Goal: Task Accomplishment & Management: Manage account settings

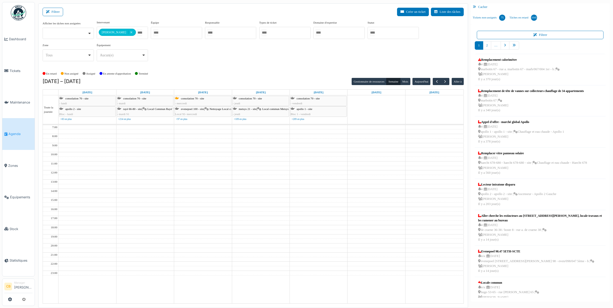
click at [18, 8] on img at bounding box center [18, 12] width 15 height 15
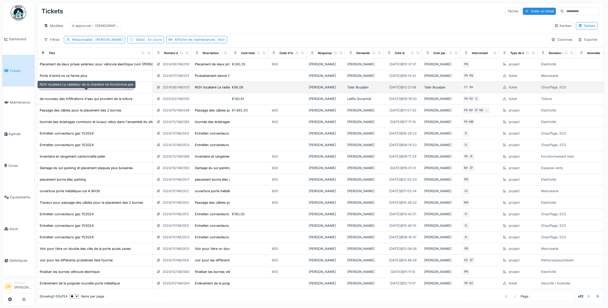
click at [127, 90] on div "NOV locataire La radiateur de la chambre ne fonctionne pas" at bounding box center [87, 87] width 94 height 5
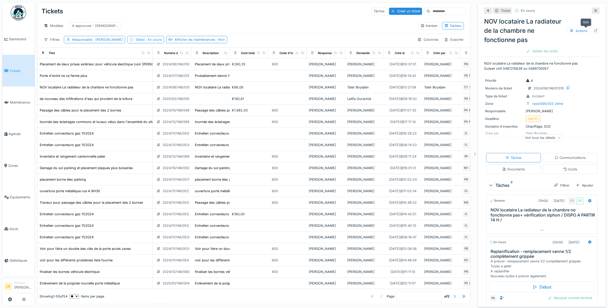
click at [594, 30] on icon at bounding box center [595, 30] width 3 height 3
click at [413, 54] on icon at bounding box center [413, 53] width 4 height 3
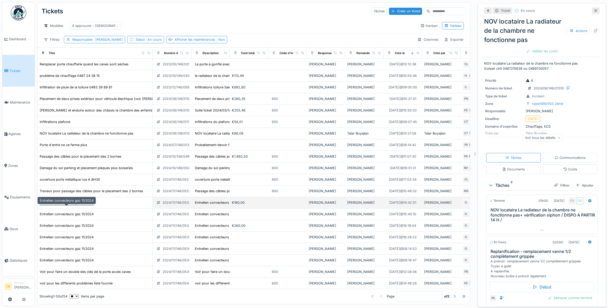
click at [76, 205] on div "Entretien convecteurs gaz 11/2024" at bounding box center [67, 202] width 54 height 5
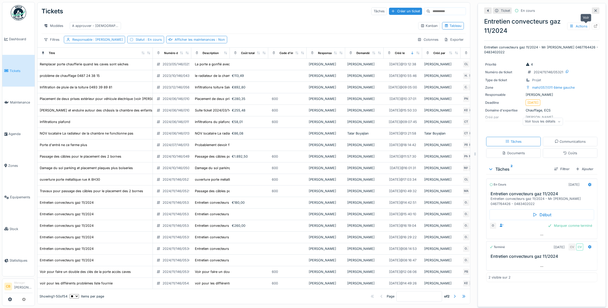
click at [594, 26] on icon at bounding box center [595, 25] width 3 height 3
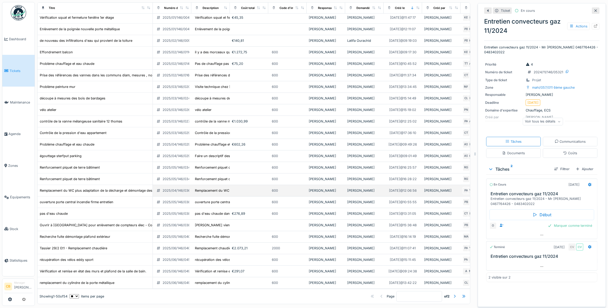
scroll to position [5, 0]
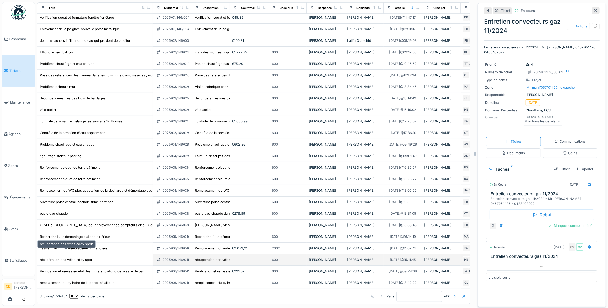
click at [86, 257] on div "récupération des vélos eddy sport" at bounding box center [67, 259] width 54 height 5
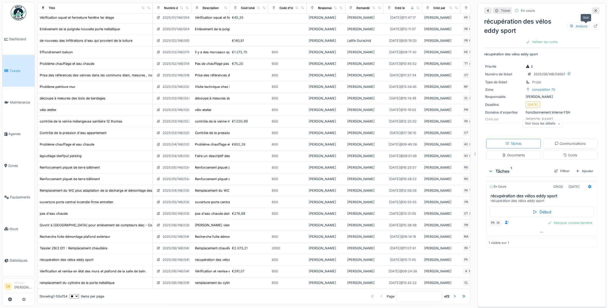
click at [594, 24] on icon at bounding box center [596, 25] width 4 height 3
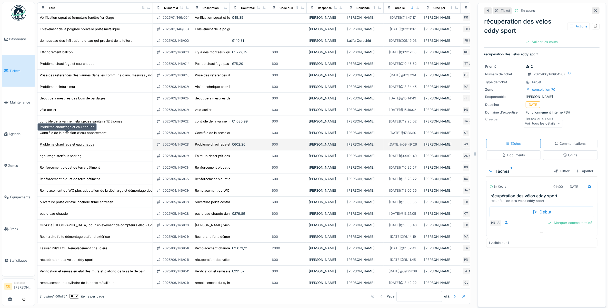
click at [85, 142] on div "Problème chauffage et eau chaude" at bounding box center [67, 144] width 55 height 5
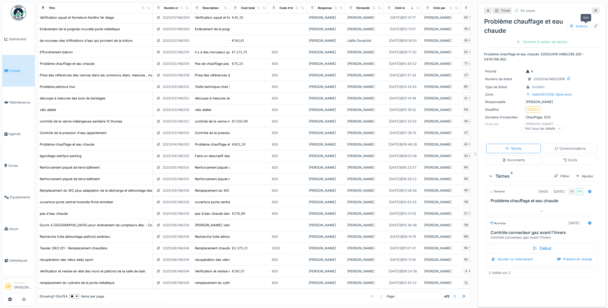
click at [594, 24] on icon at bounding box center [596, 25] width 4 height 3
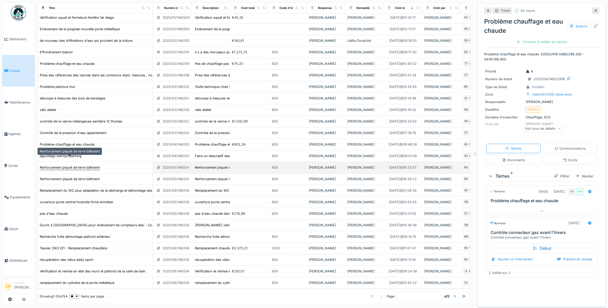
click at [90, 165] on div "Renforcement piquet de terre bâtiment" at bounding box center [70, 167] width 60 height 5
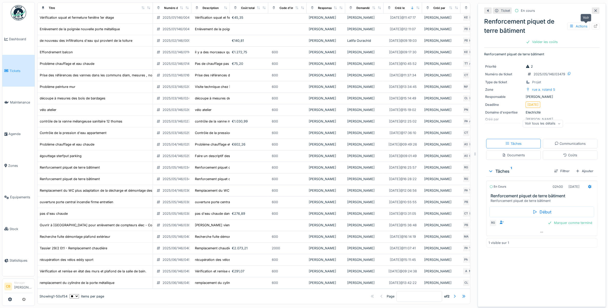
click at [594, 24] on icon at bounding box center [595, 25] width 3 height 3
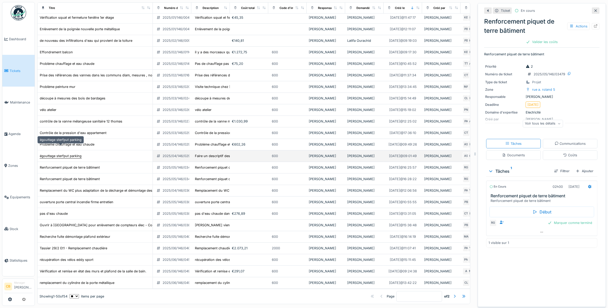
click at [69, 154] on div "égouttage sterfput parking" at bounding box center [61, 156] width 42 height 5
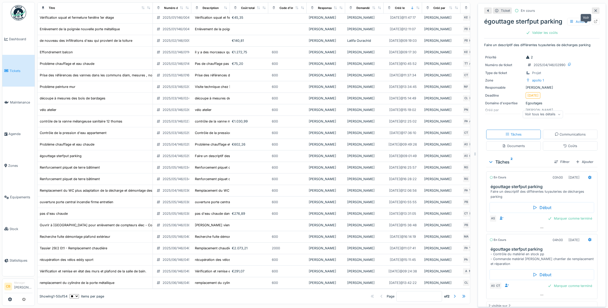
click at [594, 20] on icon at bounding box center [596, 21] width 4 height 3
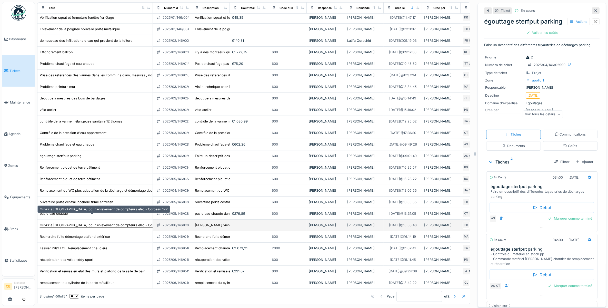
click at [74, 223] on div "Ouvrir à Sibelga pour enlèvement de compteurs élec - Corbeau 122" at bounding box center [104, 225] width 128 height 5
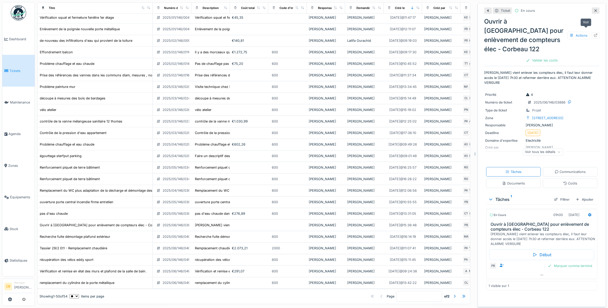
click at [594, 34] on icon at bounding box center [595, 35] width 3 height 3
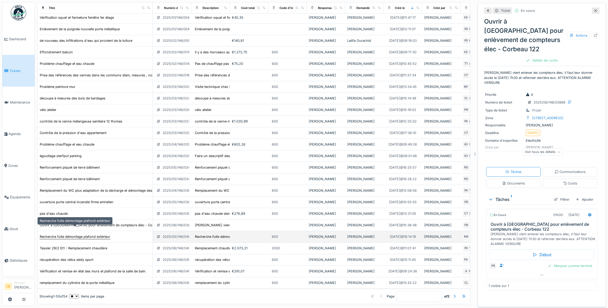
click at [60, 234] on div "Recherche fuite démontage plafond extérieur" at bounding box center [75, 236] width 71 height 5
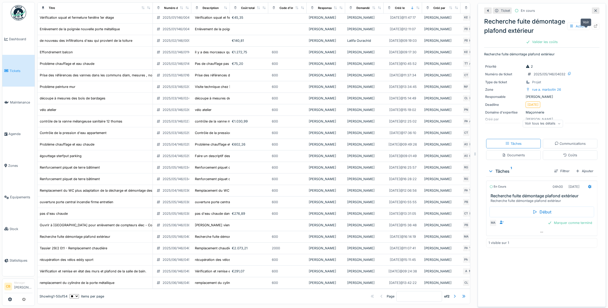
click at [594, 26] on icon at bounding box center [596, 25] width 4 height 3
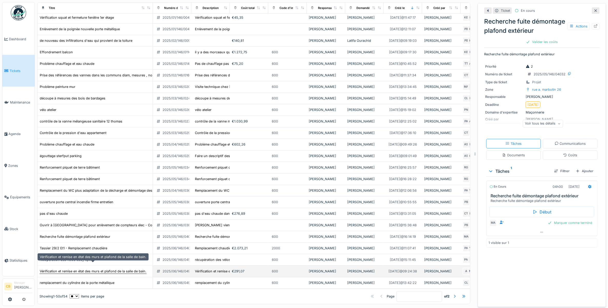
click at [89, 269] on div "Vérification et remise en état des murs et plafond de la salle de bain." at bounding box center [93, 271] width 107 height 5
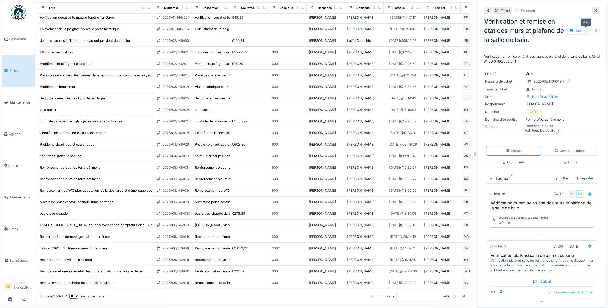
click at [594, 29] on icon at bounding box center [596, 30] width 4 height 3
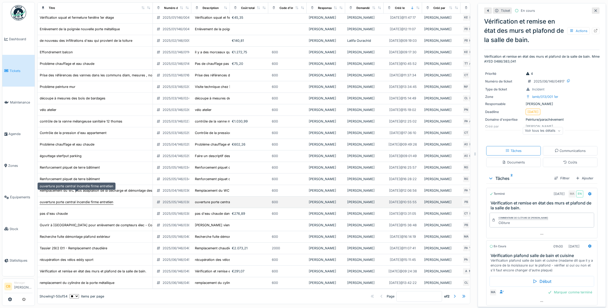
click at [64, 200] on div "ouverture porte central incendie firme entretien" at bounding box center [77, 202] width 74 height 5
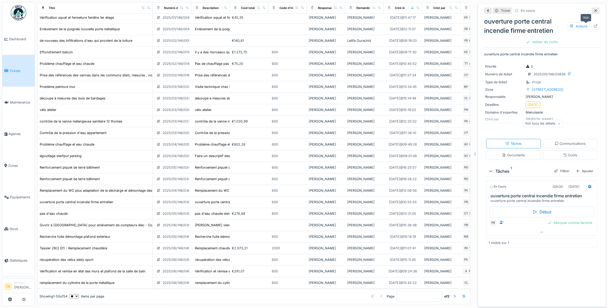
click at [594, 24] on icon at bounding box center [596, 25] width 4 height 3
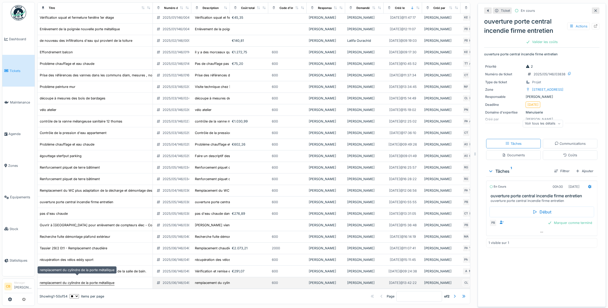
click at [63, 281] on div "remplacement du cylindre de la porte métallique" at bounding box center [77, 283] width 75 height 5
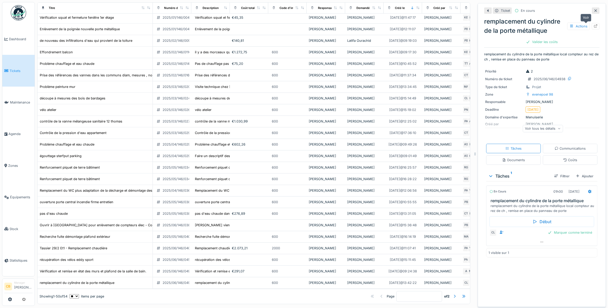
click at [594, 24] on icon at bounding box center [596, 25] width 4 height 3
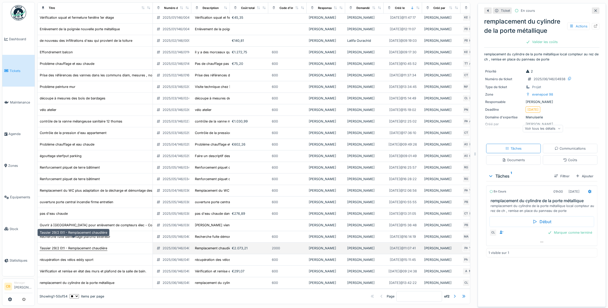
click at [76, 246] on div "Tassier 29/2 Et1 - Remplacement chaudière" at bounding box center [73, 248] width 67 height 5
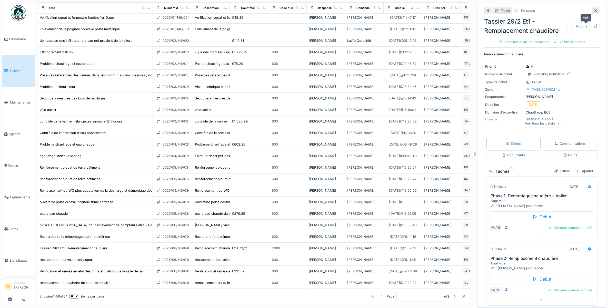
click at [594, 24] on icon at bounding box center [595, 25] width 3 height 3
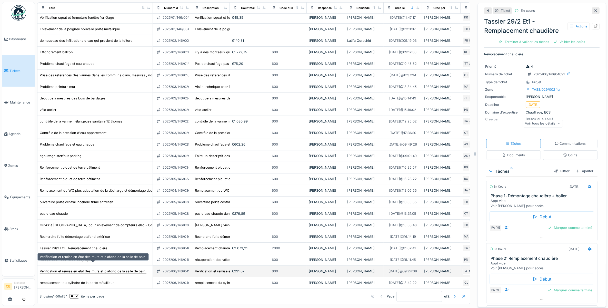
click at [65, 269] on div "Vérification et remise en état des murs et plafond de la salle de bain." at bounding box center [93, 271] width 107 height 5
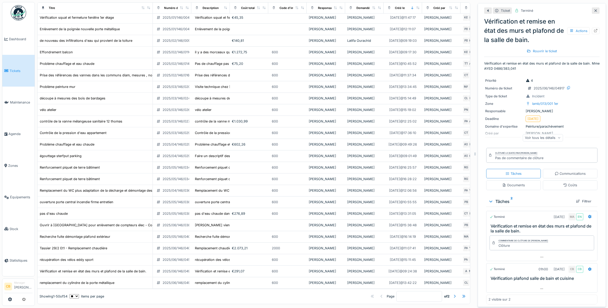
click at [594, 9] on icon at bounding box center [596, 10] width 4 height 3
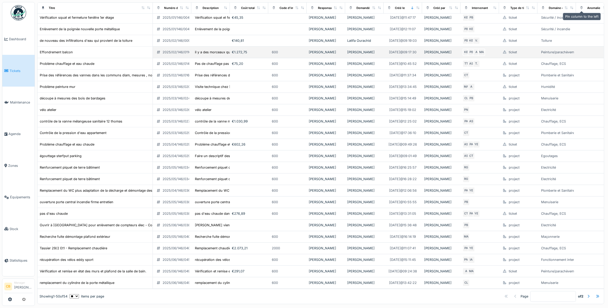
scroll to position [3, 0]
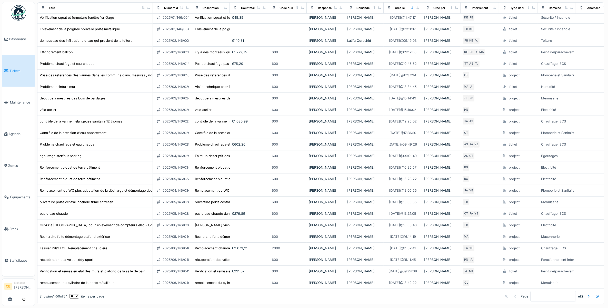
click at [16, 11] on img at bounding box center [18, 12] width 15 height 15
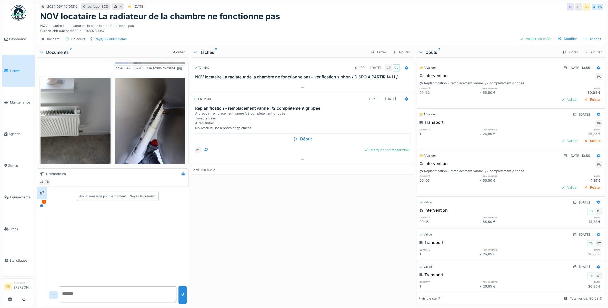
scroll to position [288, 0]
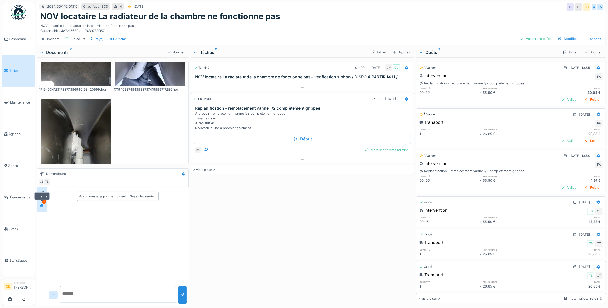
click at [43, 205] on icon at bounding box center [42, 205] width 4 height 3
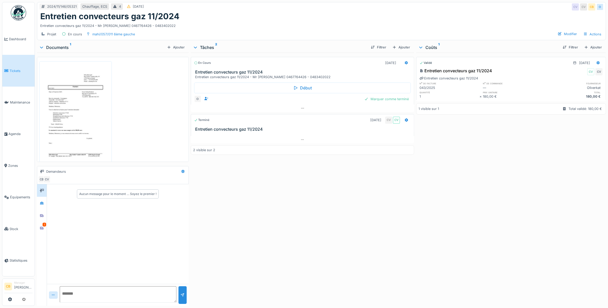
click at [78, 139] on img at bounding box center [76, 112] width 70 height 99
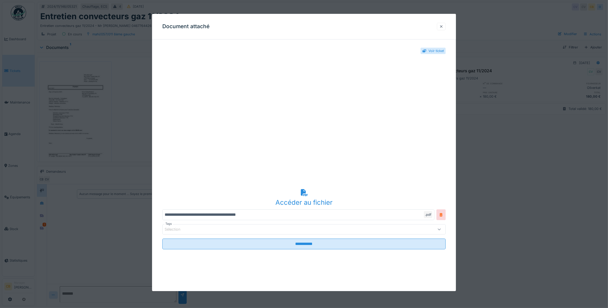
click at [443, 26] on div at bounding box center [441, 26] width 4 height 5
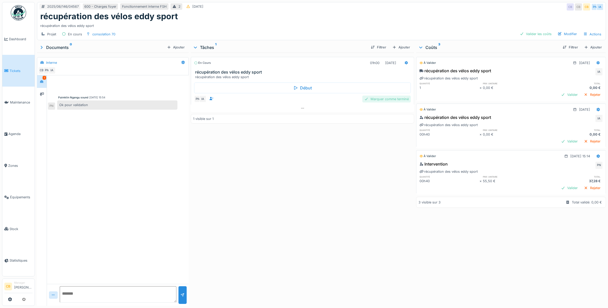
click at [379, 97] on div "Marquer comme terminé" at bounding box center [386, 99] width 48 height 7
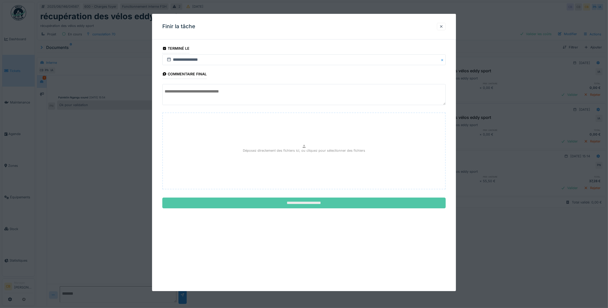
click at [332, 201] on input "**********" at bounding box center [304, 203] width 284 height 11
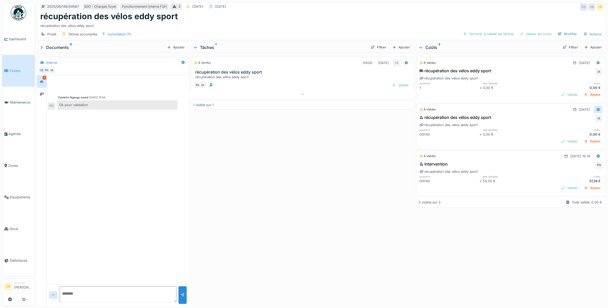
click at [597, 109] on icon at bounding box center [598, 110] width 3 height 4
click at [573, 121] on div "Modifier" at bounding box center [569, 122] width 25 height 8
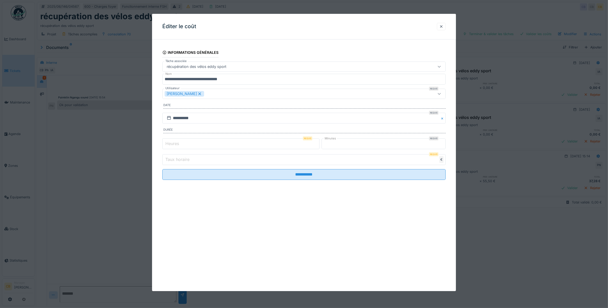
click at [172, 142] on label "Heures" at bounding box center [172, 144] width 16 height 6
click at [172, 142] on input "*" at bounding box center [240, 143] width 157 height 11
click at [172, 160] on label "Taux horaire" at bounding box center [177, 159] width 26 height 6
click at [172, 160] on input "*" at bounding box center [304, 159] width 284 height 11
type input "**"
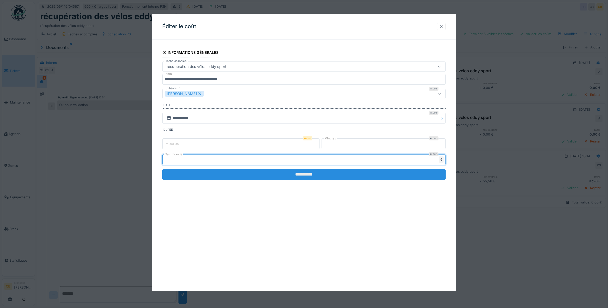
type input "*****"
click at [308, 176] on input "**********" at bounding box center [304, 174] width 284 height 11
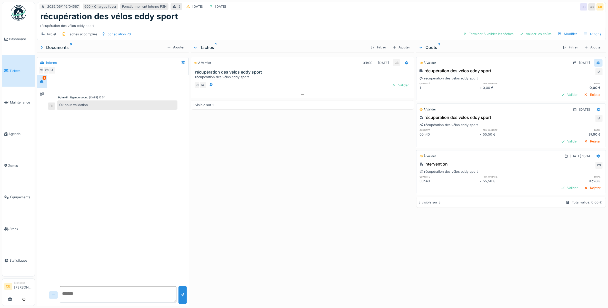
click at [596, 62] on icon at bounding box center [598, 62] width 4 height 3
click at [563, 76] on div "Modifier" at bounding box center [569, 75] width 25 height 8
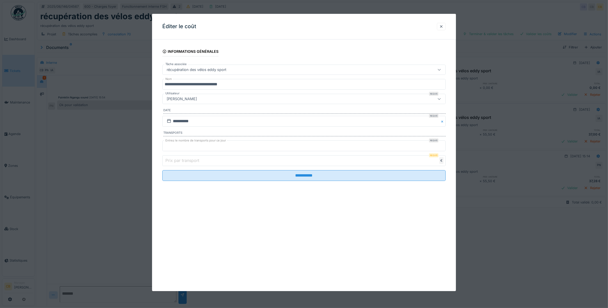
click at [181, 161] on label "Prix par transport" at bounding box center [182, 160] width 36 height 6
click at [181, 161] on input "*" at bounding box center [304, 160] width 284 height 11
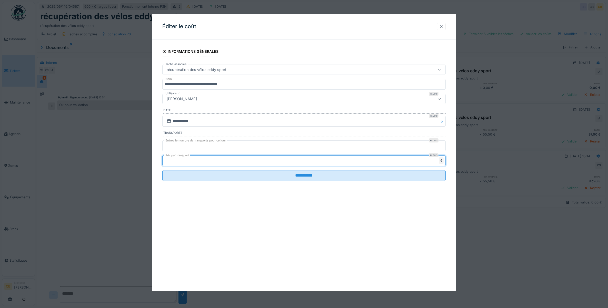
type input "**"
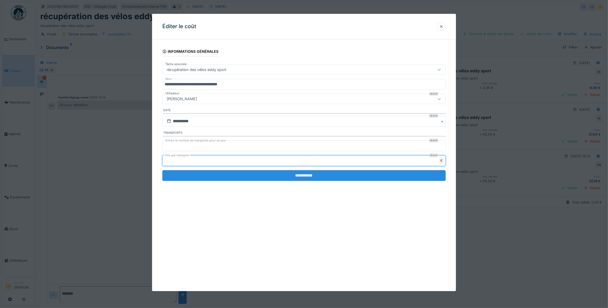
type input "*****"
click at [304, 178] on input "**********" at bounding box center [304, 175] width 284 height 11
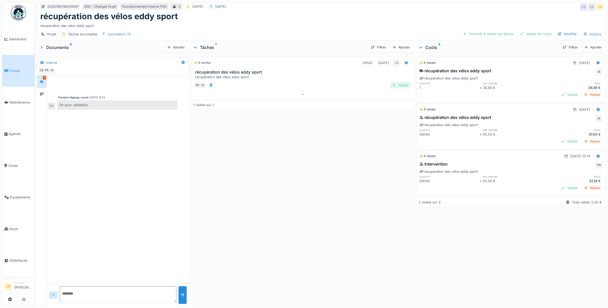
drag, startPoint x: 398, startPoint y: 84, endPoint x: 393, endPoint y: 87, distance: 6.0
click at [399, 84] on div "Valider" at bounding box center [400, 85] width 21 height 7
click at [528, 32] on div "Valider les coûts" at bounding box center [536, 34] width 36 height 7
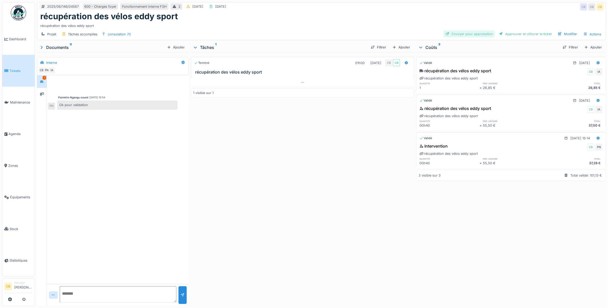
click at [478, 31] on div "Envoyer pour approbation" at bounding box center [469, 34] width 52 height 7
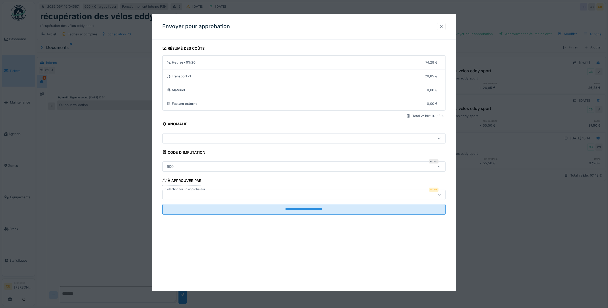
scroll to position [5, 0]
click at [182, 195] on div at bounding box center [288, 195] width 247 height 6
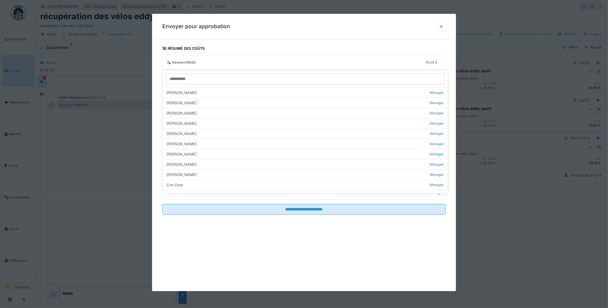
click at [183, 190] on label "Sélectionner un approbateur" at bounding box center [185, 189] width 42 height 4
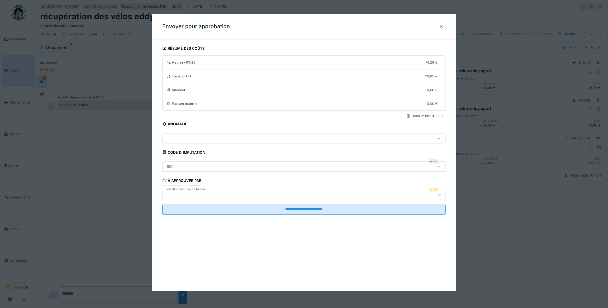
click at [180, 197] on div at bounding box center [288, 195] width 247 height 6
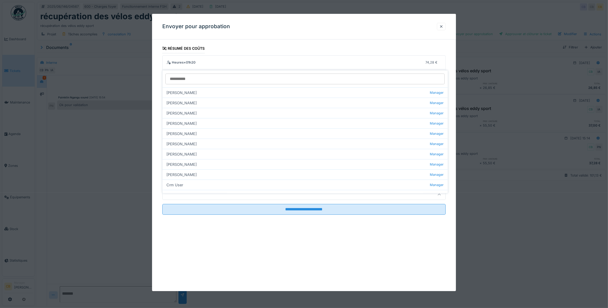
click at [180, 197] on div at bounding box center [288, 195] width 247 height 6
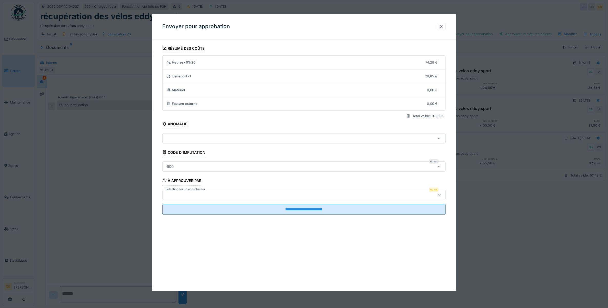
click at [181, 195] on div at bounding box center [288, 195] width 247 height 6
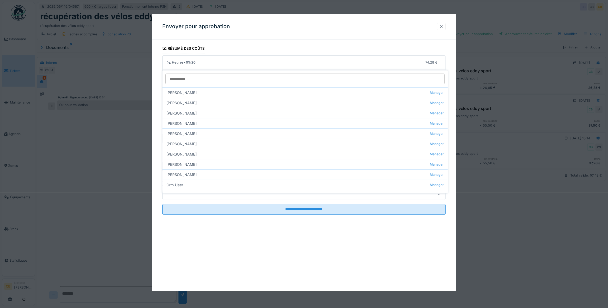
click at [181, 195] on div at bounding box center [288, 195] width 247 height 6
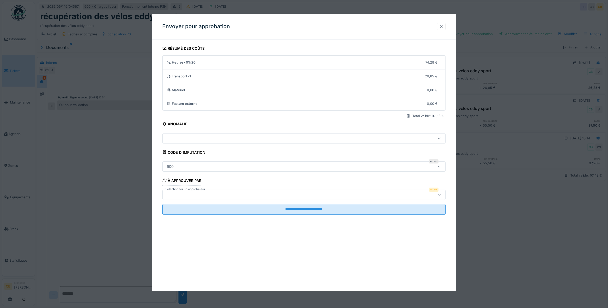
click at [181, 195] on div at bounding box center [288, 195] width 247 height 6
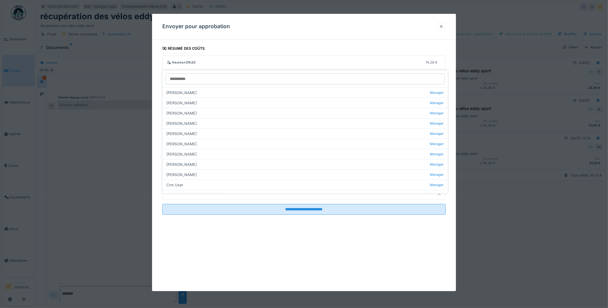
click at [208, 189] on fieldset "**********" at bounding box center [304, 131] width 284 height 175
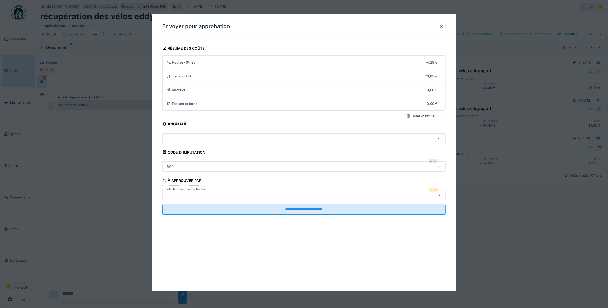
click at [445, 194] on div at bounding box center [439, 195] width 12 height 10
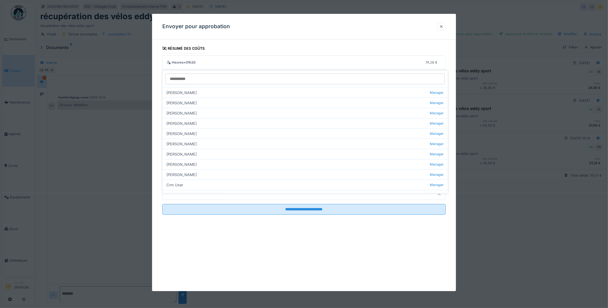
click at [180, 194] on div at bounding box center [288, 195] width 247 height 6
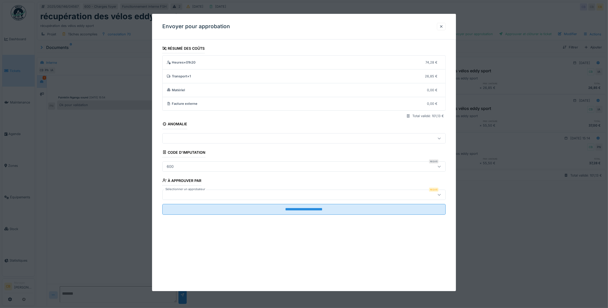
click at [179, 194] on div at bounding box center [288, 195] width 247 height 6
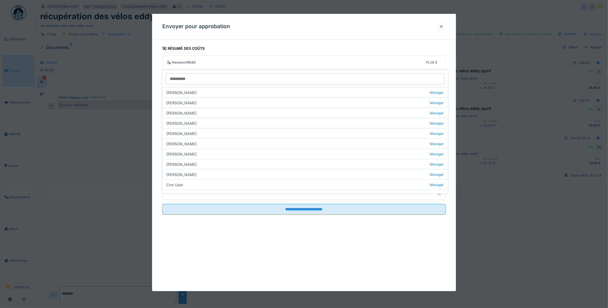
click at [182, 194] on div at bounding box center [288, 195] width 247 height 6
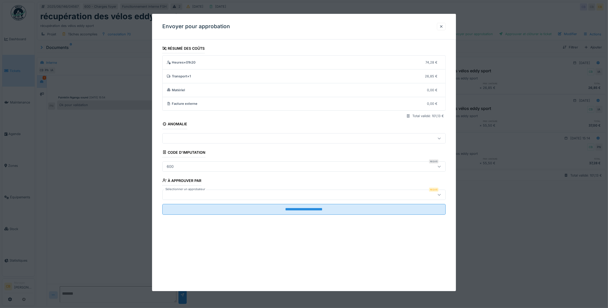
click at [182, 194] on div at bounding box center [288, 195] width 247 height 6
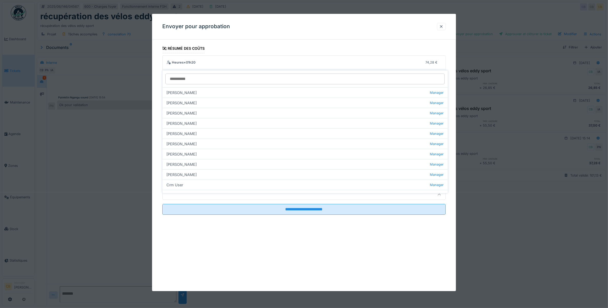
click at [182, 194] on div at bounding box center [288, 195] width 247 height 6
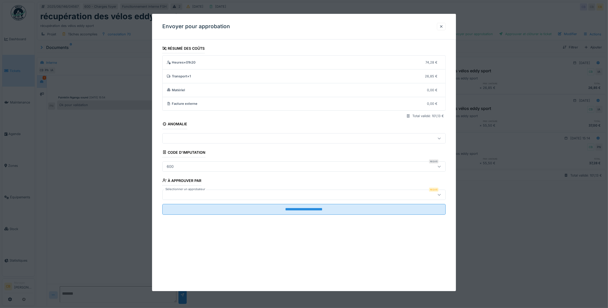
click at [440, 194] on icon at bounding box center [439, 194] width 4 height 3
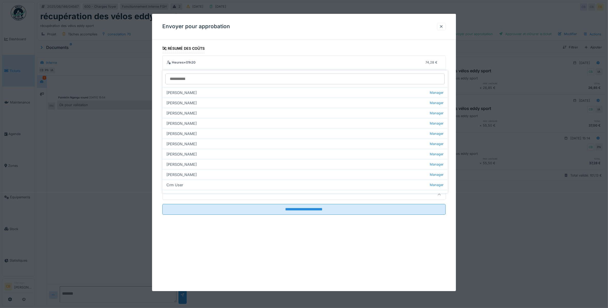
click at [440, 194] on icon at bounding box center [439, 194] width 4 height 3
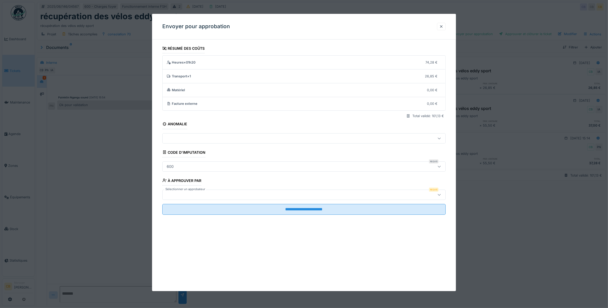
click at [439, 194] on icon at bounding box center [439, 194] width 4 height 3
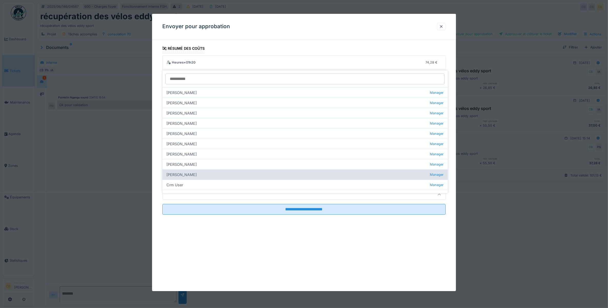
click at [168, 169] on div "Christian Bassette Manager" at bounding box center [305, 174] width 285 height 10
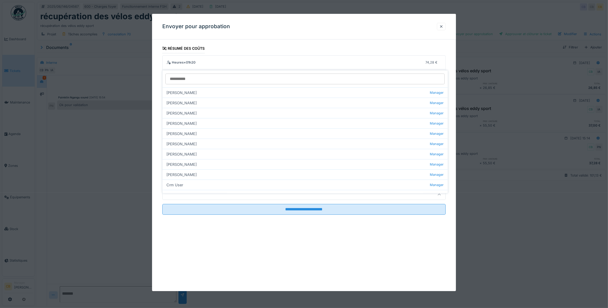
type input "****"
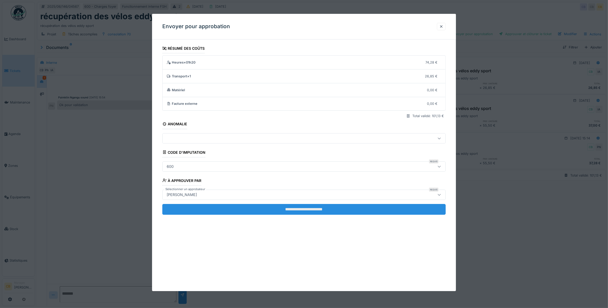
click at [299, 207] on input "**********" at bounding box center [304, 209] width 284 height 11
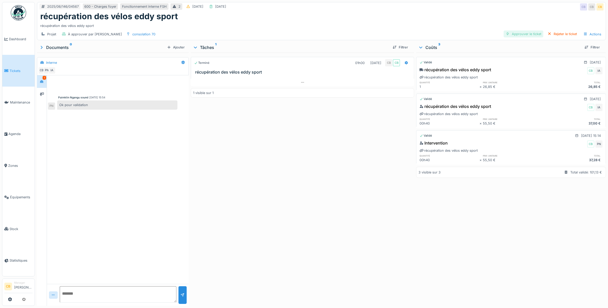
click at [526, 31] on div "Approuver le ticket" at bounding box center [524, 34] width 40 height 7
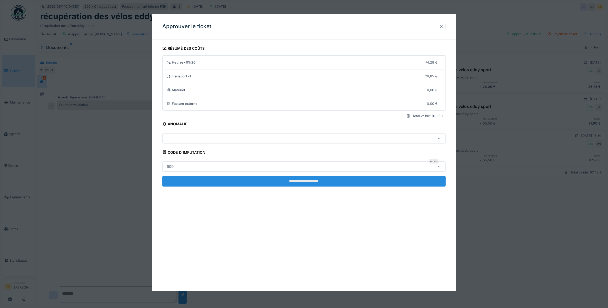
click at [294, 180] on input "**********" at bounding box center [304, 181] width 284 height 11
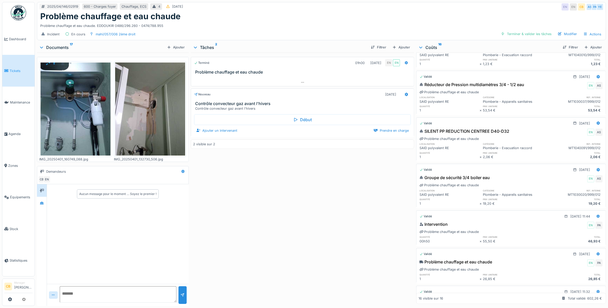
scroll to position [321, 0]
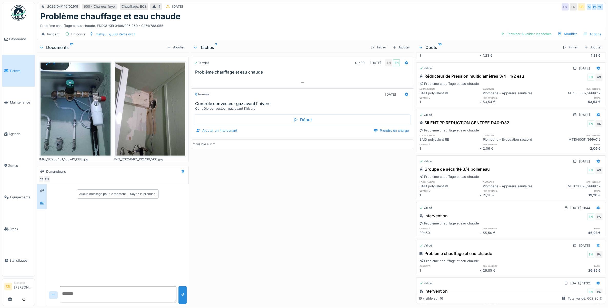
click at [38, 206] on div at bounding box center [42, 203] width 8 height 6
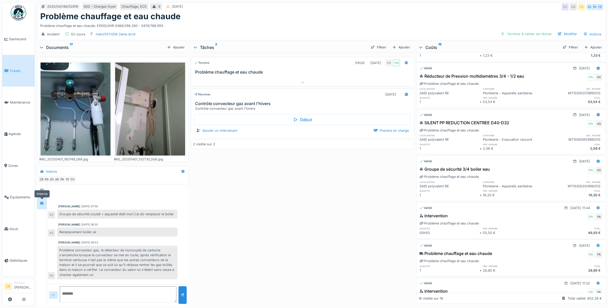
scroll to position [3, 0]
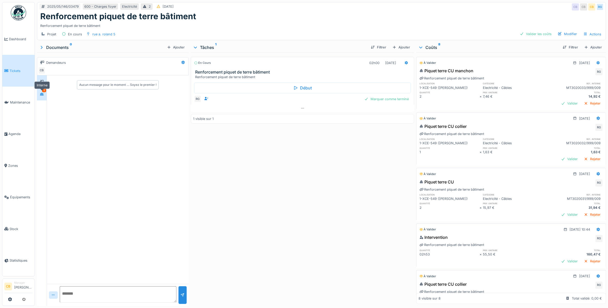
click at [43, 94] on icon at bounding box center [42, 94] width 4 height 3
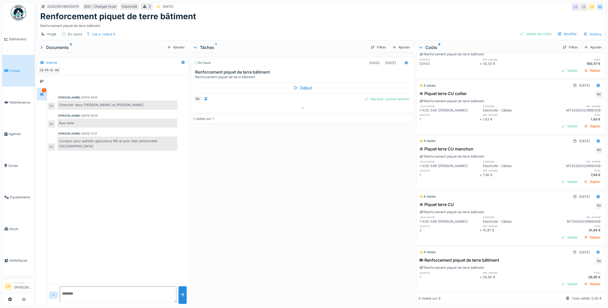
scroll to position [5, 0]
click at [526, 31] on div "Valider les coûts" at bounding box center [536, 34] width 36 height 7
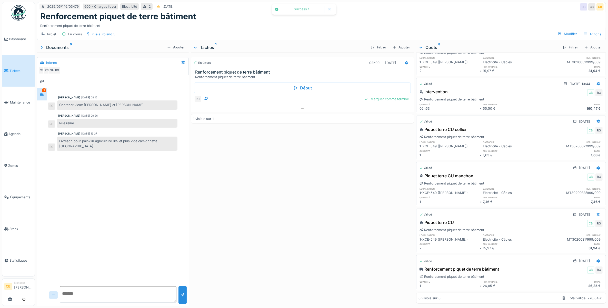
scroll to position [130, 0]
click at [399, 96] on div "Marquer comme terminé" at bounding box center [386, 99] width 48 height 7
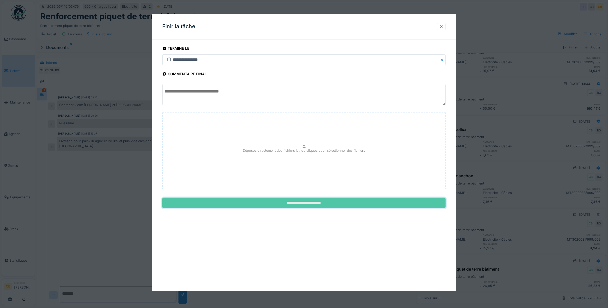
click at [336, 204] on input "**********" at bounding box center [304, 203] width 284 height 11
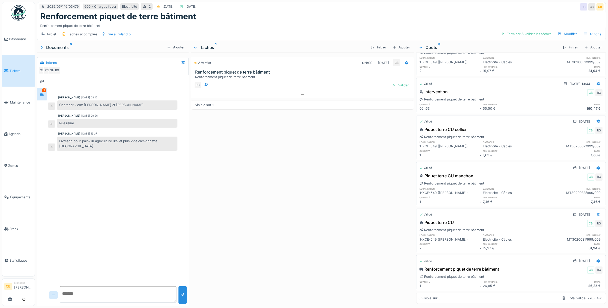
drag, startPoint x: 529, startPoint y: 29, endPoint x: 523, endPoint y: 33, distance: 6.8
click at [529, 31] on div "Terminer & valider les tâches" at bounding box center [526, 34] width 55 height 7
click at [474, 31] on div "Envoyer pour approbation" at bounding box center [469, 34] width 52 height 7
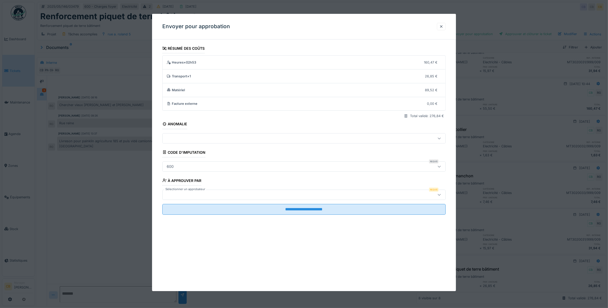
click at [195, 195] on div at bounding box center [288, 195] width 247 height 6
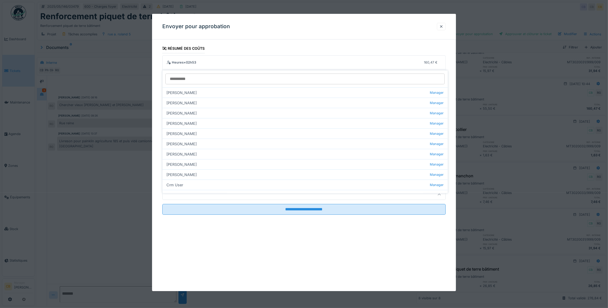
click at [194, 195] on div at bounding box center [288, 195] width 247 height 6
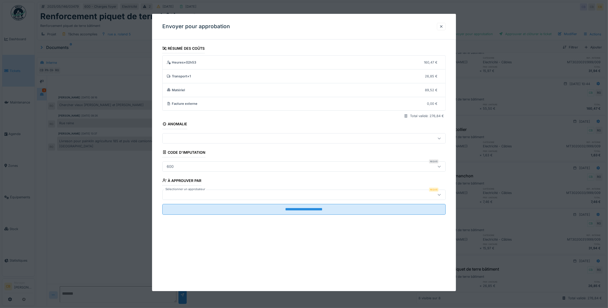
click at [193, 199] on div at bounding box center [304, 195] width 284 height 10
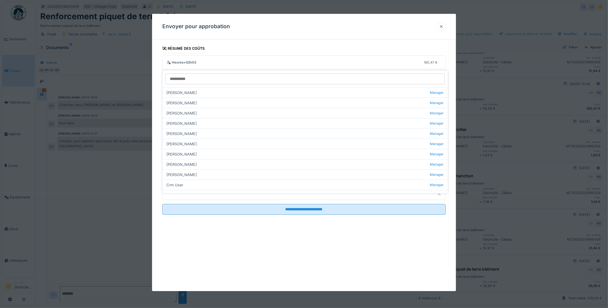
click at [193, 199] on div at bounding box center [304, 195] width 284 height 10
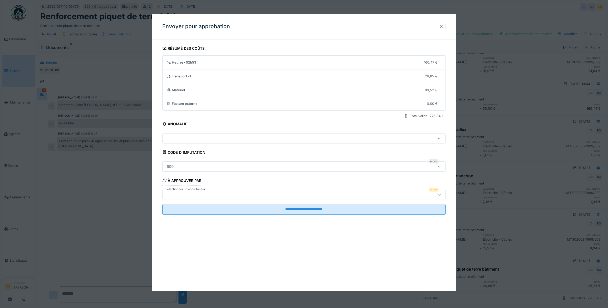
click at [195, 199] on div at bounding box center [304, 195] width 284 height 10
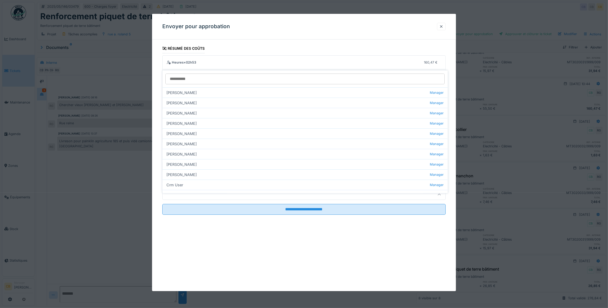
click at [191, 169] on div "Christian Bassette Manager" at bounding box center [305, 174] width 285 height 10
type input "****"
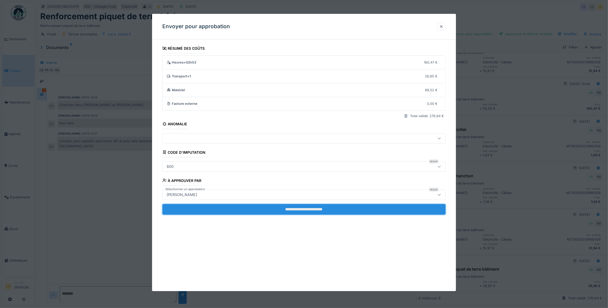
click at [295, 211] on input "**********" at bounding box center [304, 209] width 284 height 11
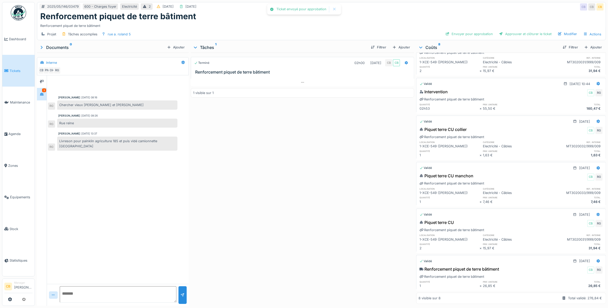
scroll to position [122, 0]
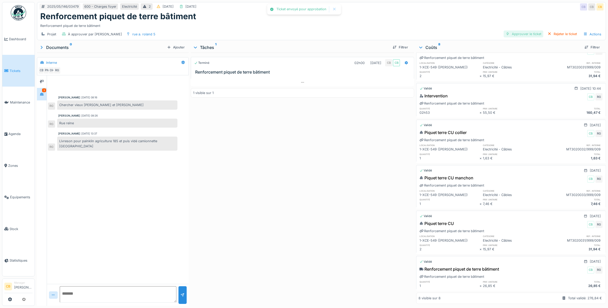
click at [514, 31] on div "Approuver le ticket" at bounding box center [524, 34] width 40 height 7
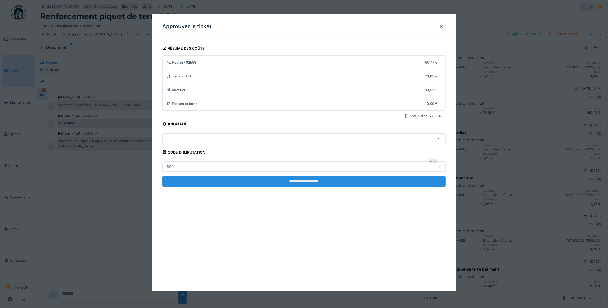
click at [300, 180] on input "**********" at bounding box center [304, 181] width 284 height 11
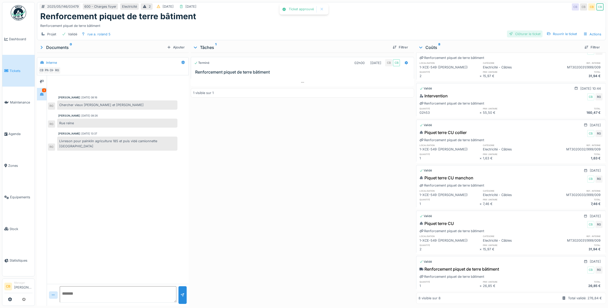
click at [524, 31] on div "Clôturer le ticket" at bounding box center [525, 34] width 36 height 7
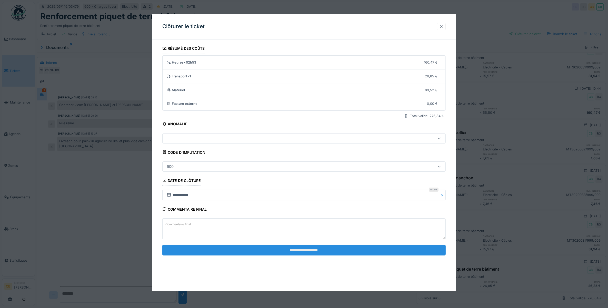
click at [296, 250] on input "**********" at bounding box center [304, 250] width 284 height 11
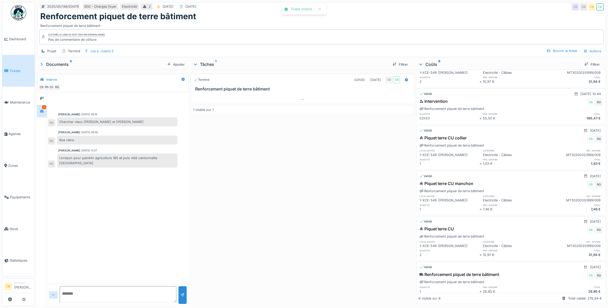
scroll to position [140, 0]
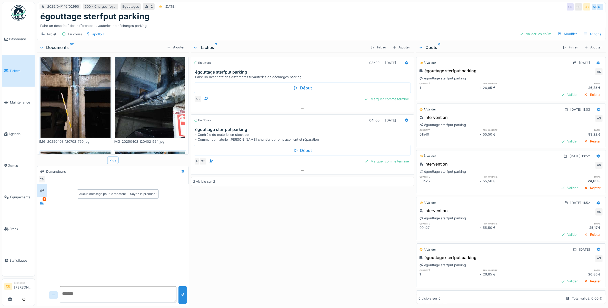
scroll to position [897, 0]
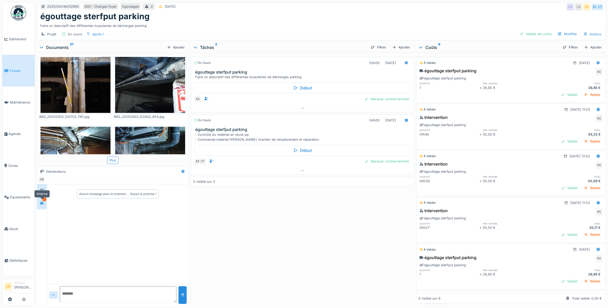
click at [42, 202] on icon at bounding box center [42, 203] width 4 height 3
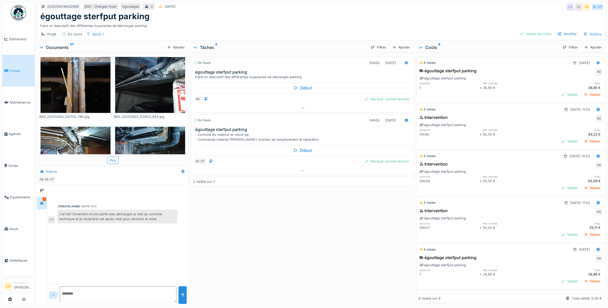
scroll to position [0, 0]
click at [535, 35] on div "Valider les coûts" at bounding box center [536, 34] width 36 height 7
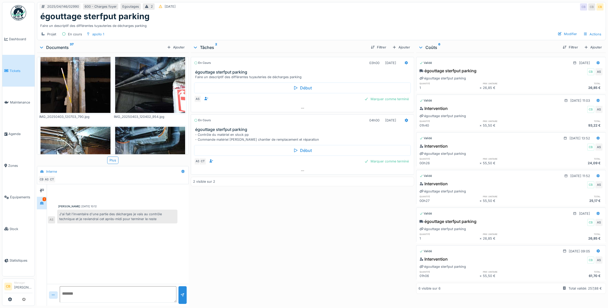
scroll to position [5, 0]
click at [398, 96] on div "Marquer comme terminé" at bounding box center [386, 99] width 48 height 7
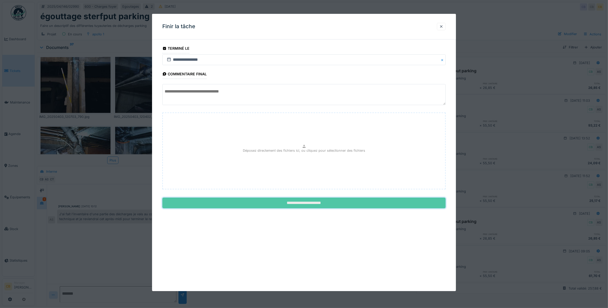
click at [330, 205] on input "**********" at bounding box center [304, 203] width 284 height 11
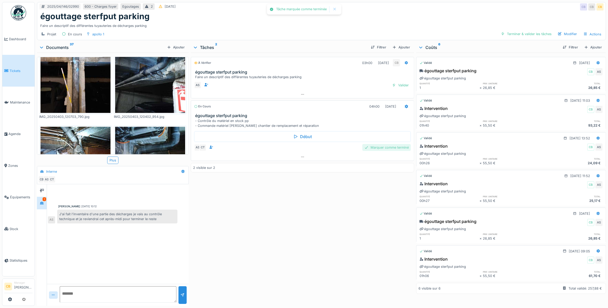
click at [393, 147] on div "Marquer comme terminé" at bounding box center [386, 147] width 48 height 7
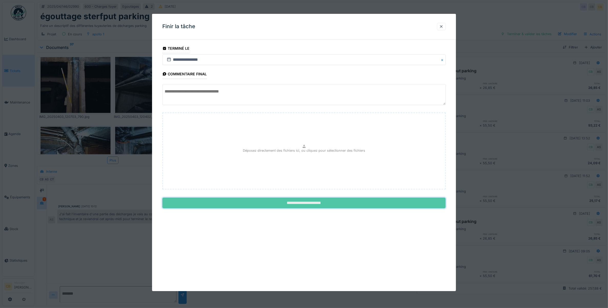
click at [317, 200] on input "**********" at bounding box center [304, 203] width 284 height 11
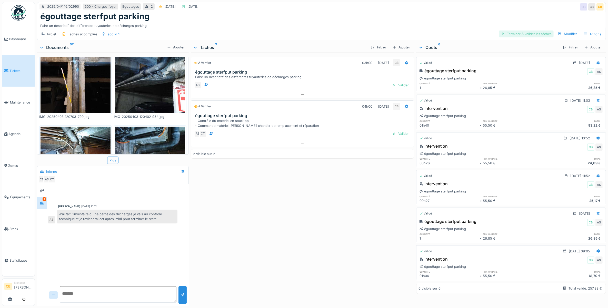
click at [526, 31] on div "Terminer & valider les tâches" at bounding box center [526, 34] width 55 height 7
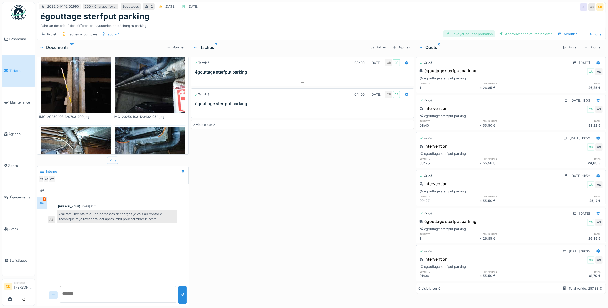
click at [478, 31] on div "Envoyer pour approbation" at bounding box center [469, 34] width 52 height 7
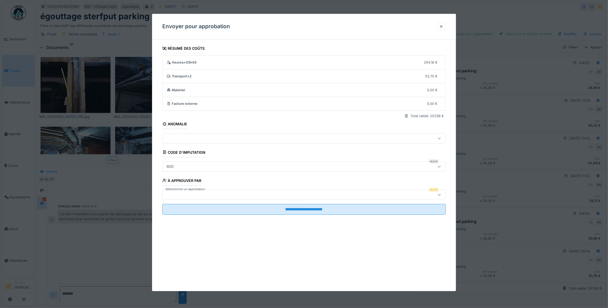
click at [185, 193] on div at bounding box center [288, 195] width 247 height 6
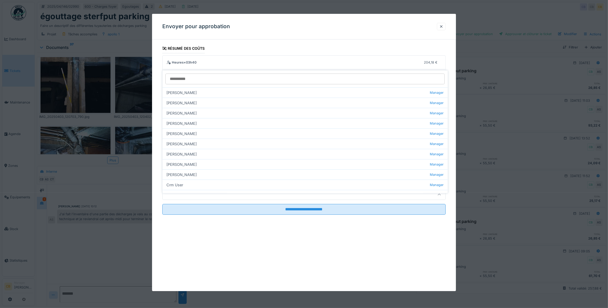
click at [185, 193] on div at bounding box center [288, 195] width 247 height 6
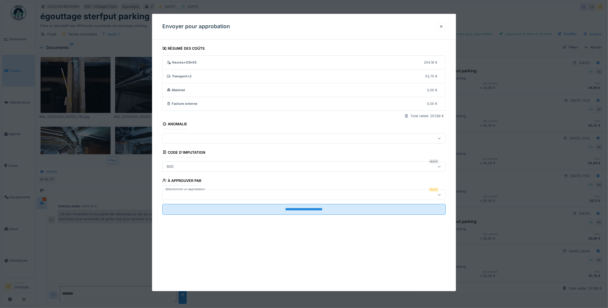
click at [185, 193] on div at bounding box center [288, 195] width 247 height 6
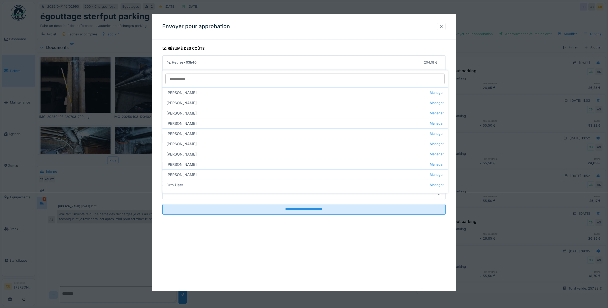
click at [184, 197] on div at bounding box center [288, 195] width 247 height 6
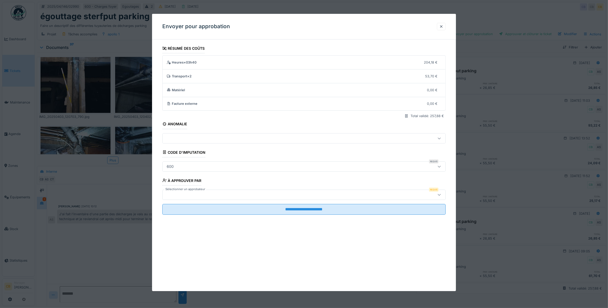
click at [184, 197] on div at bounding box center [288, 195] width 247 height 6
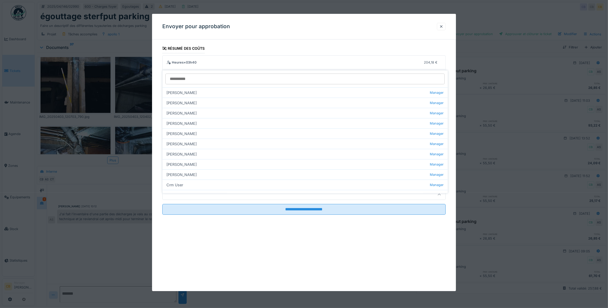
click at [184, 199] on div at bounding box center [304, 195] width 284 height 10
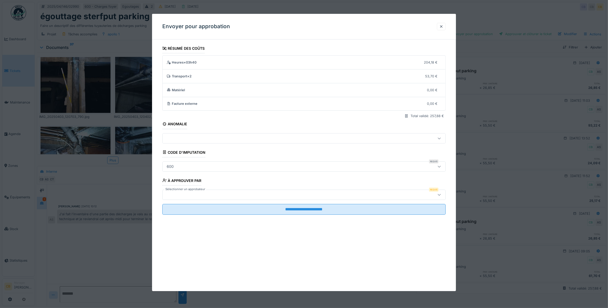
click at [184, 199] on div at bounding box center [304, 195] width 284 height 10
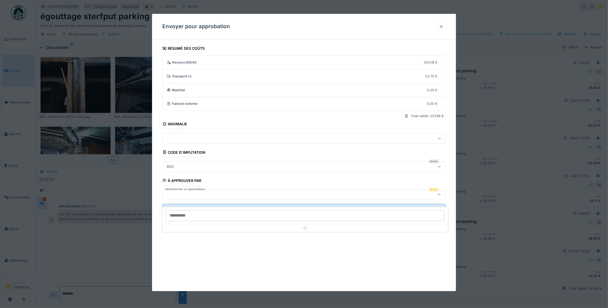
click at [184, 200] on div at bounding box center [304, 195] width 284 height 10
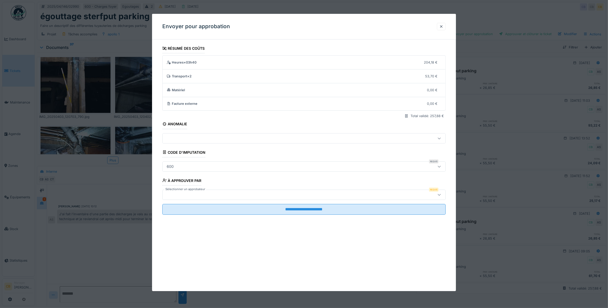
click at [184, 200] on div at bounding box center [304, 195] width 284 height 10
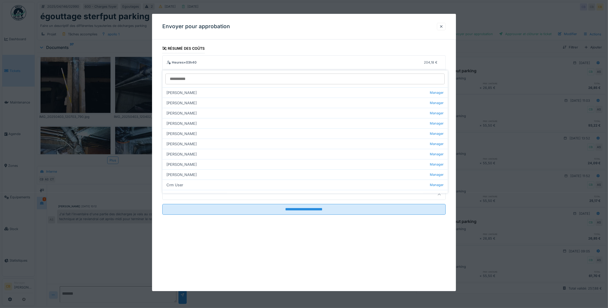
click at [182, 196] on div at bounding box center [288, 195] width 247 height 6
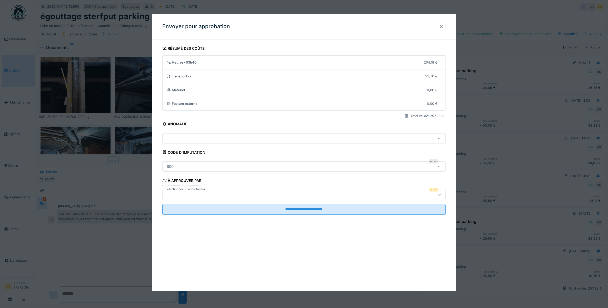
click at [182, 196] on div at bounding box center [288, 195] width 247 height 6
click at [185, 191] on label "Sélectionner un approbateur" at bounding box center [185, 189] width 42 height 4
click at [185, 195] on div at bounding box center [288, 195] width 247 height 6
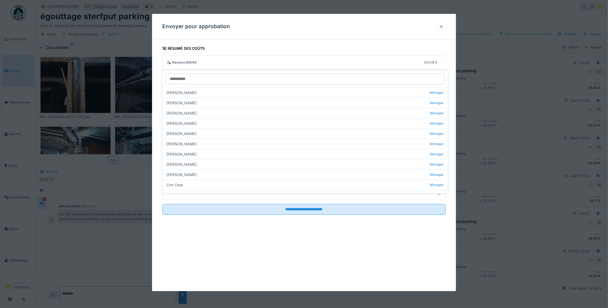
click at [185, 197] on div at bounding box center [288, 195] width 247 height 6
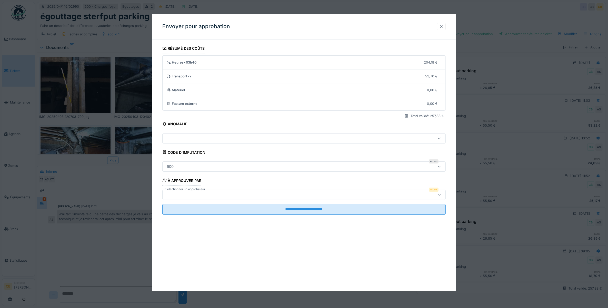
click at [185, 195] on div at bounding box center [288, 195] width 247 height 6
click at [443, 26] on div at bounding box center [441, 26] width 4 height 5
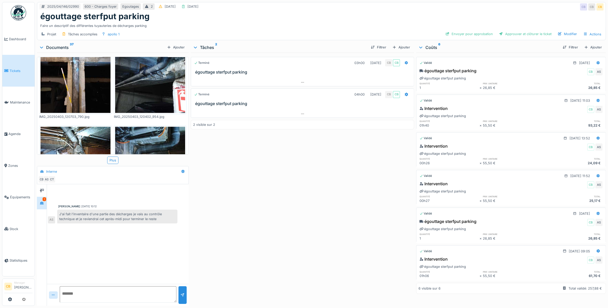
drag, startPoint x: 457, startPoint y: 29, endPoint x: 454, endPoint y: 30, distance: 3.0
click at [457, 31] on div "Envoyer pour approbation" at bounding box center [469, 34] width 52 height 7
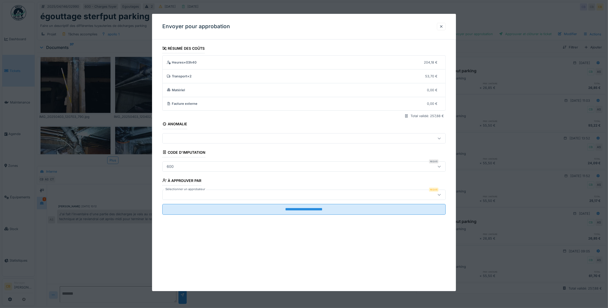
click at [193, 192] on label "Sélectionner un approbateur" at bounding box center [185, 189] width 42 height 4
click at [187, 195] on div at bounding box center [288, 195] width 247 height 6
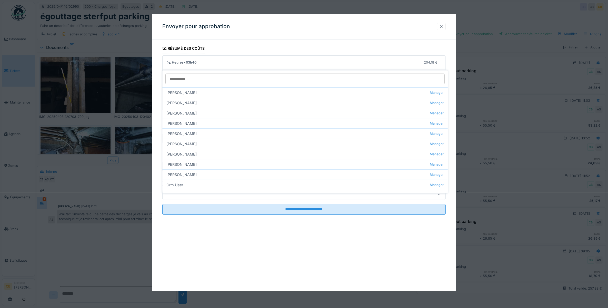
click at [178, 193] on div at bounding box center [288, 195] width 247 height 6
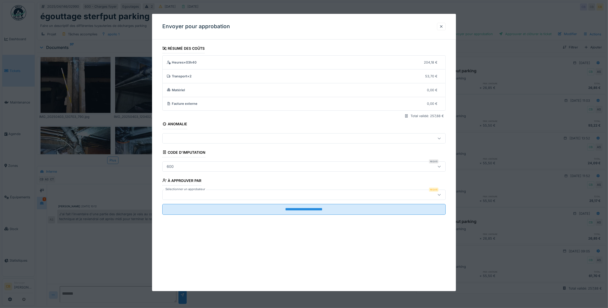
click at [178, 193] on div at bounding box center [288, 195] width 247 height 6
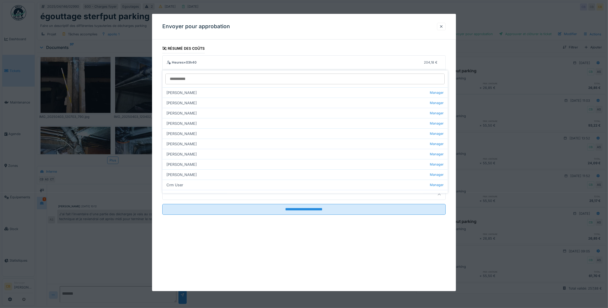
click at [178, 193] on div at bounding box center [288, 195] width 247 height 6
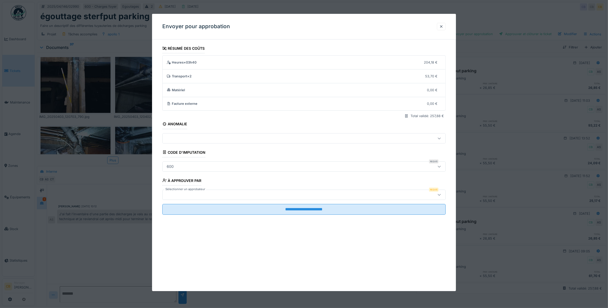
click at [177, 193] on div at bounding box center [288, 195] width 247 height 6
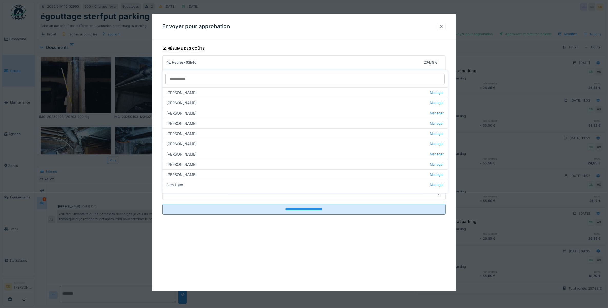
click at [442, 26] on div at bounding box center [441, 26] width 4 height 5
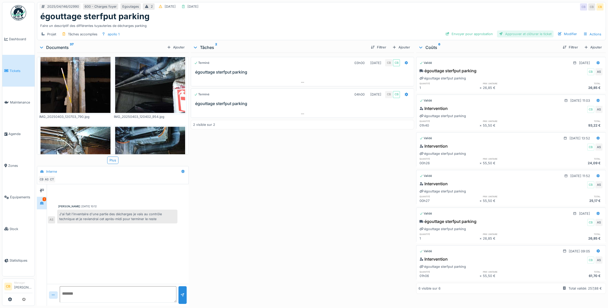
click at [512, 31] on div "Approuver et clôturer le ticket" at bounding box center [525, 34] width 57 height 7
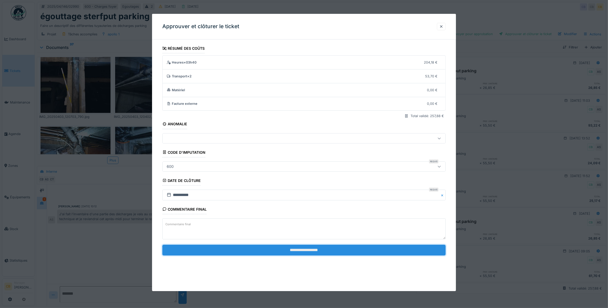
click at [308, 250] on input "**********" at bounding box center [304, 250] width 284 height 11
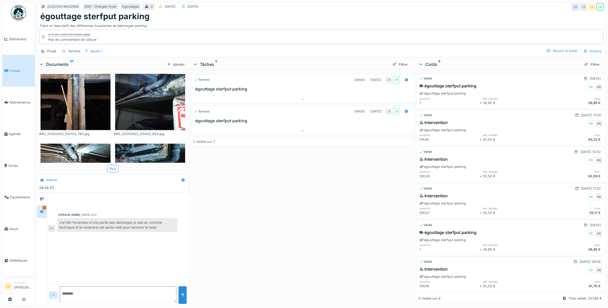
scroll to position [0, 0]
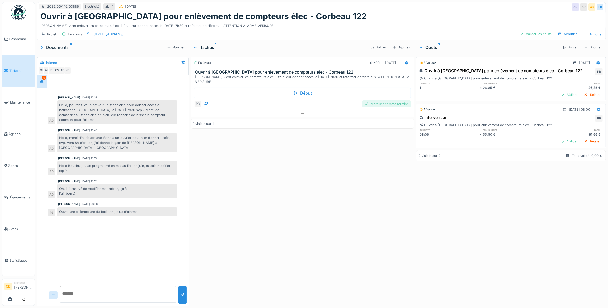
click at [401, 104] on div "Marquer comme terminé" at bounding box center [386, 104] width 48 height 7
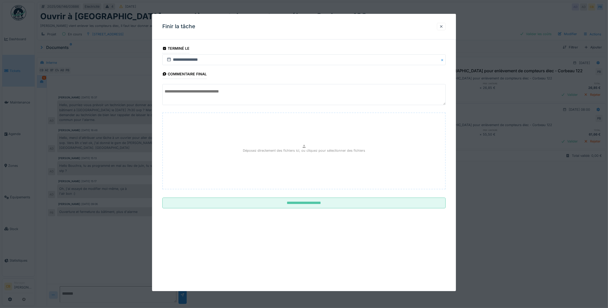
click at [496, 192] on div at bounding box center [304, 154] width 608 height 308
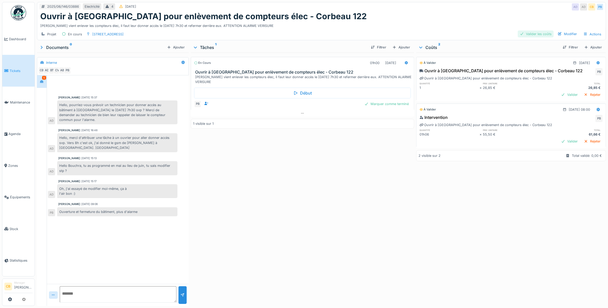
click at [535, 34] on div "Valider les coûts" at bounding box center [536, 34] width 36 height 7
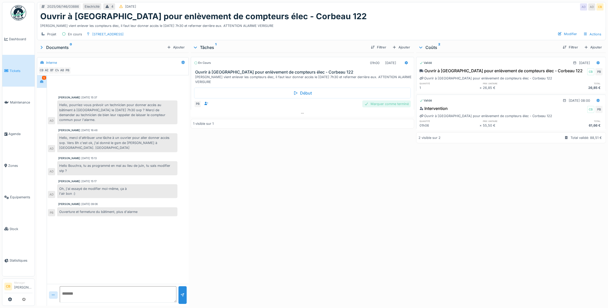
click at [399, 105] on div "Marquer comme terminé" at bounding box center [386, 104] width 48 height 7
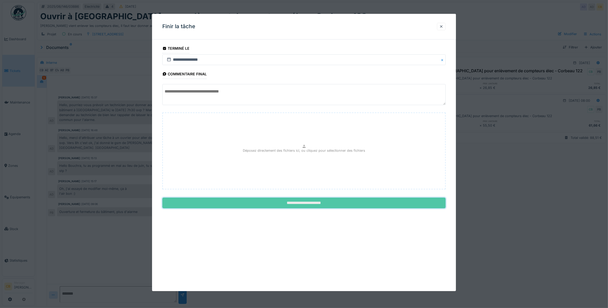
click at [324, 207] on input "**********" at bounding box center [304, 203] width 284 height 11
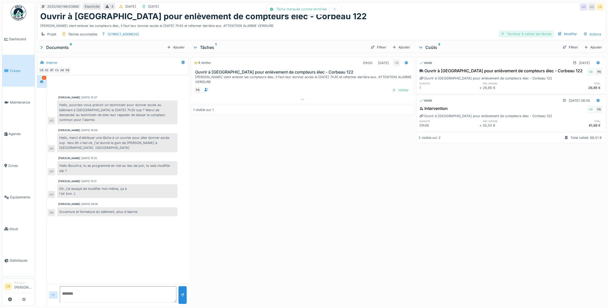
click at [527, 32] on div "Terminer & valider les tâches" at bounding box center [526, 34] width 55 height 7
click at [527, 32] on div "Approuver et clôturer le ticket" at bounding box center [525, 34] width 57 height 7
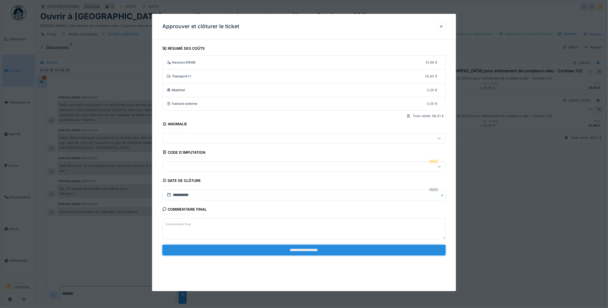
click at [304, 252] on input "**********" at bounding box center [304, 250] width 284 height 11
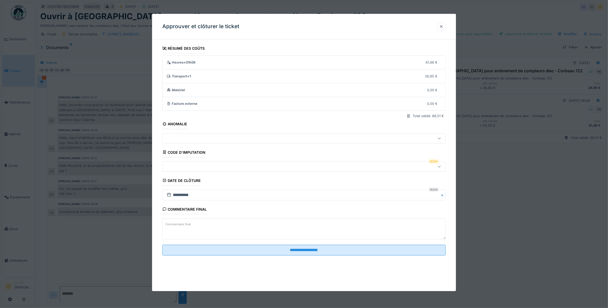
click at [177, 165] on div at bounding box center [288, 167] width 247 height 6
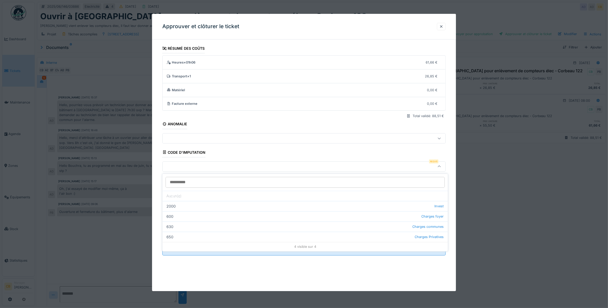
click at [176, 216] on div "600 Charges foyer" at bounding box center [305, 217] width 285 height 10
type input "***"
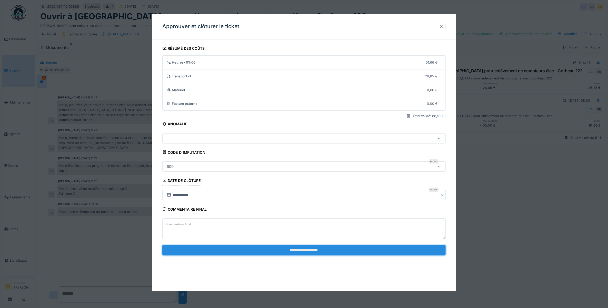
click at [297, 252] on input "**********" at bounding box center [304, 250] width 284 height 11
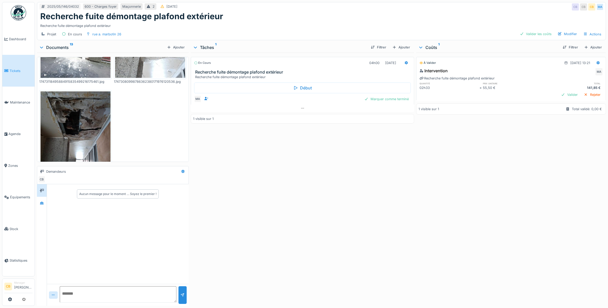
scroll to position [617, 0]
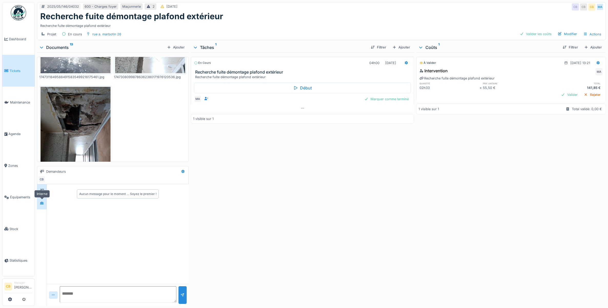
click at [43, 203] on icon at bounding box center [42, 203] width 4 height 3
click at [44, 193] on div at bounding box center [42, 190] width 4 height 5
click at [597, 63] on icon at bounding box center [598, 63] width 3 height 4
click at [576, 76] on div "Modifier" at bounding box center [569, 75] width 25 height 8
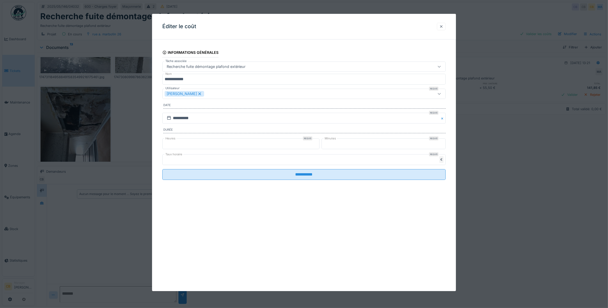
click at [443, 26] on div at bounding box center [441, 26] width 4 height 5
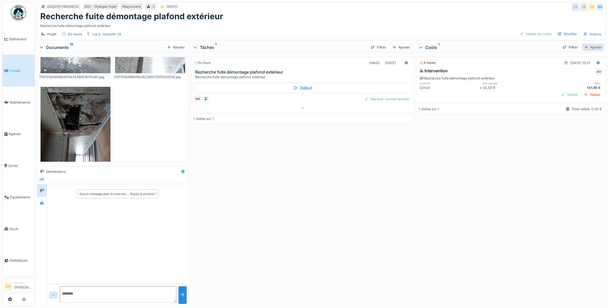
click at [588, 49] on div "Ajouter" at bounding box center [593, 47] width 22 height 7
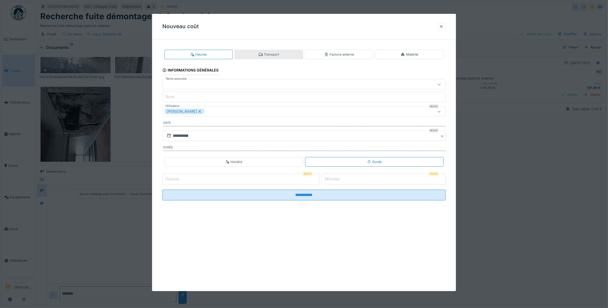
click at [276, 55] on div "Transport" at bounding box center [269, 54] width 20 height 5
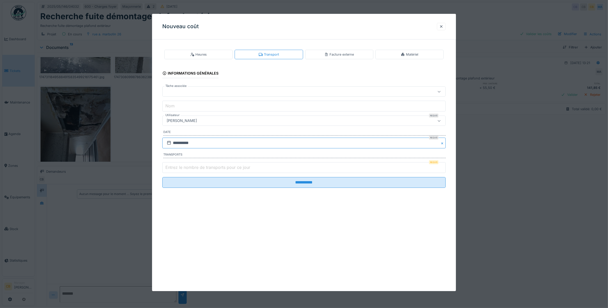
click at [198, 143] on input "**********" at bounding box center [304, 143] width 284 height 11
click at [279, 156] on span "Previous Month" at bounding box center [279, 156] width 0 height 6
click at [306, 194] on div "15" at bounding box center [305, 193] width 7 height 7
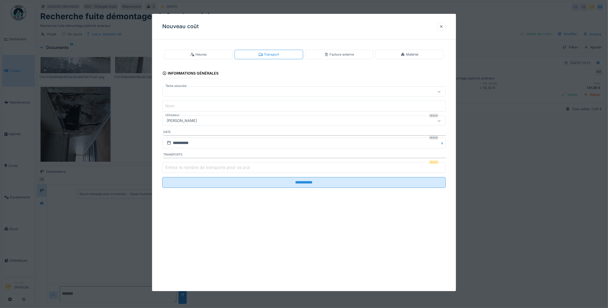
click at [183, 166] on label "Entrez le nombre de transports pour ce jour" at bounding box center [207, 167] width 87 height 6
click at [183, 166] on input "Entrez le nombre de transports pour ce jour" at bounding box center [304, 167] width 284 height 11
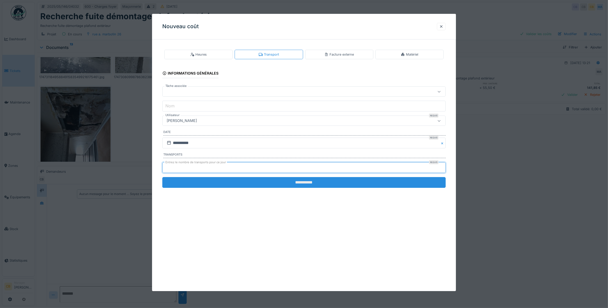
type input "*"
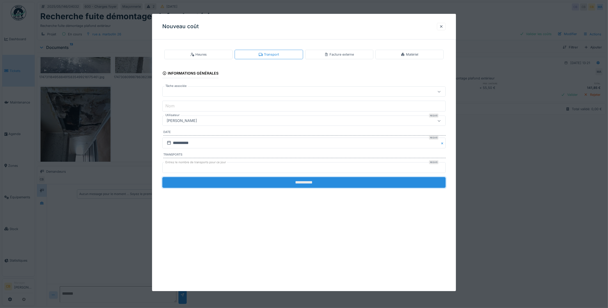
click at [325, 186] on input "**********" at bounding box center [304, 182] width 284 height 11
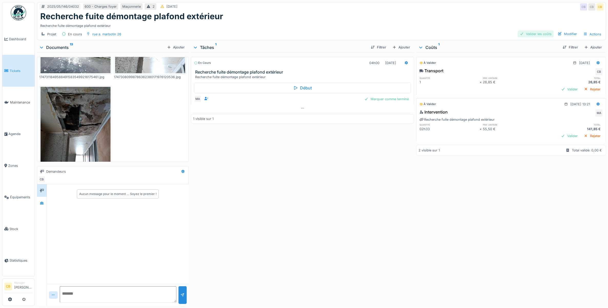
click at [530, 35] on div "Valider les coûts" at bounding box center [536, 34] width 36 height 7
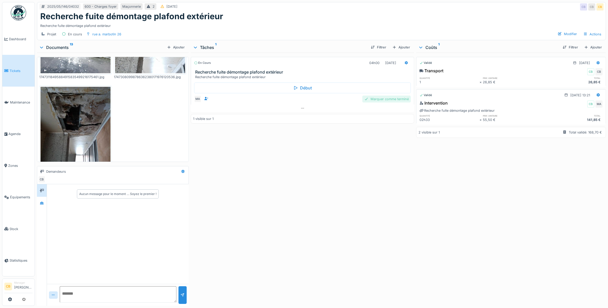
click at [375, 101] on div "Marquer comme terminé" at bounding box center [386, 99] width 48 height 7
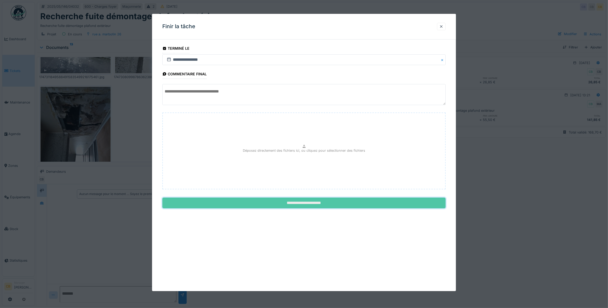
click at [312, 205] on input "**********" at bounding box center [304, 203] width 284 height 11
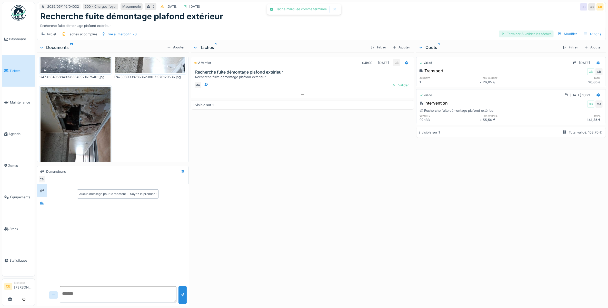
click at [535, 32] on div "Terminer & valider les tâches" at bounding box center [526, 34] width 55 height 7
click at [535, 32] on div "Approuver et clôturer le ticket" at bounding box center [525, 34] width 57 height 7
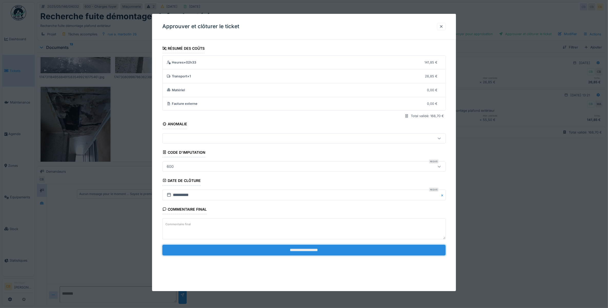
click at [309, 251] on input "**********" at bounding box center [304, 250] width 284 height 11
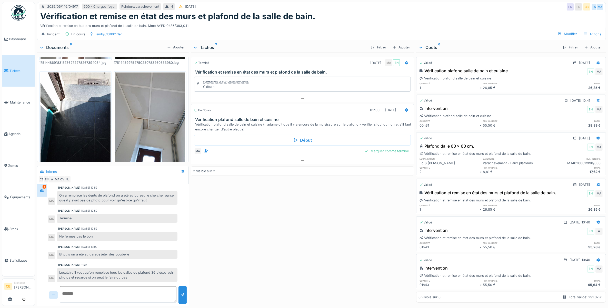
scroll to position [10, 0]
click at [380, 148] on div "Marquer comme terminé" at bounding box center [386, 151] width 48 height 7
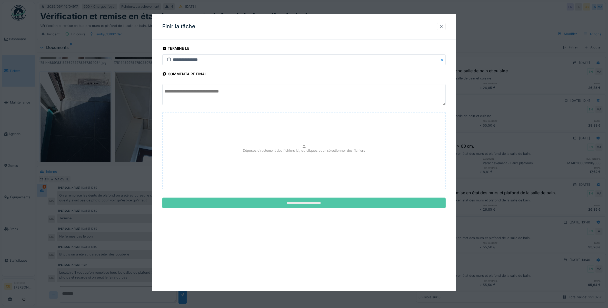
click at [323, 202] on input "**********" at bounding box center [304, 203] width 284 height 11
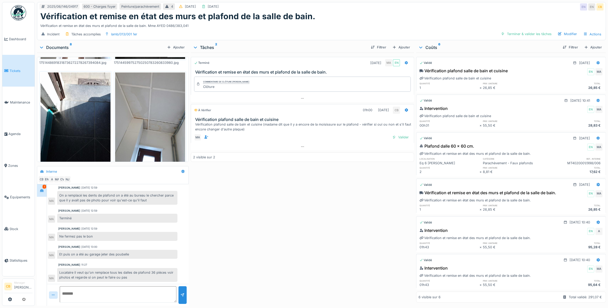
scroll to position [0, 0]
click at [528, 35] on div "Terminer & valider les tâches" at bounding box center [526, 34] width 55 height 7
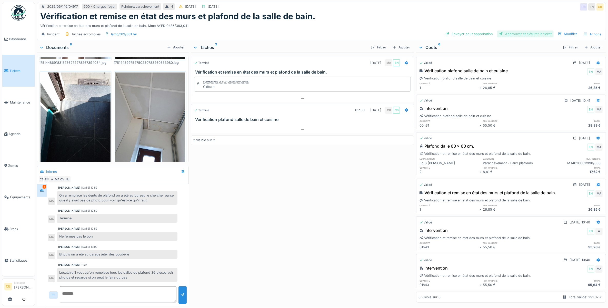
click at [523, 35] on div "Approuver et clôturer le ticket" at bounding box center [525, 34] width 57 height 7
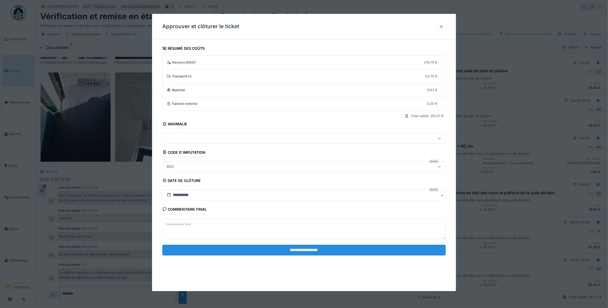
click at [310, 253] on input "**********" at bounding box center [304, 250] width 284 height 11
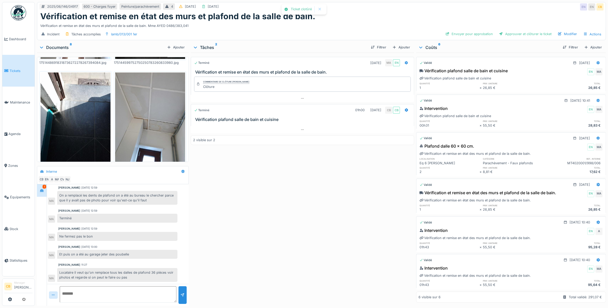
scroll to position [28, 0]
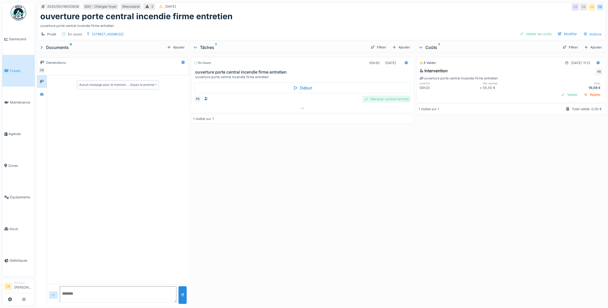
click at [390, 100] on div "Marquer comme terminé" at bounding box center [386, 99] width 48 height 7
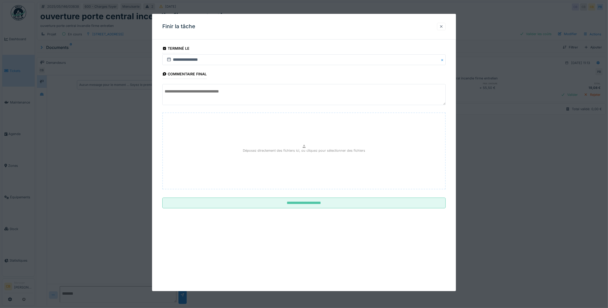
click at [443, 26] on div at bounding box center [441, 26] width 4 height 5
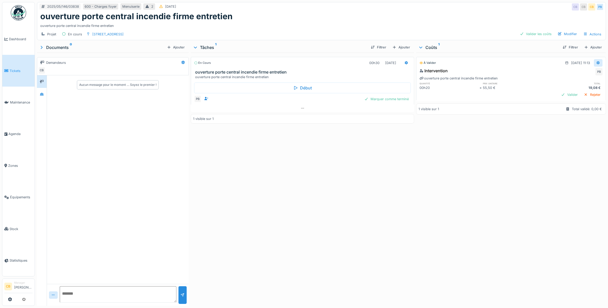
click at [597, 63] on icon at bounding box center [598, 63] width 3 height 4
click at [583, 50] on div "Ajouter" at bounding box center [593, 47] width 22 height 7
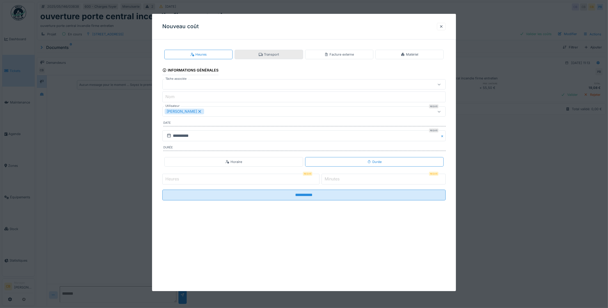
click at [277, 55] on div "Transport" at bounding box center [269, 54] width 20 height 5
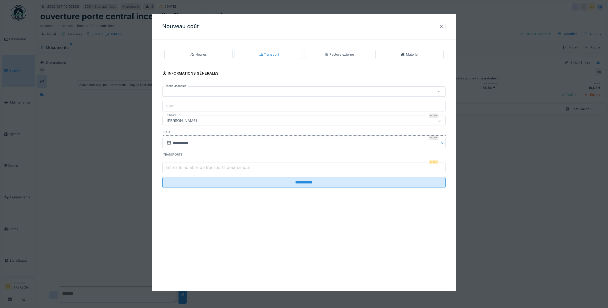
click at [178, 165] on label "Entrez le nombre de transports pour ce jour" at bounding box center [207, 167] width 87 height 6
click at [178, 165] on input "Entrez le nombre de transports pour ce jour" at bounding box center [304, 167] width 284 height 11
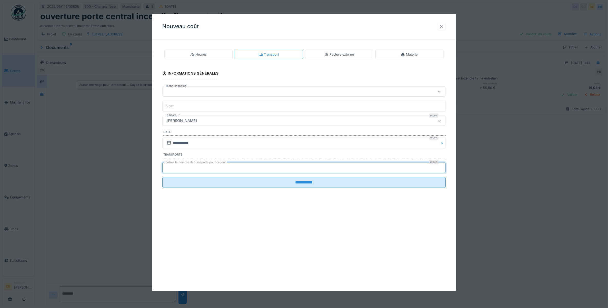
type input "*"
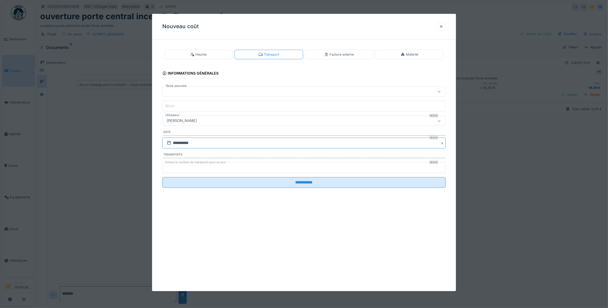
click at [184, 143] on input "**********" at bounding box center [304, 143] width 284 height 11
click at [278, 156] on button "Previous Month" at bounding box center [279, 156] width 8 height 8
click at [298, 184] on div "7" at bounding box center [296, 184] width 7 height 7
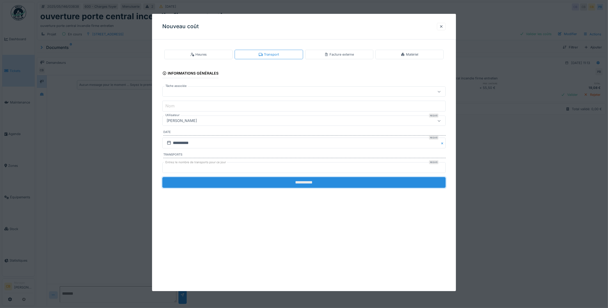
click at [297, 183] on input "**********" at bounding box center [304, 182] width 284 height 11
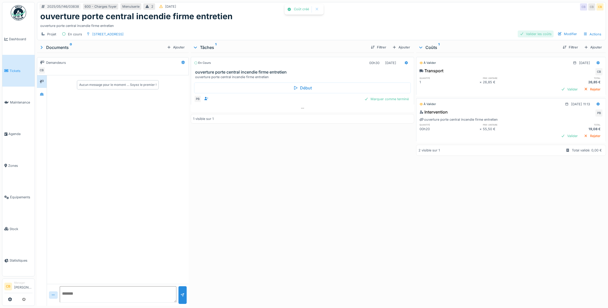
click at [527, 35] on div "Valider les coûts" at bounding box center [536, 34] width 36 height 7
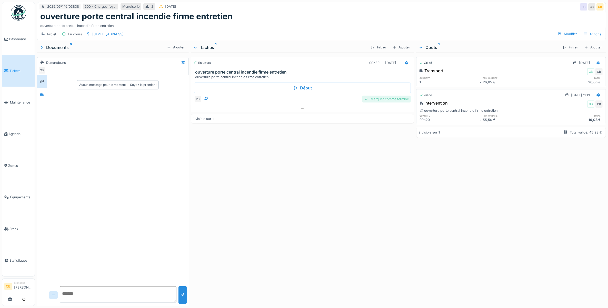
click at [388, 101] on div "Marquer comme terminé" at bounding box center [386, 99] width 48 height 7
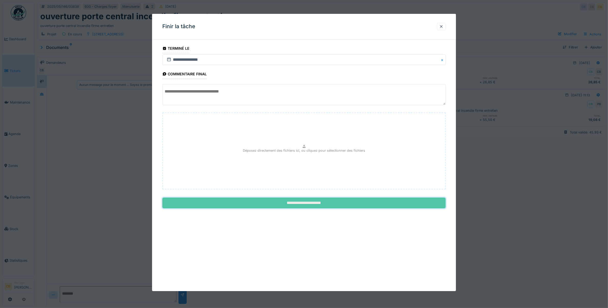
click at [308, 202] on input "**********" at bounding box center [304, 203] width 284 height 11
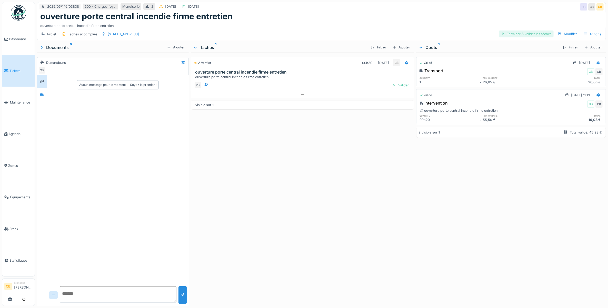
click at [529, 34] on div "Terminer & valider les tâches" at bounding box center [526, 34] width 55 height 7
click at [523, 32] on div "Approuver et clôturer le ticket" at bounding box center [525, 34] width 57 height 7
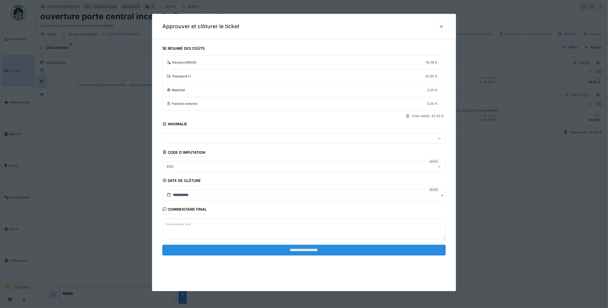
click at [322, 252] on input "**********" at bounding box center [304, 250] width 284 height 11
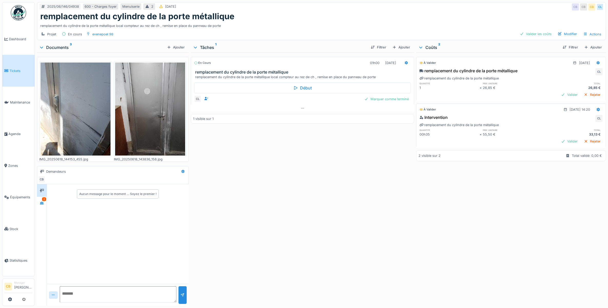
scroll to position [64, 0]
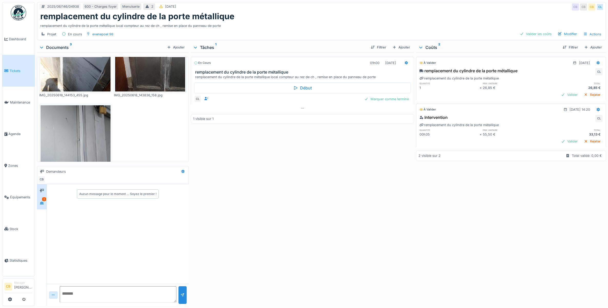
click at [43, 201] on div "2" at bounding box center [44, 199] width 4 height 4
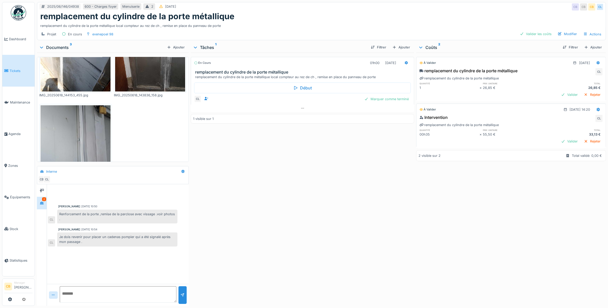
scroll to position [5, 0]
click at [395, 96] on div "Marquer comme terminé" at bounding box center [386, 99] width 48 height 7
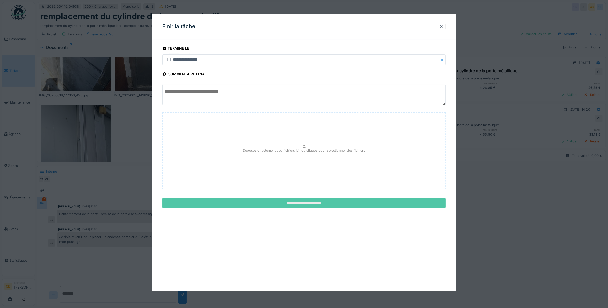
click at [312, 202] on input "**********" at bounding box center [304, 203] width 284 height 11
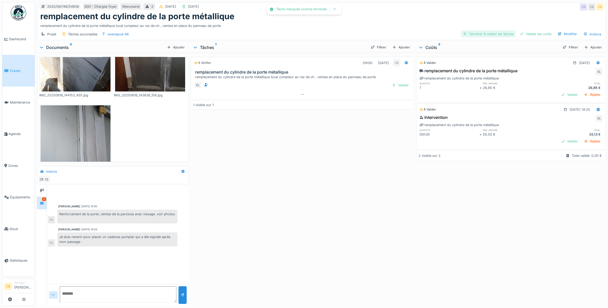
click at [499, 31] on div "Terminer & valider les tâches" at bounding box center [488, 34] width 55 height 7
click at [528, 31] on div "Valider les coûts" at bounding box center [536, 34] width 36 height 7
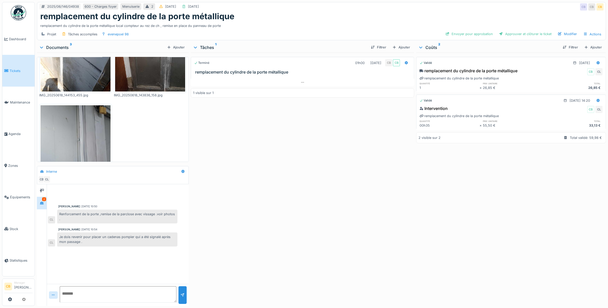
click at [528, 31] on div "Approuver et clôturer le ticket" at bounding box center [525, 34] width 57 height 7
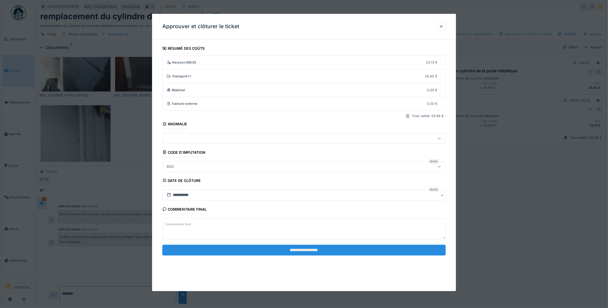
click at [317, 252] on input "**********" at bounding box center [304, 250] width 284 height 11
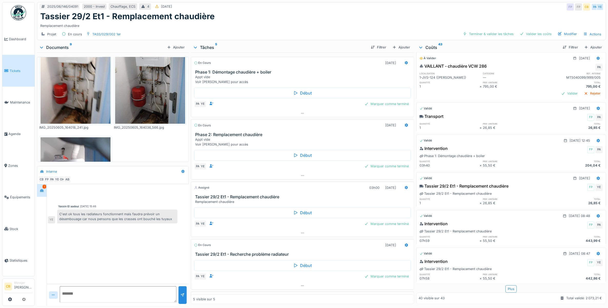
scroll to position [1696, 0]
click at [507, 285] on div "Plus" at bounding box center [510, 288] width 11 height 7
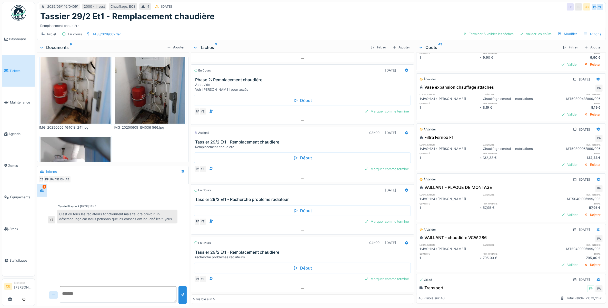
scroll to position [1435, 0]
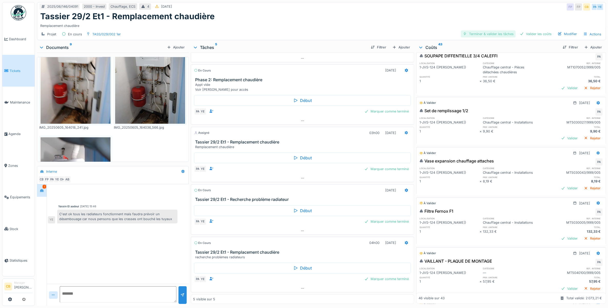
click at [484, 31] on div "Terminer & valider les tâches" at bounding box center [488, 34] width 55 height 7
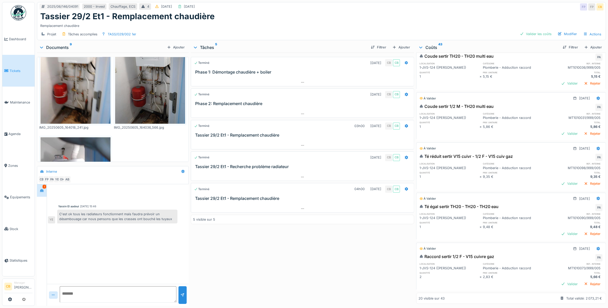
scroll to position [5, 0]
click at [537, 31] on div "Valider les coûts" at bounding box center [536, 34] width 36 height 7
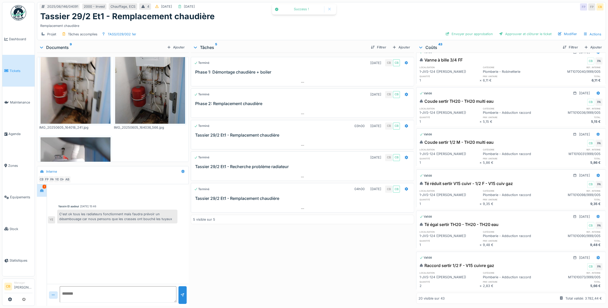
scroll to position [592, 0]
click at [519, 31] on div "Approuver et clôturer le ticket" at bounding box center [525, 34] width 57 height 7
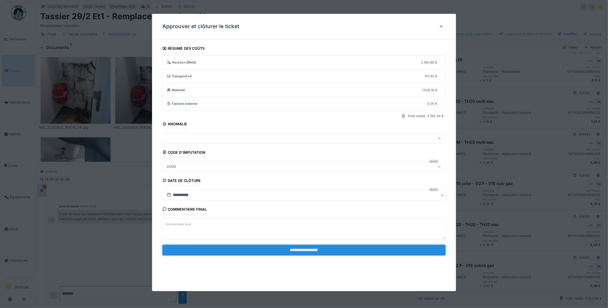
click at [317, 252] on input "**********" at bounding box center [304, 250] width 284 height 11
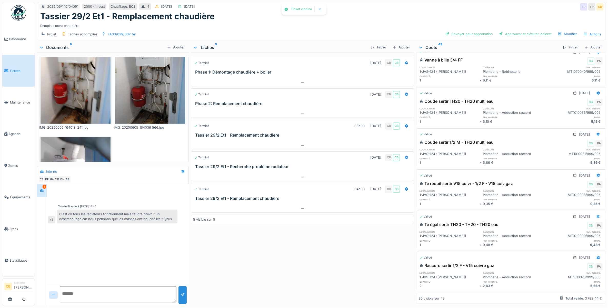
scroll to position [589, 0]
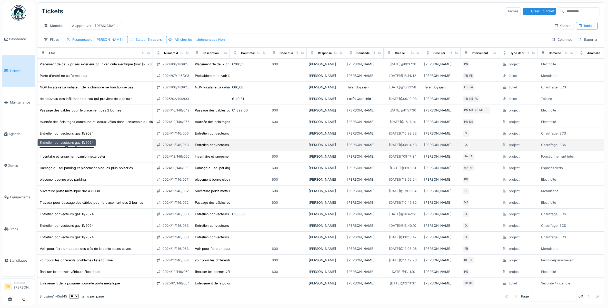
click at [82, 147] on div "Entretien convecteurs gaz 11/2024" at bounding box center [67, 145] width 54 height 5
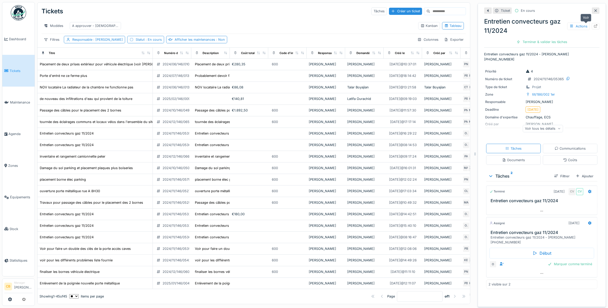
click at [592, 25] on div at bounding box center [596, 26] width 8 height 6
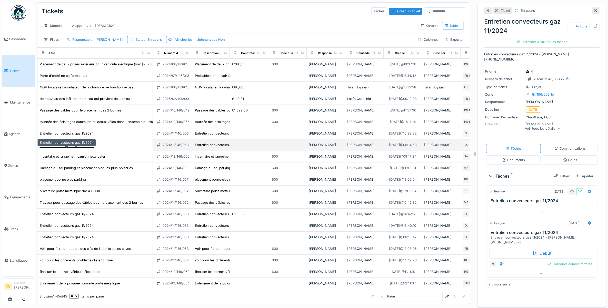
click at [84, 147] on div "Entretien convecteurs gaz 11/2024" at bounding box center [67, 145] width 54 height 5
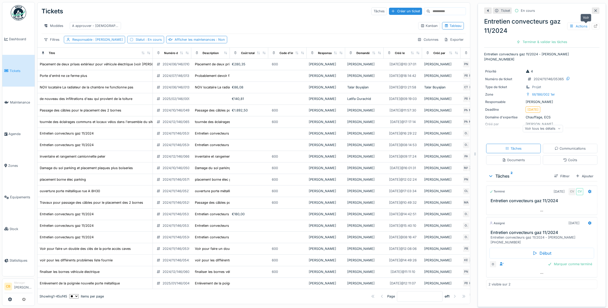
click at [594, 26] on icon at bounding box center [596, 25] width 4 height 3
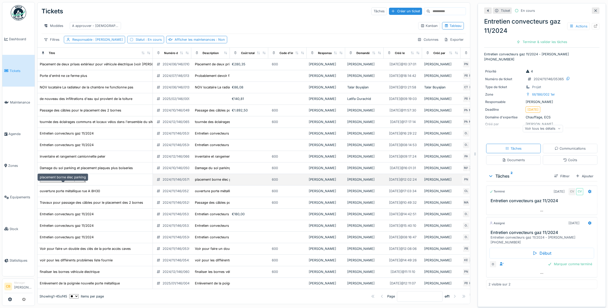
click at [84, 182] on div "placement borne élec parking" at bounding box center [63, 179] width 46 height 5
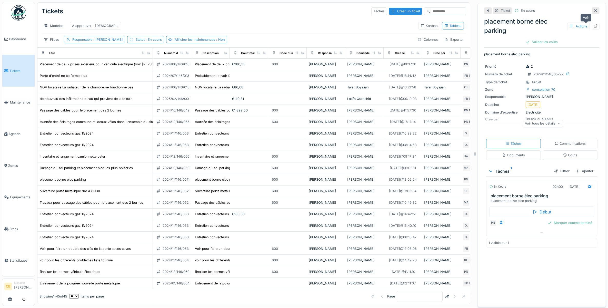
click at [594, 25] on icon at bounding box center [596, 25] width 4 height 3
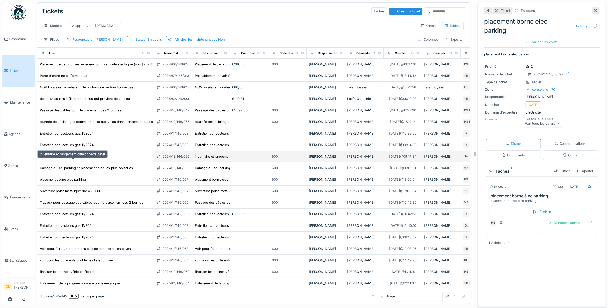
click at [97, 159] on div "inventaire et rangement camionnette peter" at bounding box center [73, 156] width 66 height 5
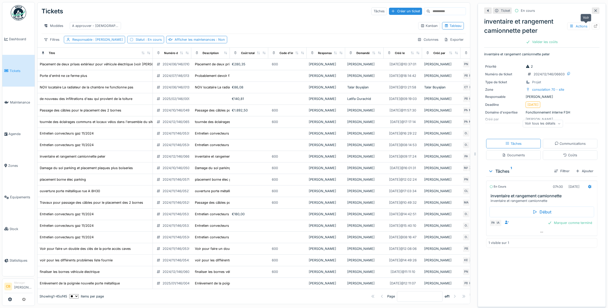
click at [594, 25] on icon at bounding box center [595, 25] width 3 height 3
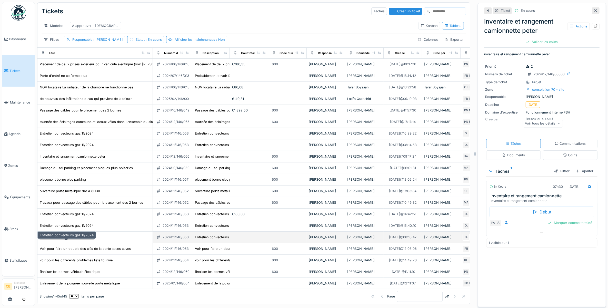
click at [85, 240] on div "Entretien convecteurs gaz 11/2024" at bounding box center [67, 237] width 54 height 5
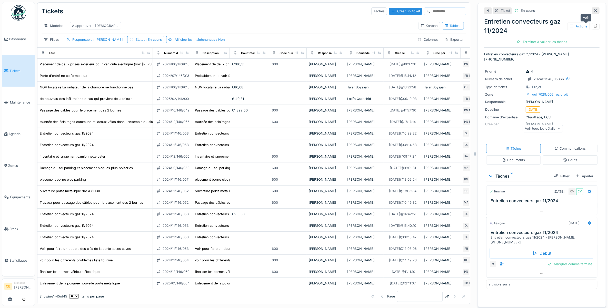
click at [594, 26] on icon at bounding box center [595, 25] width 3 height 3
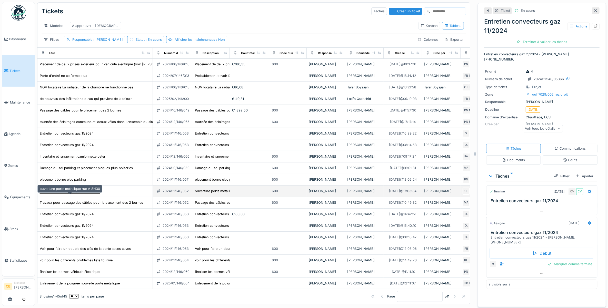
click at [71, 194] on div "ouverture porte métallique rue A 8H30" at bounding box center [70, 191] width 60 height 5
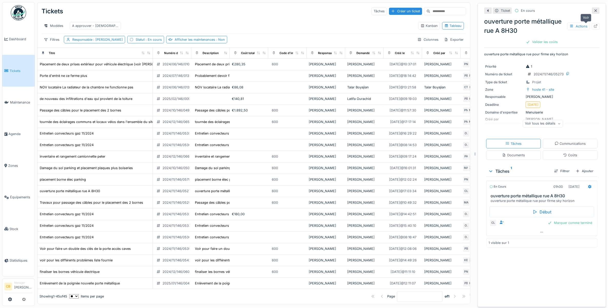
click at [594, 27] on icon at bounding box center [596, 25] width 4 height 3
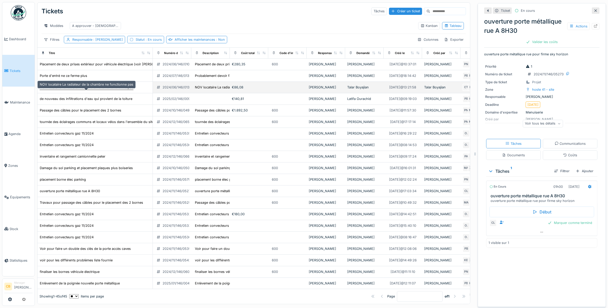
click at [82, 90] on div "NOV locataire La radiateur de la chambre ne fonctionne pas" at bounding box center [87, 87] width 94 height 5
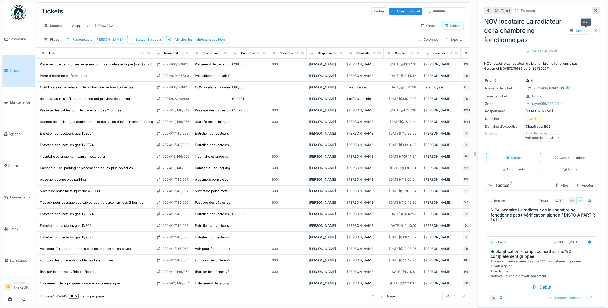
click at [594, 31] on icon at bounding box center [596, 30] width 4 height 3
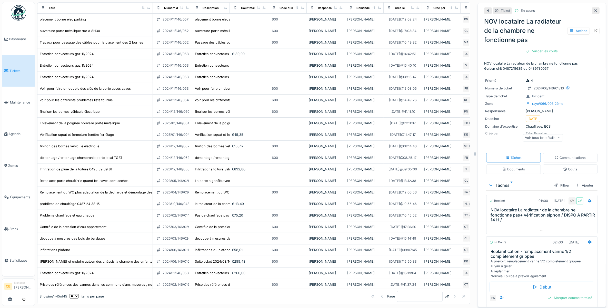
scroll to position [315, 0]
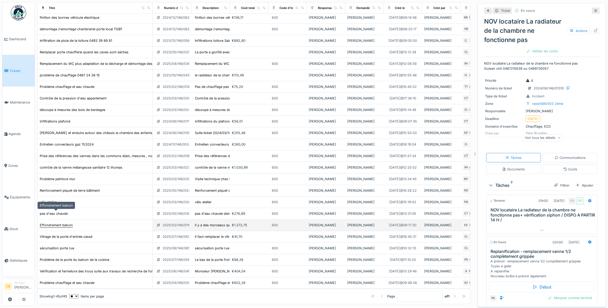
click at [67, 223] on div "Effondrement balcon" at bounding box center [56, 225] width 33 height 5
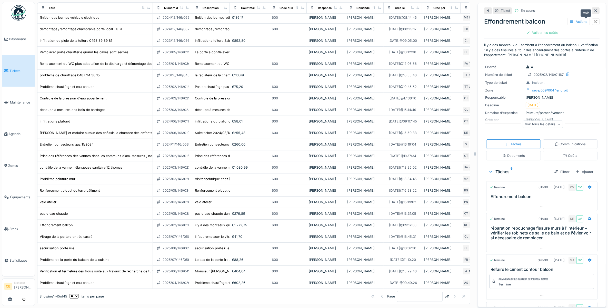
click at [594, 22] on icon at bounding box center [596, 21] width 4 height 3
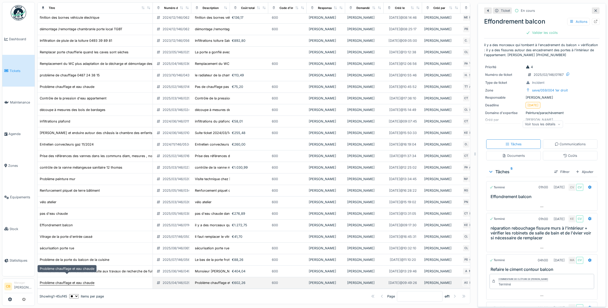
click at [90, 281] on div "Problème chauffage et eau chaude" at bounding box center [67, 283] width 55 height 5
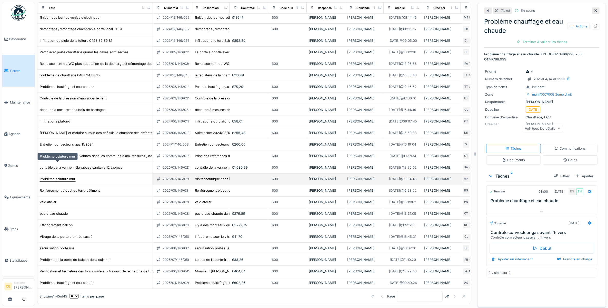
click at [70, 177] on div "Problème peinture mur" at bounding box center [58, 179] width 36 height 5
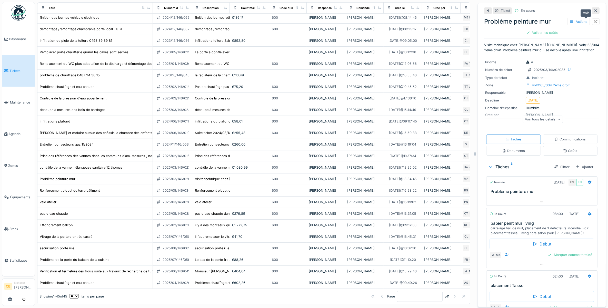
click at [594, 20] on icon at bounding box center [596, 21] width 4 height 3
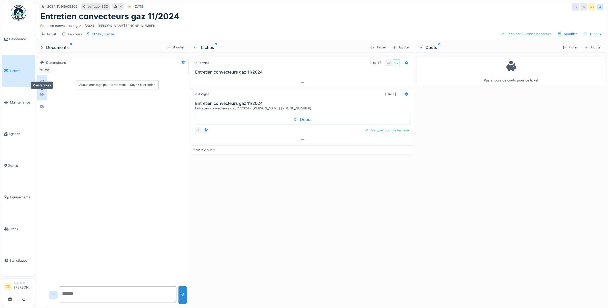
click at [42, 95] on icon at bounding box center [42, 94] width 4 height 3
click at [40, 107] on icon at bounding box center [42, 106] width 4 height 3
click at [530, 35] on div "Terminer & valider les tâches" at bounding box center [526, 34] width 55 height 7
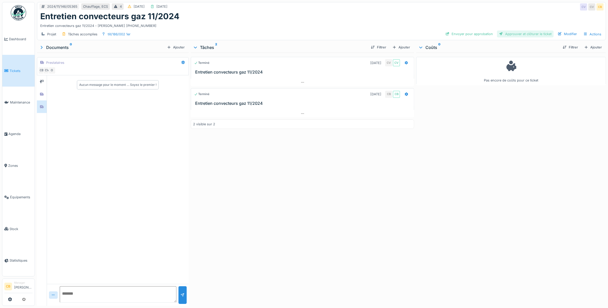
click at [512, 35] on div "Approuver et clôturer le ticket" at bounding box center [525, 34] width 57 height 7
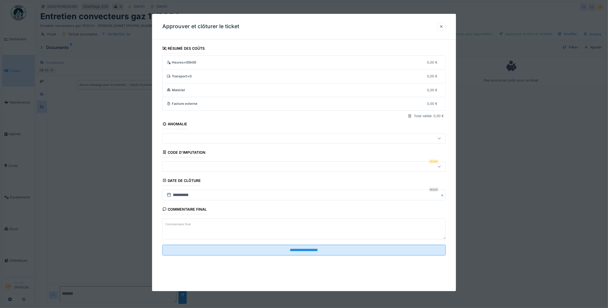
click at [169, 164] on div at bounding box center [288, 167] width 247 height 6
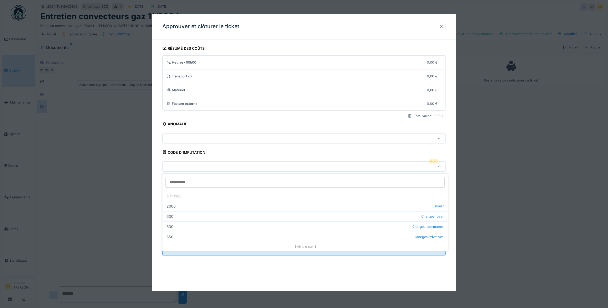
click at [174, 236] on div "650 Charges Privatives" at bounding box center [305, 237] width 285 height 10
type input "***"
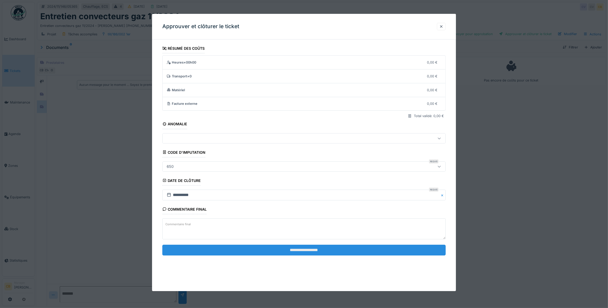
click at [312, 251] on input "**********" at bounding box center [304, 250] width 284 height 11
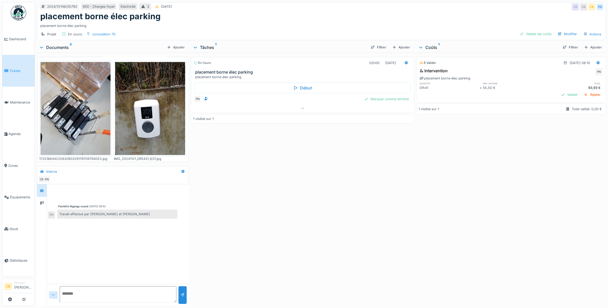
scroll to position [5, 0]
click at [45, 199] on div at bounding box center [42, 203] width 8 height 8
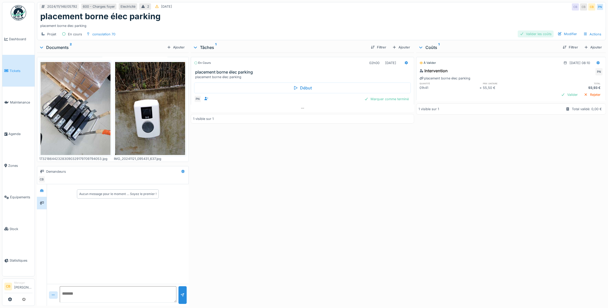
click at [534, 31] on div "Valider les coûts" at bounding box center [536, 34] width 36 height 7
click at [395, 96] on div "Marquer comme terminé" at bounding box center [386, 99] width 48 height 7
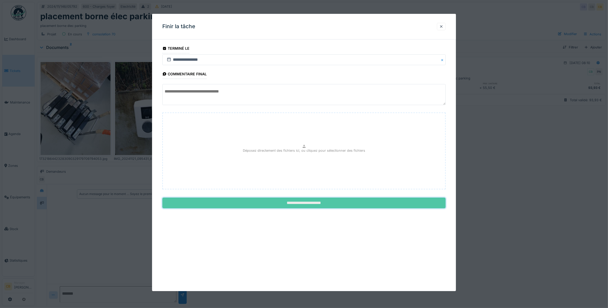
click at [311, 203] on input "**********" at bounding box center [304, 203] width 284 height 11
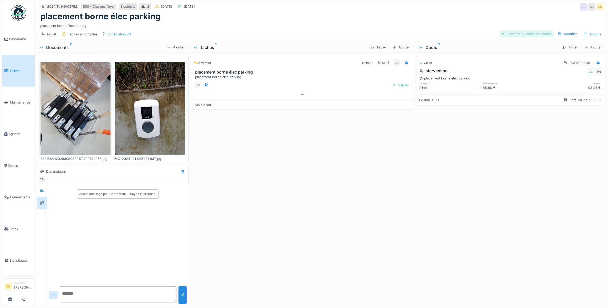
click at [524, 31] on div "Terminer & valider les tâches" at bounding box center [526, 34] width 55 height 7
click at [524, 31] on div "Approuver et clôturer le ticket" at bounding box center [525, 34] width 57 height 7
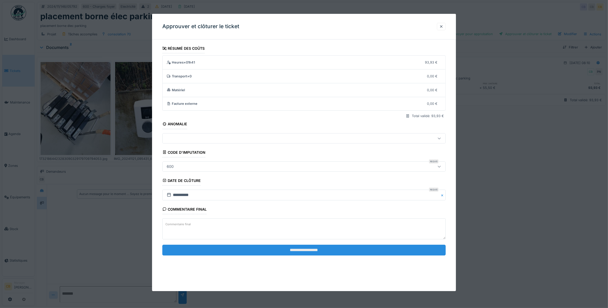
click at [304, 252] on input "**********" at bounding box center [304, 250] width 284 height 11
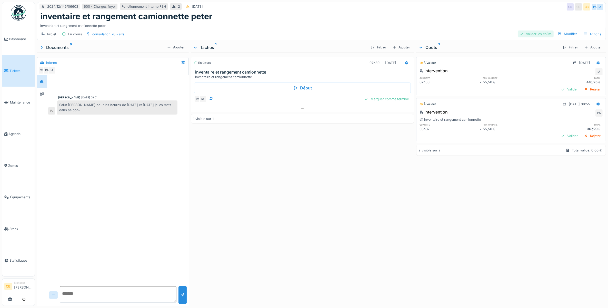
click at [532, 32] on div "Valider les coûts" at bounding box center [536, 34] width 36 height 7
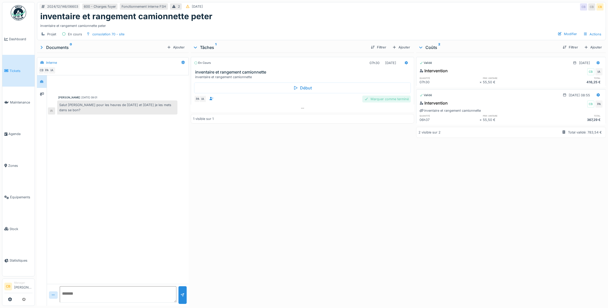
click at [387, 100] on div "Marquer comme terminé" at bounding box center [386, 99] width 48 height 7
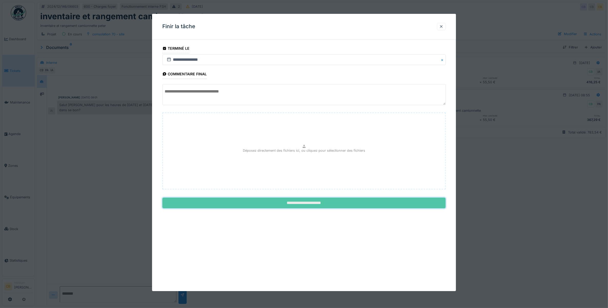
click at [327, 202] on input "**********" at bounding box center [304, 203] width 284 height 11
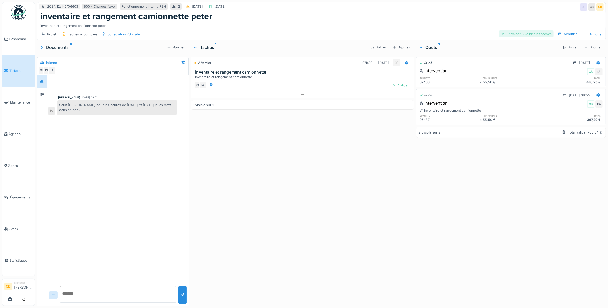
click at [532, 34] on div "Terminer & valider les tâches" at bounding box center [526, 34] width 55 height 7
click at [532, 34] on div "Approuver et clôturer le ticket" at bounding box center [525, 34] width 57 height 7
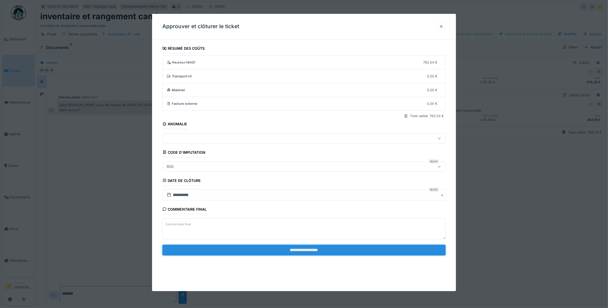
click at [308, 252] on input "**********" at bounding box center [304, 250] width 284 height 11
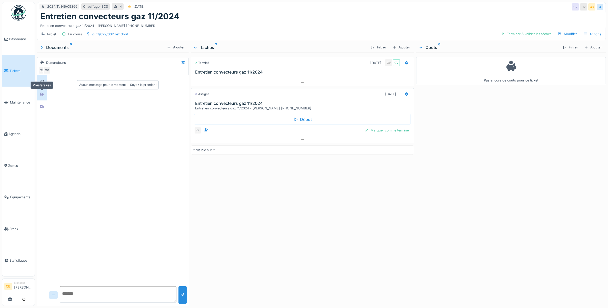
click at [43, 97] on div at bounding box center [42, 94] width 4 height 5
click at [41, 105] on div at bounding box center [42, 107] width 8 height 6
click at [517, 35] on div "Terminer & valider les tâches" at bounding box center [526, 34] width 55 height 7
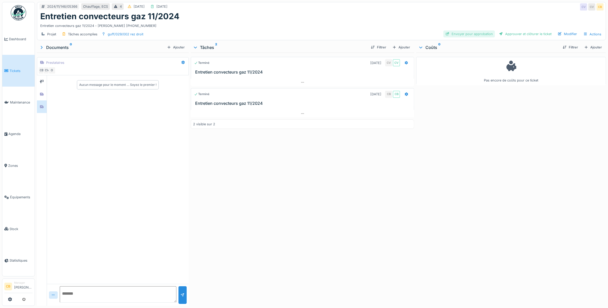
click at [482, 35] on div "Envoyer pour approbation" at bounding box center [469, 34] width 52 height 7
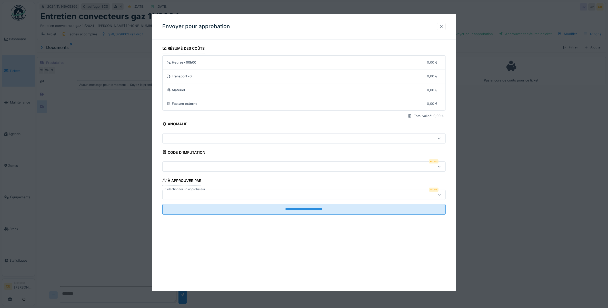
click at [188, 163] on div at bounding box center [304, 167] width 284 height 10
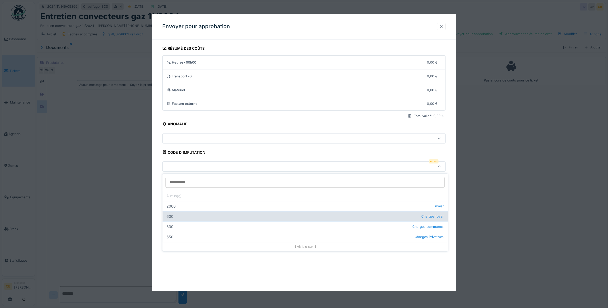
click at [176, 215] on div "600 Charges foyer" at bounding box center [305, 217] width 285 height 10
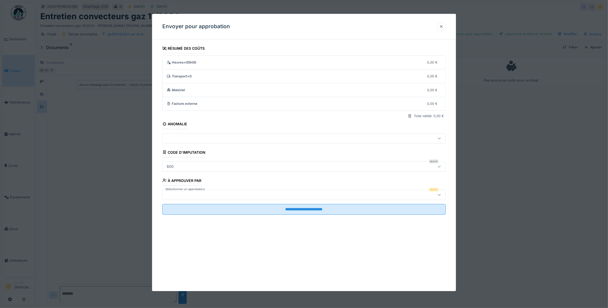
click at [175, 166] on div "600" at bounding box center [170, 167] width 11 height 6
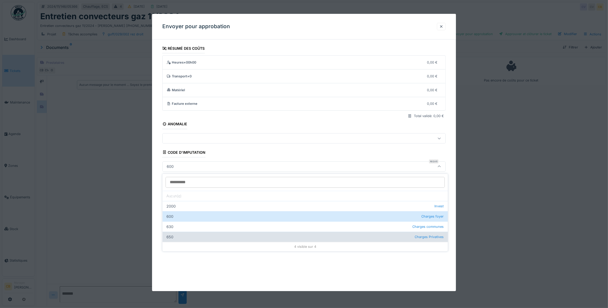
click at [172, 237] on div "650 Charges Privatives" at bounding box center [305, 237] width 285 height 10
type input "***"
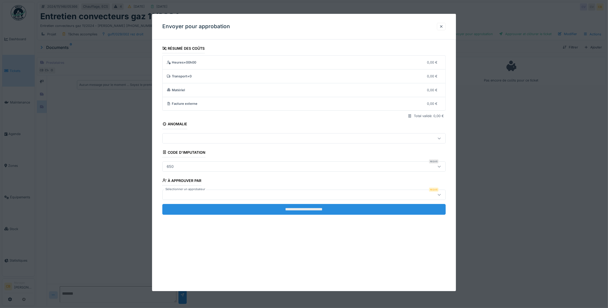
click at [299, 209] on input "**********" at bounding box center [304, 209] width 284 height 11
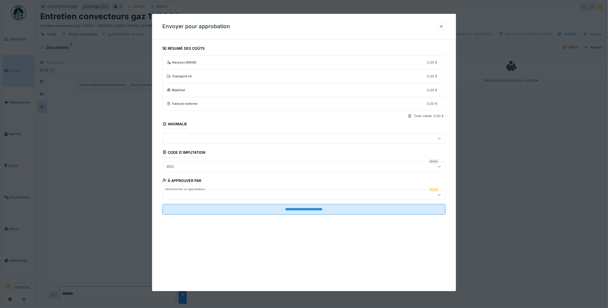
click at [442, 28] on div at bounding box center [441, 26] width 4 height 5
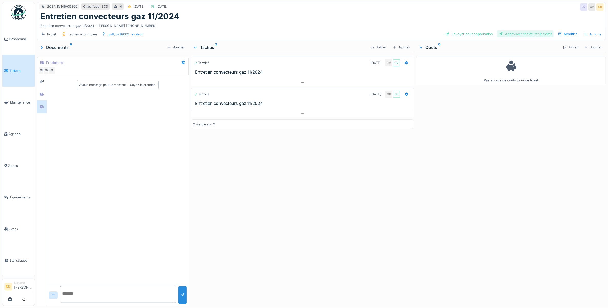
click at [514, 33] on div "Approuver et clôturer le ticket" at bounding box center [525, 34] width 57 height 7
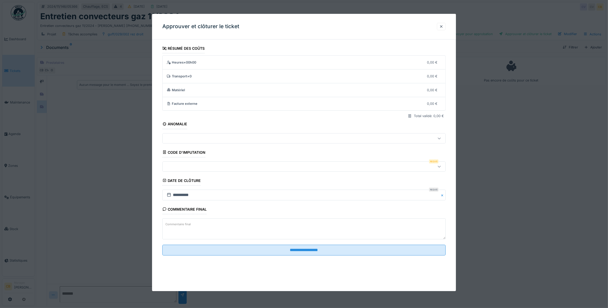
click at [178, 161] on fieldset "**********" at bounding box center [304, 152] width 284 height 216
click at [179, 164] on div at bounding box center [304, 167] width 284 height 10
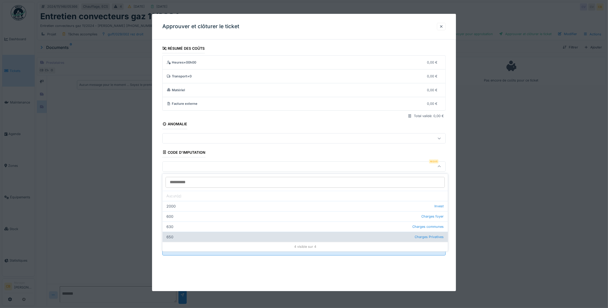
click at [173, 237] on div "650 Charges Privatives" at bounding box center [305, 237] width 285 height 10
type input "***"
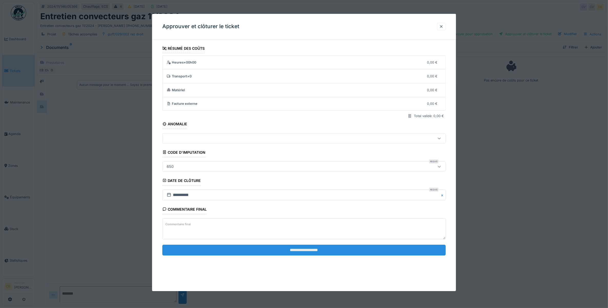
click at [322, 252] on input "**********" at bounding box center [304, 250] width 284 height 11
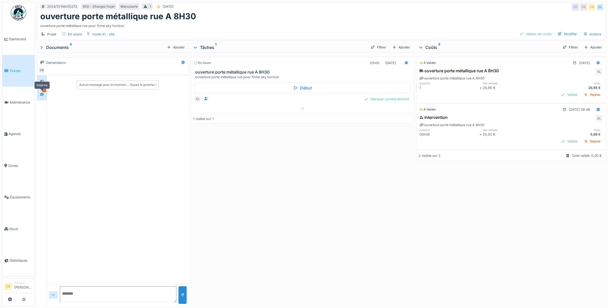
click at [43, 94] on icon at bounding box center [42, 94] width 4 height 3
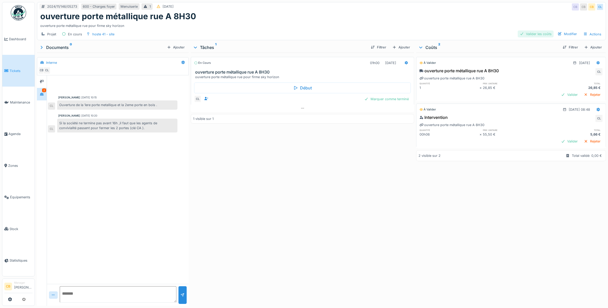
click at [527, 33] on div "Valider les coûts" at bounding box center [536, 34] width 36 height 7
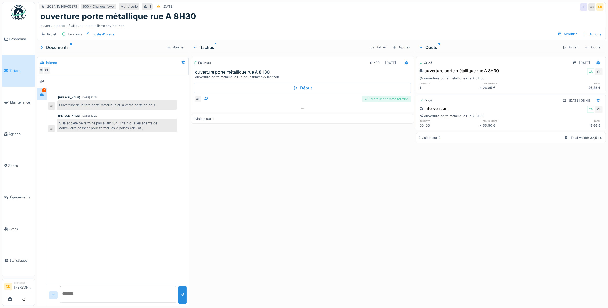
click at [382, 100] on div "Marquer comme terminé" at bounding box center [386, 99] width 48 height 7
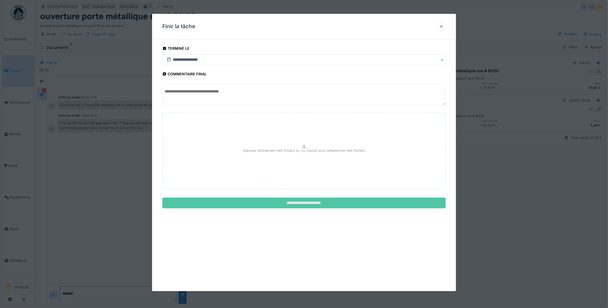
click at [331, 202] on input "**********" at bounding box center [304, 203] width 284 height 11
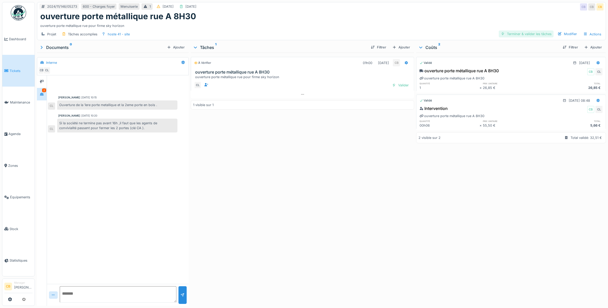
click at [528, 35] on div "Terminer & valider les tâches" at bounding box center [526, 34] width 55 height 7
click at [518, 33] on div "Approuver et clôturer le ticket" at bounding box center [525, 34] width 57 height 7
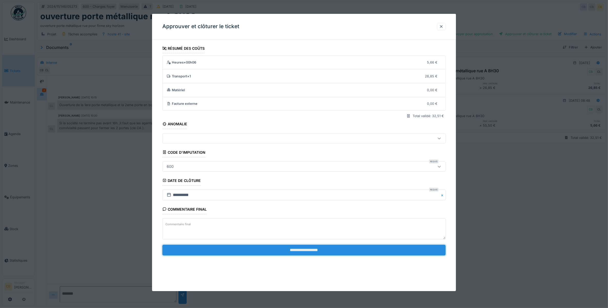
click at [305, 251] on input "**********" at bounding box center [304, 250] width 284 height 11
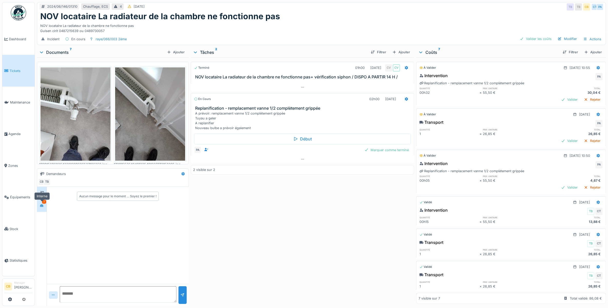
click at [39, 204] on div at bounding box center [42, 206] width 8 height 6
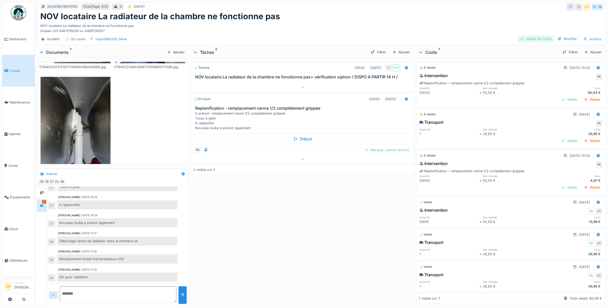
click at [537, 41] on div "Valider les coûts" at bounding box center [536, 38] width 36 height 7
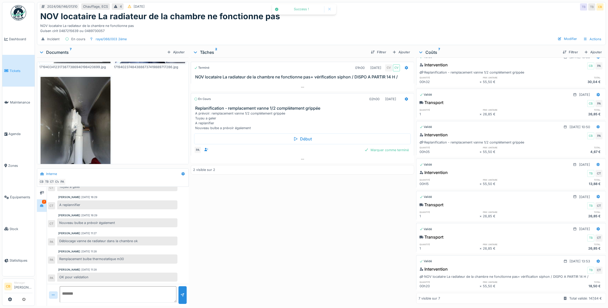
scroll to position [22, 0]
click at [384, 151] on div "Marquer comme terminé" at bounding box center [386, 150] width 48 height 7
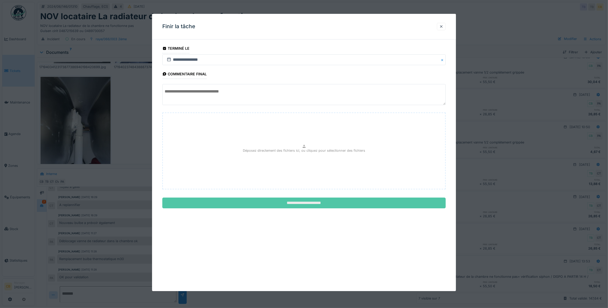
click at [305, 201] on input "**********" at bounding box center [304, 203] width 284 height 11
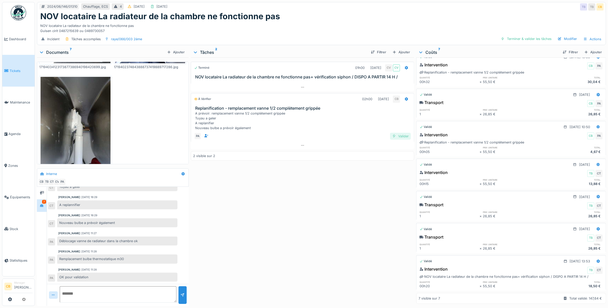
click at [401, 137] on div "Valider" at bounding box center [400, 136] width 21 height 7
click at [514, 38] on div "Approuver et clôturer le ticket" at bounding box center [525, 38] width 57 height 7
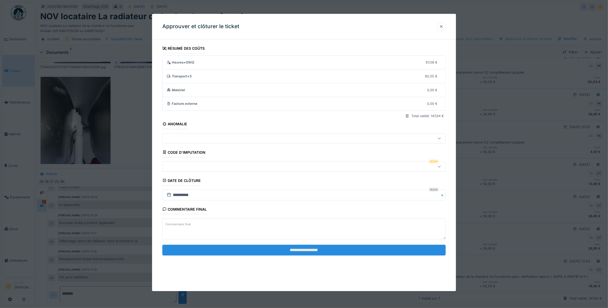
click at [319, 248] on input "**********" at bounding box center [304, 250] width 284 height 11
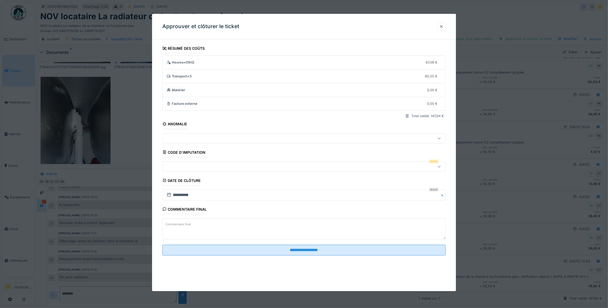
click at [186, 168] on div at bounding box center [288, 167] width 247 height 6
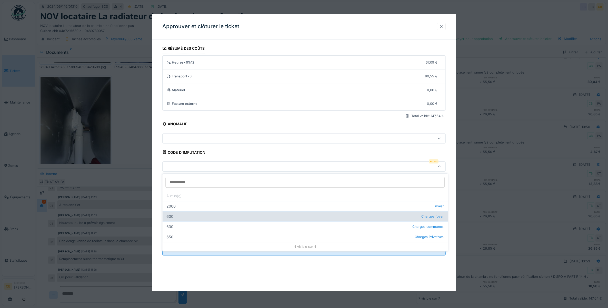
click at [188, 217] on div "600 Charges foyer" at bounding box center [305, 217] width 285 height 10
type input "***"
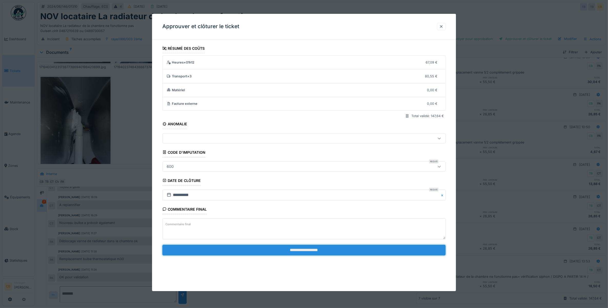
click at [306, 252] on input "**********" at bounding box center [304, 250] width 284 height 11
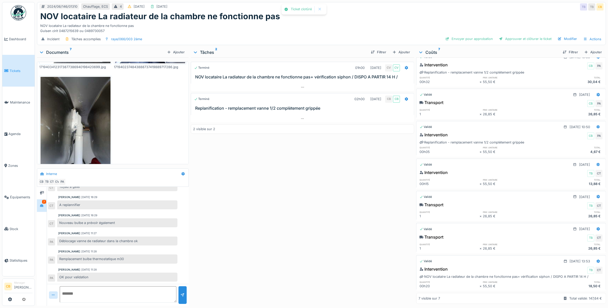
scroll to position [21, 0]
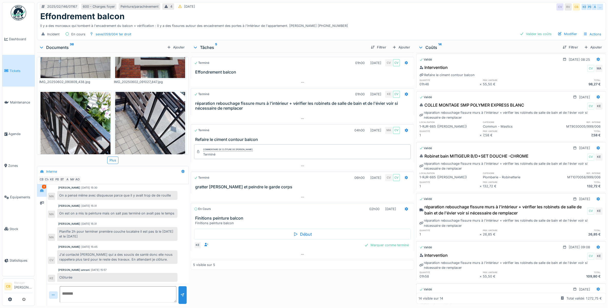
scroll to position [372, 0]
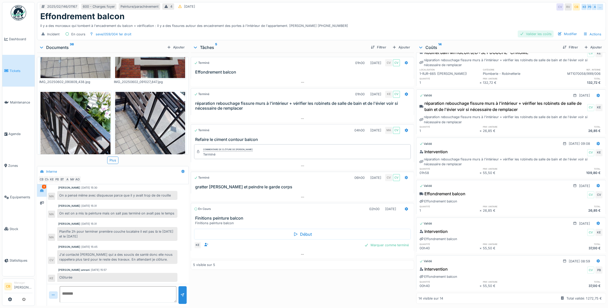
click at [527, 31] on div "Valider les coûts" at bounding box center [536, 34] width 36 height 7
click at [396, 244] on div "Marquer comme terminé" at bounding box center [386, 245] width 48 height 7
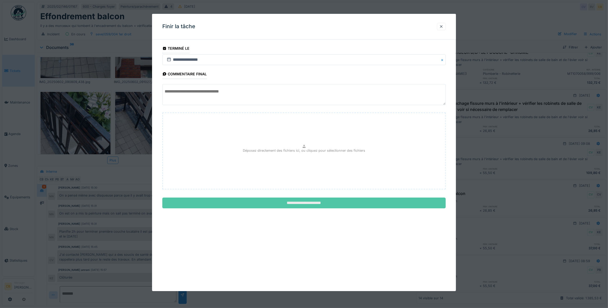
click at [327, 203] on input "**********" at bounding box center [304, 203] width 284 height 11
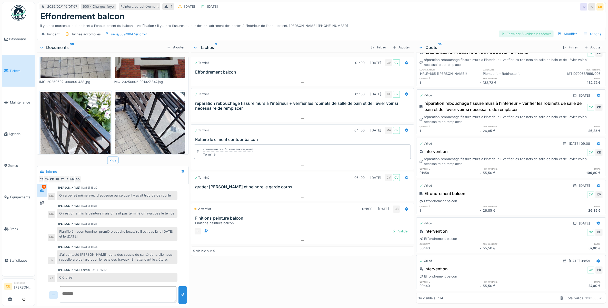
click at [515, 31] on div "Terminer & valider les tâches" at bounding box center [526, 34] width 55 height 7
click at [506, 31] on div "Approuver et clôturer le ticket" at bounding box center [525, 34] width 57 height 7
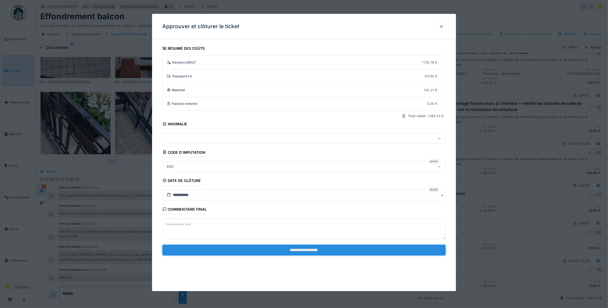
click at [294, 252] on input "**********" at bounding box center [304, 250] width 284 height 11
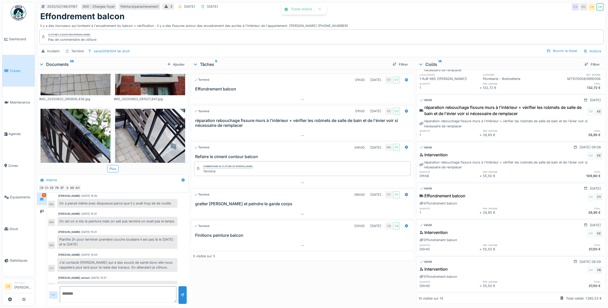
scroll to position [345, 0]
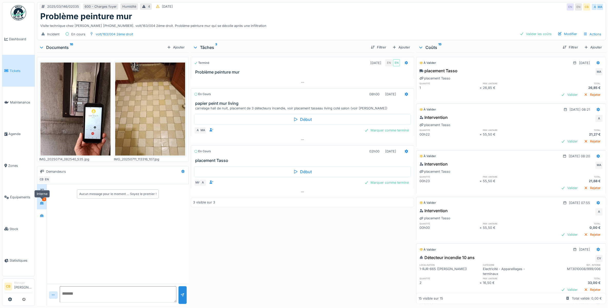
click at [43, 202] on icon at bounding box center [42, 203] width 4 height 3
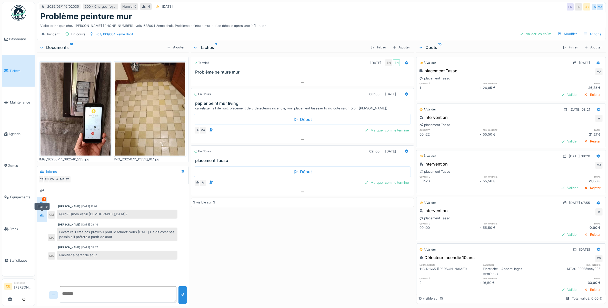
click at [42, 212] on div at bounding box center [42, 216] width 8 height 8
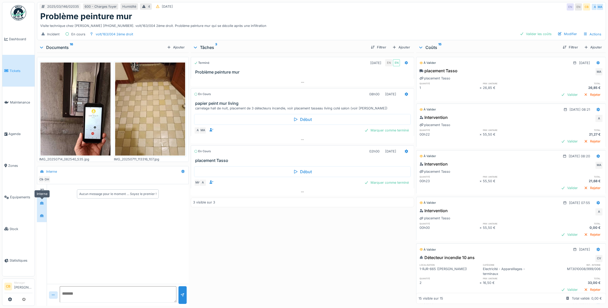
click at [43, 205] on div at bounding box center [42, 203] width 4 height 5
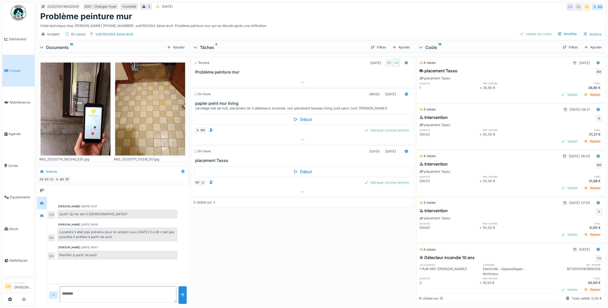
click at [153, 123] on img at bounding box center [150, 109] width 70 height 93
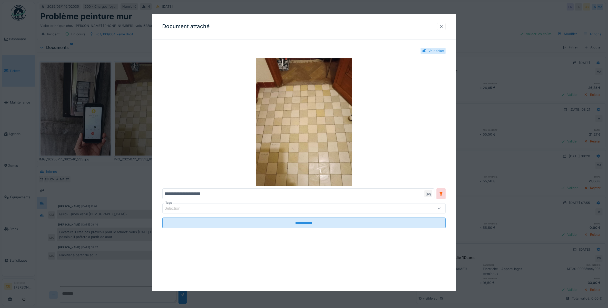
click at [116, 176] on div at bounding box center [304, 154] width 608 height 308
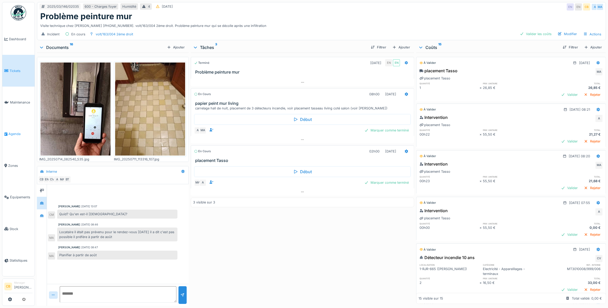
click at [6, 132] on icon at bounding box center [5, 134] width 3 height 4
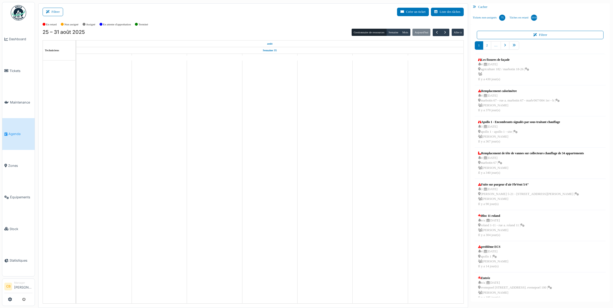
click at [55, 13] on button "Filtrer" at bounding box center [53, 12] width 21 height 8
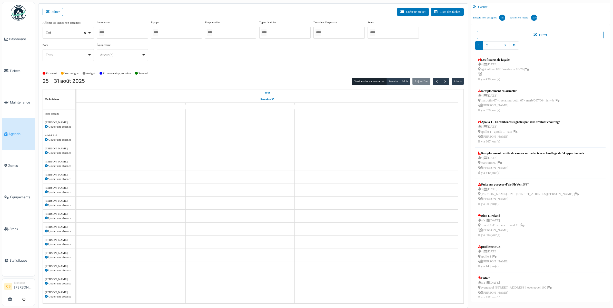
select select
click at [102, 34] on input "Tous" at bounding box center [101, 32] width 5 height 7
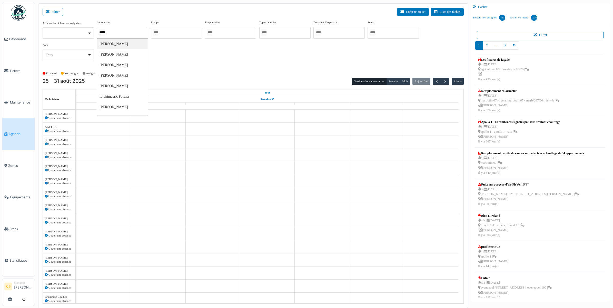
type input "******"
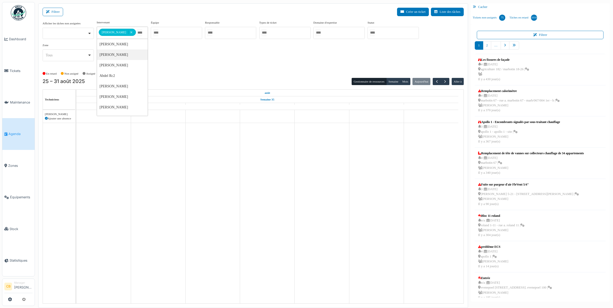
click at [188, 67] on div "**********" at bounding box center [253, 44] width 421 height 49
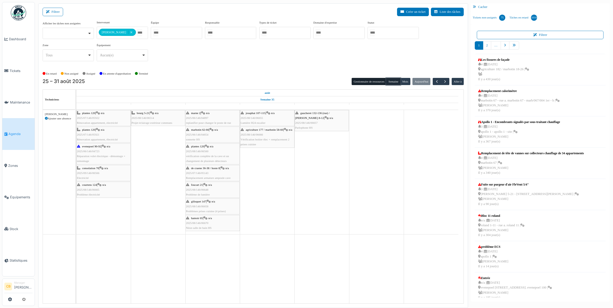
click at [392, 82] on button "Semaine" at bounding box center [393, 81] width 14 height 7
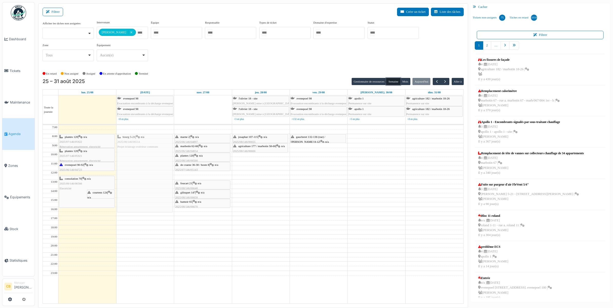
click at [137, 171] on div "bourg 5-21 | n/a 2025/08/146/06514 Projet éclairage extérieur communs bourg 5-2…" at bounding box center [144, 214] width 57 height 178
drag, startPoint x: 133, startPoint y: 214, endPoint x: 133, endPoint y: 210, distance: 3.3
click at [133, 210] on div "7:00 8:00 9:00 10:00 11:00 12:00 13:00 14:00 15:00 16:00 17:00 18:00 19:00 20:0…" at bounding box center [253, 214] width 420 height 178
click at [445, 81] on span "button" at bounding box center [445, 81] width 4 height 4
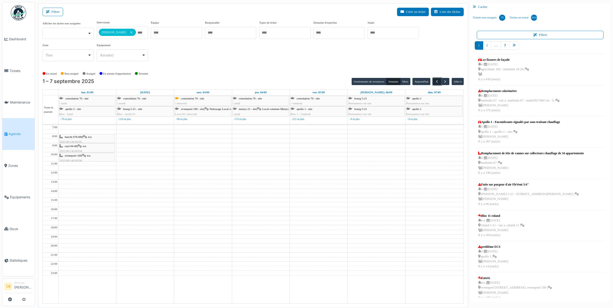
click at [437, 81] on span "button" at bounding box center [437, 81] width 4 height 4
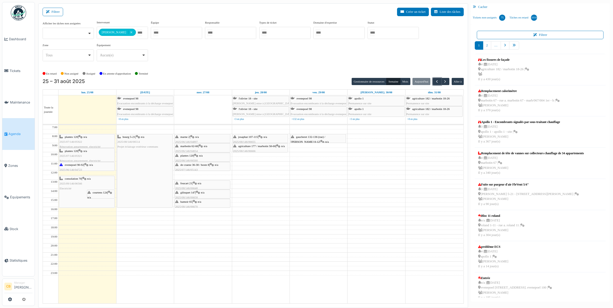
click at [303, 222] on tbody "7:00 8:00 9:00 10:00 11:00 12:00 13:00 14:00 15:00 16:00 17:00 18:00 19:00 20:0…" at bounding box center [253, 202] width 420 height 155
click at [316, 140] on div "gaucheret 132-136 (rue) / thomas 8-12 | n/a 2025/08/146/06657 Parlophone HS" at bounding box center [318, 145] width 55 height 20
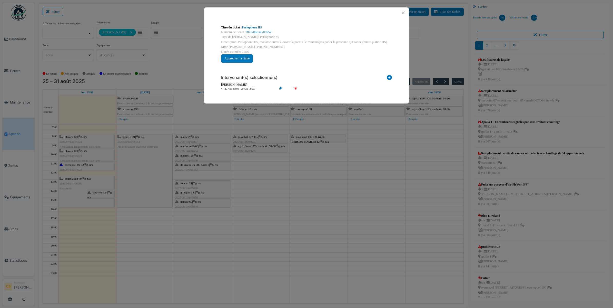
click at [250, 28] on link "Parlophone HS" at bounding box center [252, 28] width 20 height 4
click at [402, 13] on button "Close" at bounding box center [403, 12] width 7 height 7
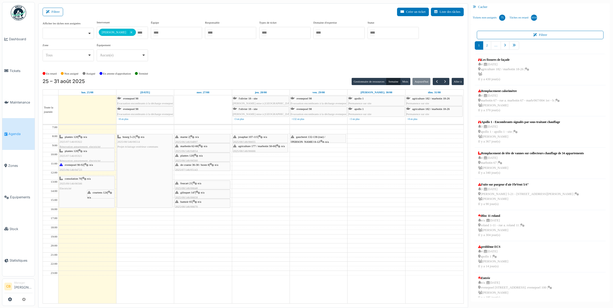
click at [16, 12] on img at bounding box center [18, 12] width 15 height 15
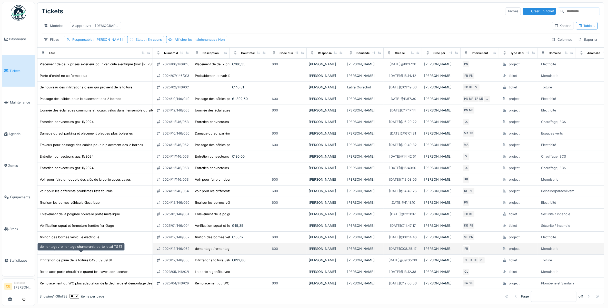
click at [71, 251] on div "démontage /remontage chambranle porte local TGBT" at bounding box center [81, 248] width 83 height 5
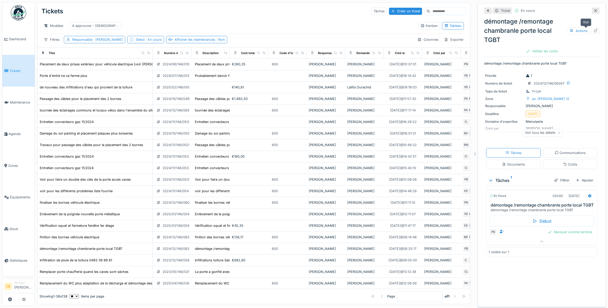
click at [594, 32] on icon at bounding box center [595, 30] width 3 height 3
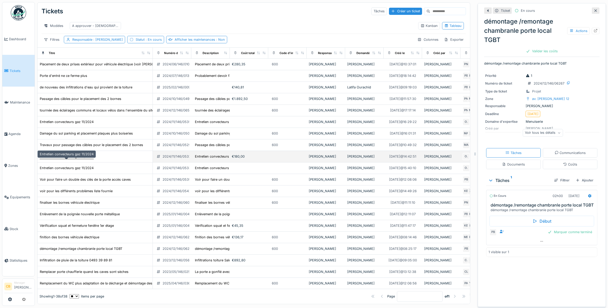
click at [80, 159] on div "Entretien convecteurs gaz 11/2024" at bounding box center [66, 156] width 54 height 5
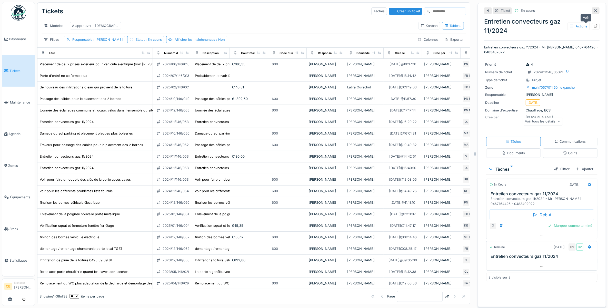
click at [594, 27] on icon at bounding box center [596, 25] width 4 height 3
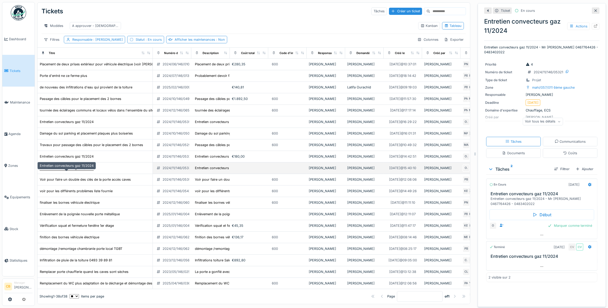
click at [91, 171] on div "Entretien convecteurs gaz 11/2024" at bounding box center [67, 168] width 54 height 5
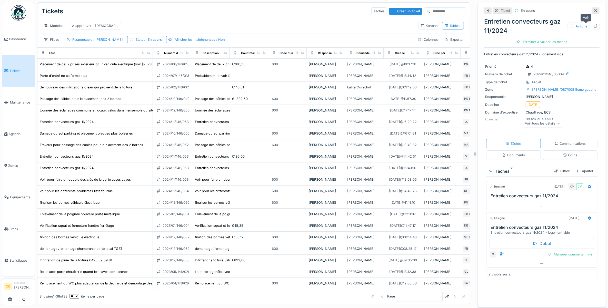
click at [594, 25] on icon at bounding box center [596, 25] width 4 height 3
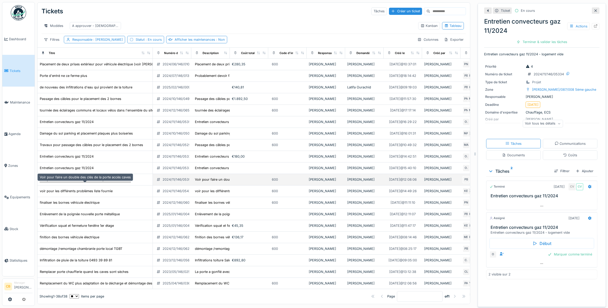
click at [88, 182] on div "Voir pour faire un double des clés de la porte accès caves" at bounding box center [85, 179] width 91 height 5
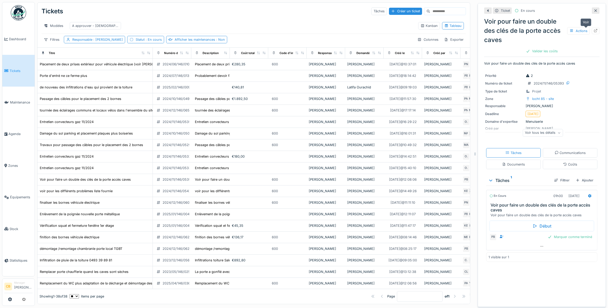
click at [594, 32] on icon at bounding box center [595, 30] width 3 height 3
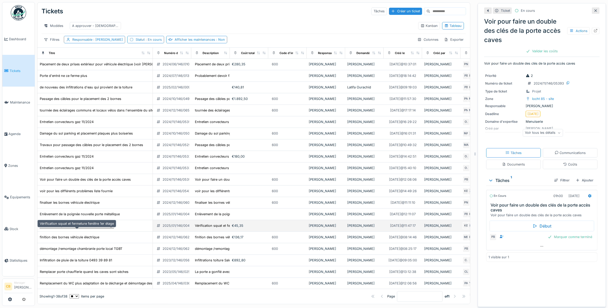
click at [93, 228] on div "Vérification squat et fermeture fenêtre 1er étage" at bounding box center [77, 225] width 74 height 5
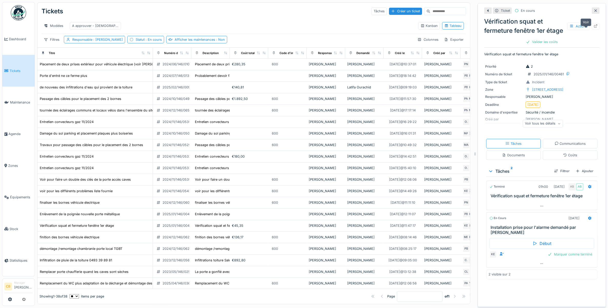
click at [594, 28] on icon at bounding box center [595, 25] width 3 height 3
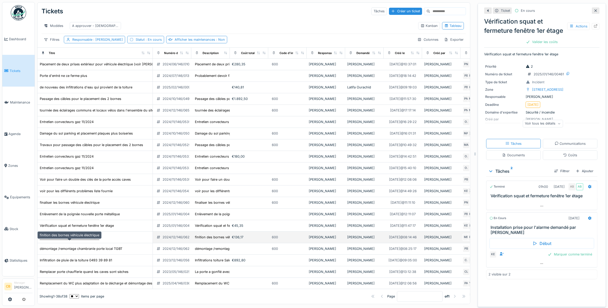
click at [75, 240] on div "finition des bornes véhicule électrique" at bounding box center [69, 237] width 59 height 5
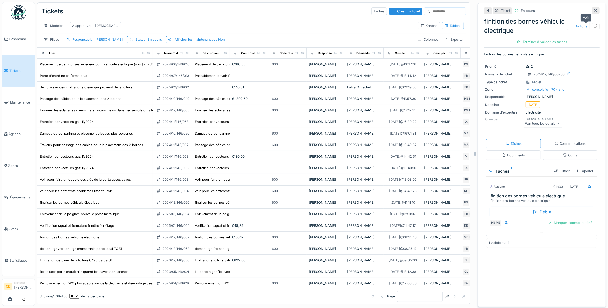
click at [594, 26] on icon at bounding box center [596, 25] width 4 height 3
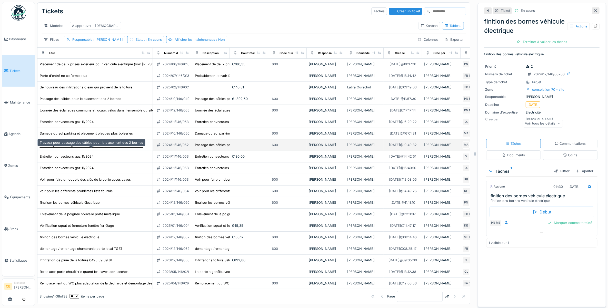
click at [106, 147] on div "Travaux pour passage des câbles pour le placement des 2 bornes" at bounding box center [91, 145] width 103 height 5
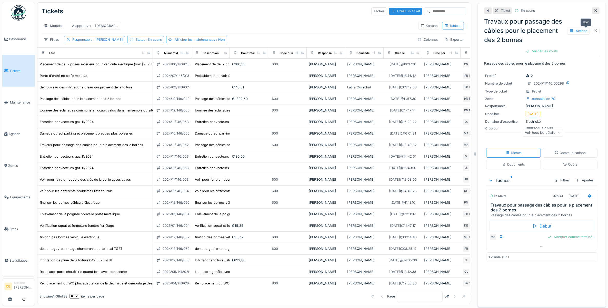
click at [594, 31] on icon at bounding box center [596, 30] width 4 height 3
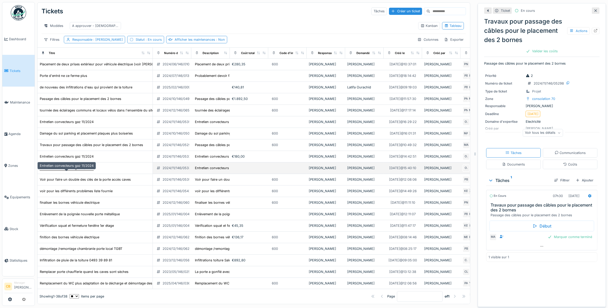
click at [83, 171] on div "Entretien convecteurs gaz 11/2024" at bounding box center [67, 168] width 54 height 5
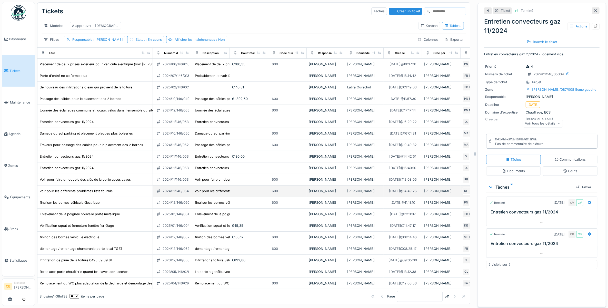
click at [82, 194] on td "voir pour les différents problèmes liste fournie" at bounding box center [94, 192] width 115 height 12
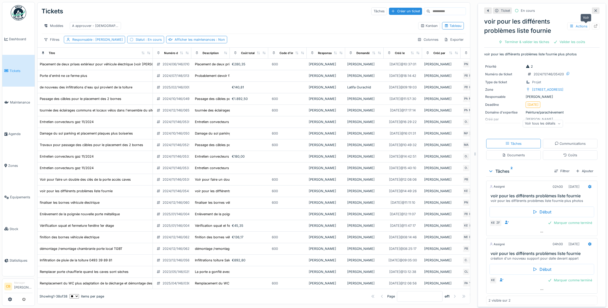
click at [594, 27] on icon at bounding box center [596, 25] width 4 height 3
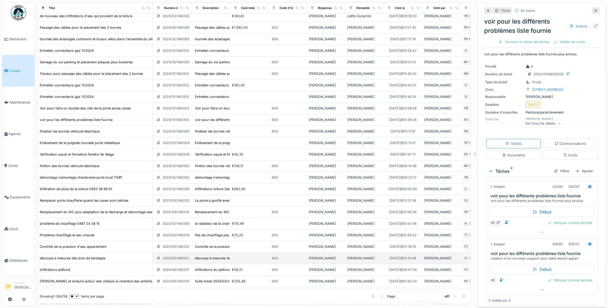
scroll to position [128, 0]
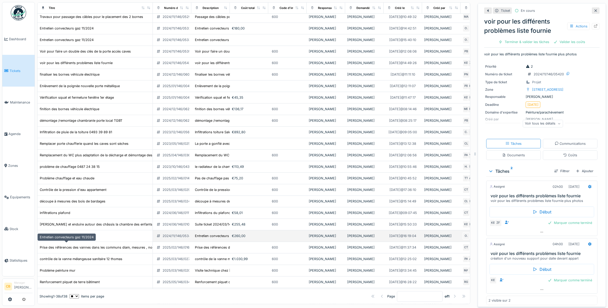
click at [84, 238] on div "Entretien convecteurs gaz 11/2024" at bounding box center [67, 236] width 54 height 5
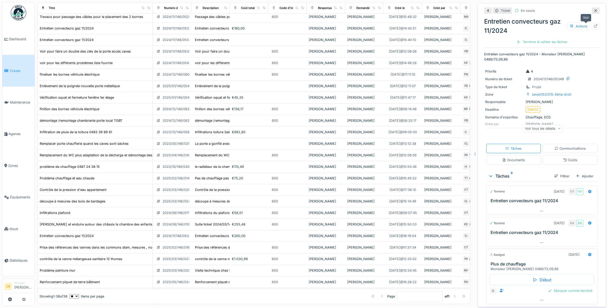
click at [594, 24] on div at bounding box center [596, 26] width 4 height 5
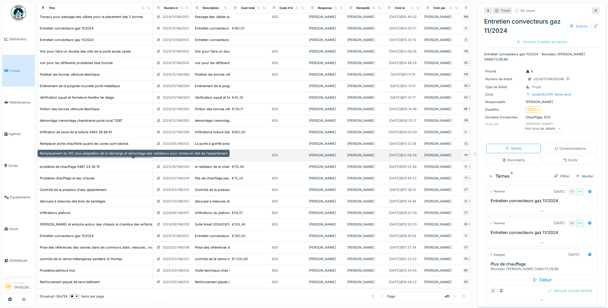
click at [98, 158] on div "Remplacement du WC plus adaptation de la décharge et démontage des radiateurs p…" at bounding box center [134, 155] width 188 height 5
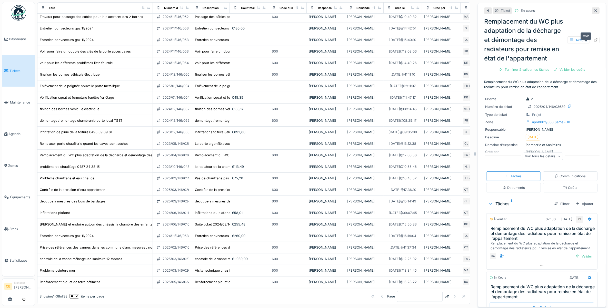
click at [594, 42] on icon at bounding box center [596, 39] width 4 height 3
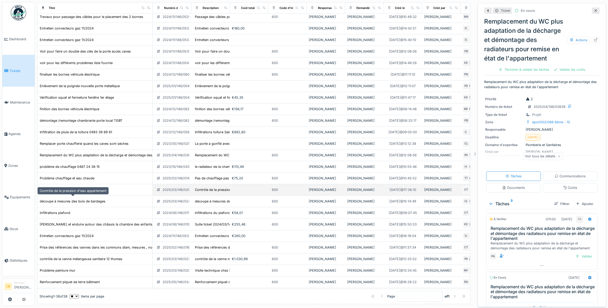
click at [82, 192] on div "Contrôle de la pression d'eau appartement" at bounding box center [73, 189] width 67 height 5
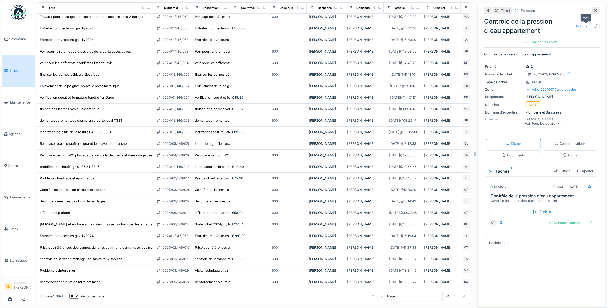
click at [594, 26] on icon at bounding box center [595, 25] width 3 height 3
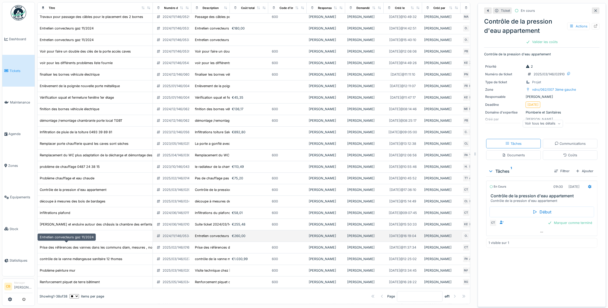
click at [92, 238] on div "Entretien convecteurs gaz 11/2024" at bounding box center [67, 236] width 54 height 5
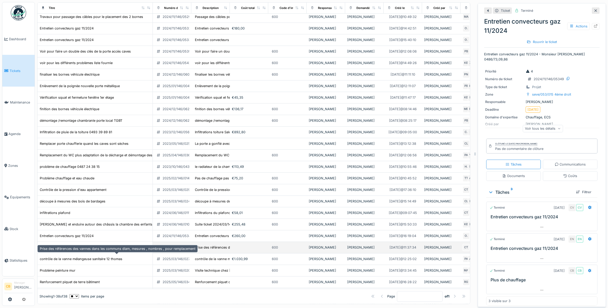
click at [92, 250] on div "Prise des références des vannes dans les communs diam, mesures , nombres , pour…" at bounding box center [118, 247] width 156 height 5
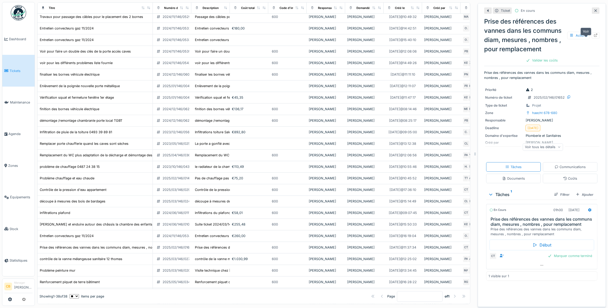
click at [594, 37] on icon at bounding box center [595, 35] width 3 height 3
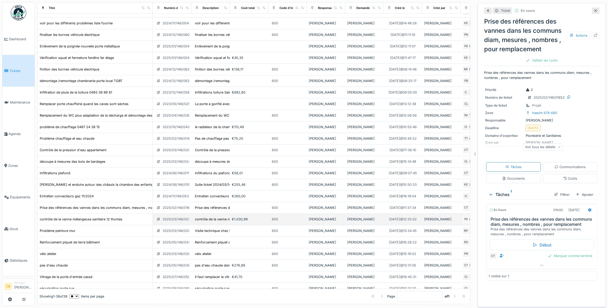
scroll to position [224, 0]
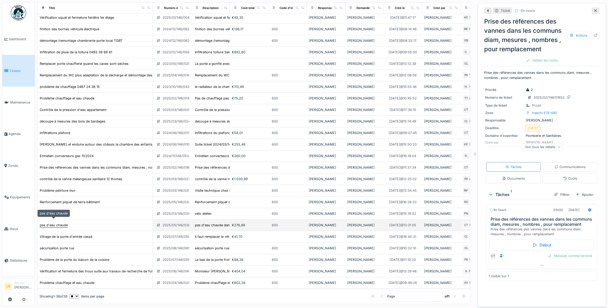
click at [62, 223] on div "pas d'eau chaude" at bounding box center [54, 225] width 28 height 5
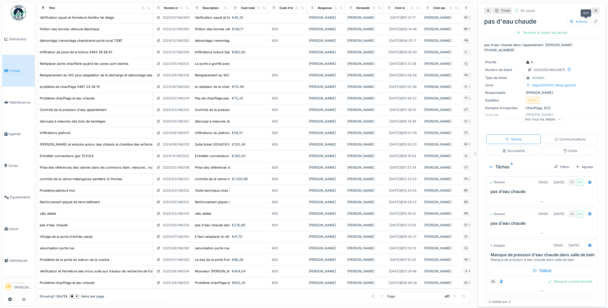
click at [594, 23] on icon at bounding box center [596, 21] width 4 height 3
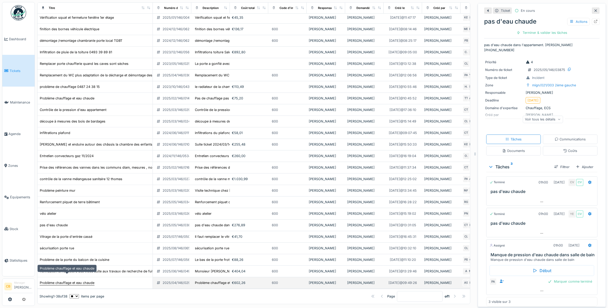
click at [75, 281] on div "Problème chauffage et eau chaude" at bounding box center [67, 283] width 55 height 5
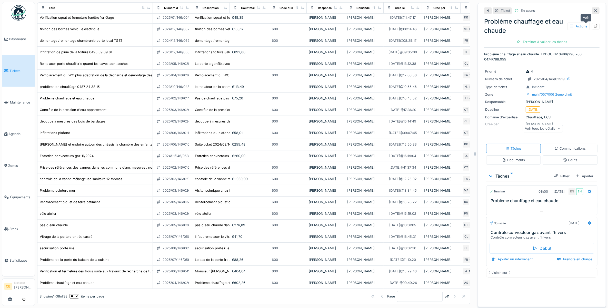
click at [594, 26] on icon at bounding box center [596, 25] width 4 height 3
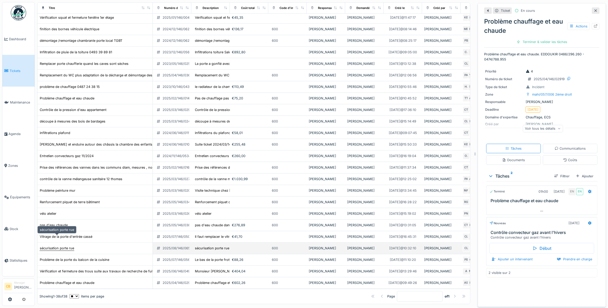
click at [69, 246] on div "sécurisation porte rue" at bounding box center [57, 248] width 34 height 5
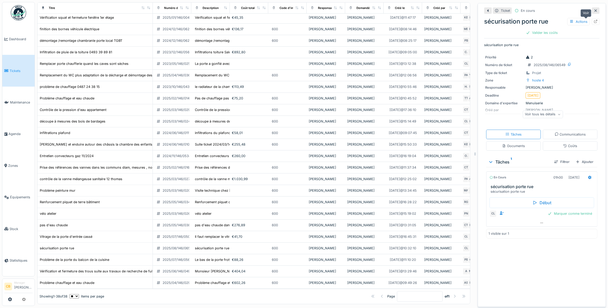
click at [594, 21] on icon at bounding box center [595, 21] width 3 height 3
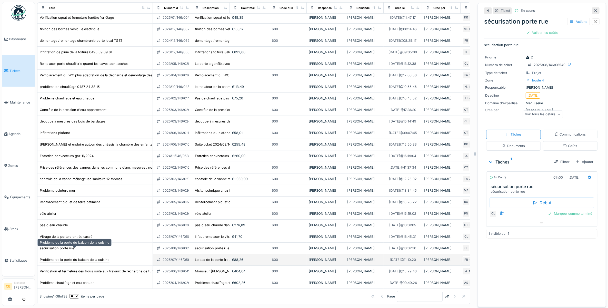
click at [88, 257] on div "Problème de la porte du balcon de la cuisine" at bounding box center [74, 259] width 69 height 5
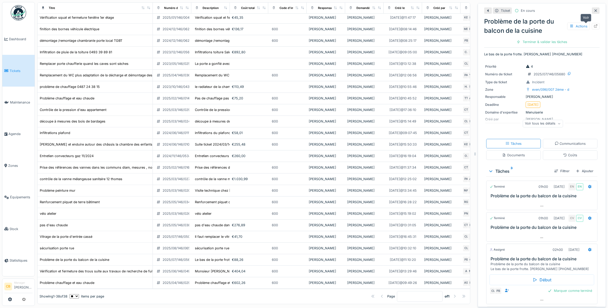
click at [594, 24] on icon at bounding box center [596, 25] width 4 height 3
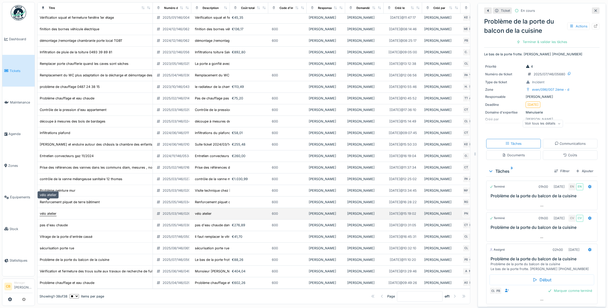
click at [51, 211] on div "vélo atelier" at bounding box center [48, 213] width 17 height 5
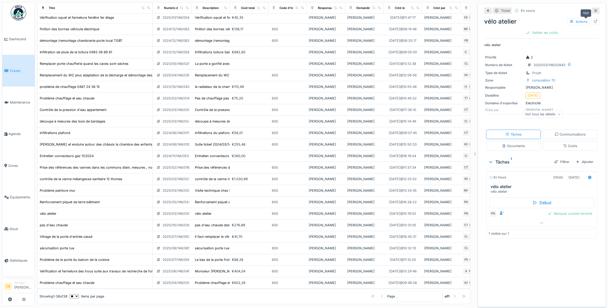
click at [594, 20] on icon at bounding box center [596, 21] width 4 height 3
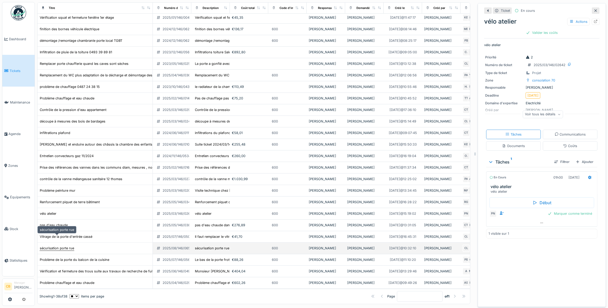
click at [64, 246] on div "sécurisation porte rue" at bounding box center [57, 248] width 34 height 5
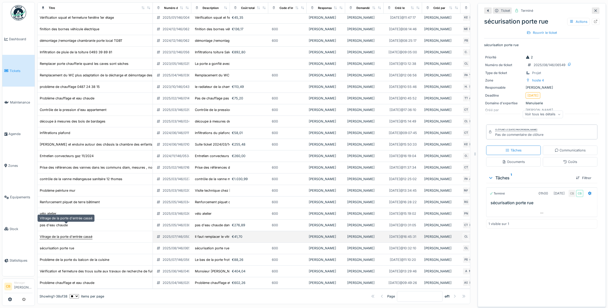
click at [64, 234] on div "Vitrage de la porte d'entrée cassé" at bounding box center [66, 236] width 53 height 5
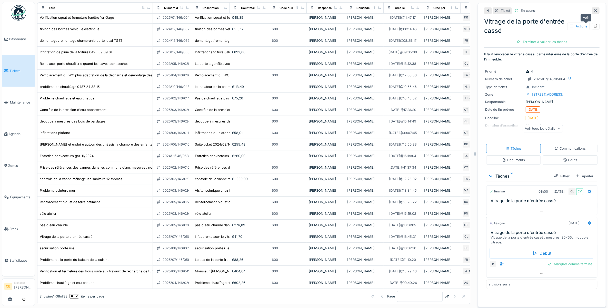
click at [594, 24] on icon at bounding box center [596, 25] width 4 height 3
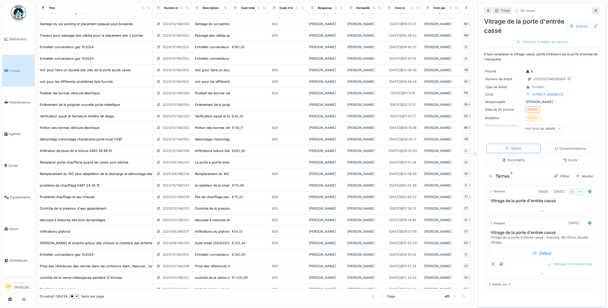
scroll to position [103, 0]
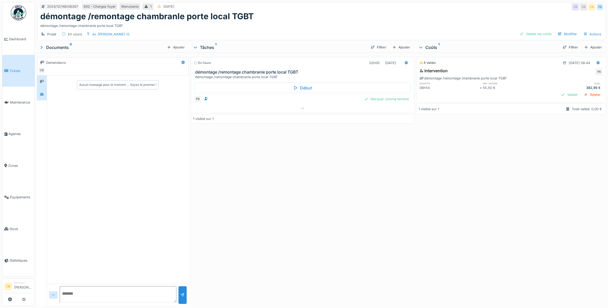
click at [44, 89] on div at bounding box center [42, 94] width 10 height 13
click at [584, 45] on div "Ajouter" at bounding box center [593, 47] width 22 height 7
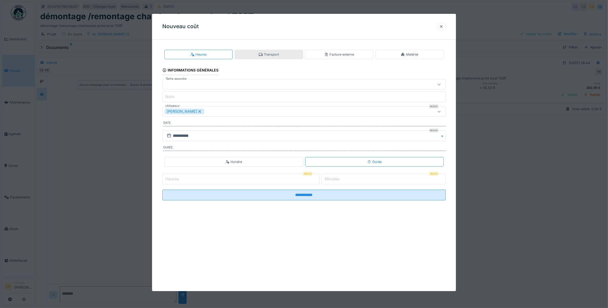
click at [257, 53] on div "Transport" at bounding box center [269, 54] width 68 height 9
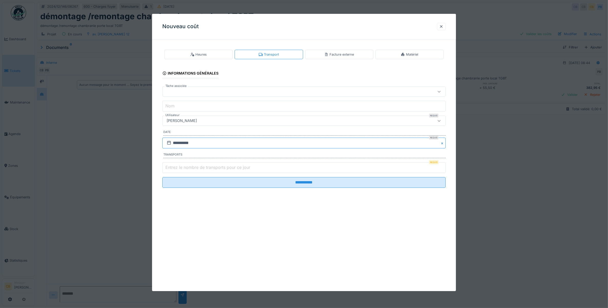
click at [183, 143] on input "**********" at bounding box center [304, 143] width 284 height 11
click at [279, 155] on span "Previous Month" at bounding box center [279, 156] width 0 height 6
click at [279, 155] on button "Previous Month" at bounding box center [279, 156] width 8 height 8
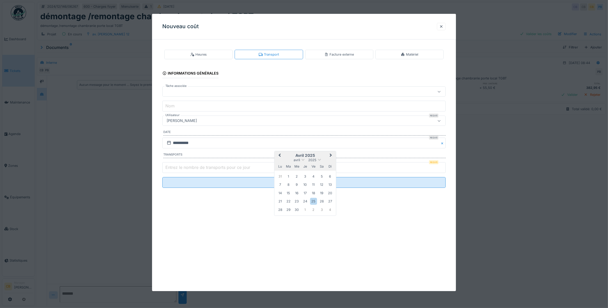
click at [279, 155] on button "Previous Month" at bounding box center [279, 156] width 8 height 8
click at [279, 155] on span "Previous Month" at bounding box center [279, 156] width 0 height 6
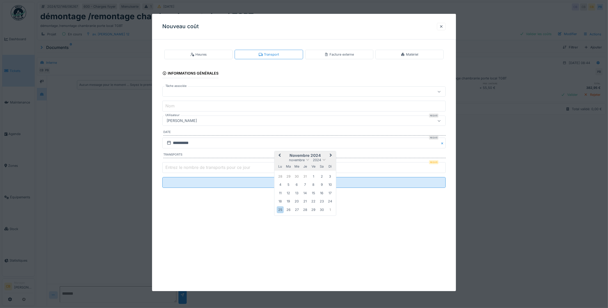
click at [279, 155] on span "Previous Month" at bounding box center [279, 156] width 0 height 6
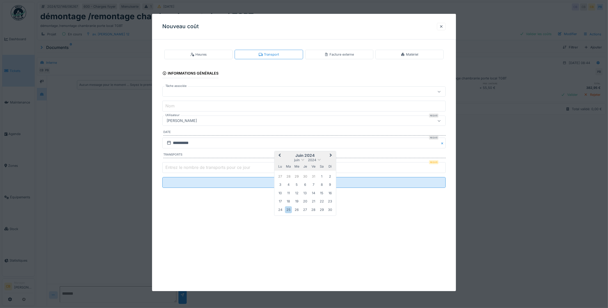
click at [279, 155] on span "Previous Month" at bounding box center [279, 156] width 0 height 6
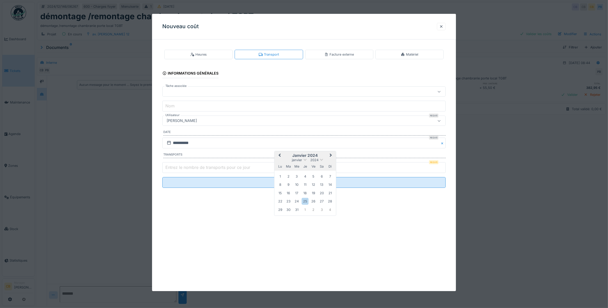
click at [305, 176] on div "4" at bounding box center [305, 176] width 7 height 7
click at [192, 143] on input "**********" at bounding box center [304, 143] width 284 height 11
click at [331, 156] on span "Next Month" at bounding box center [331, 156] width 0 height 6
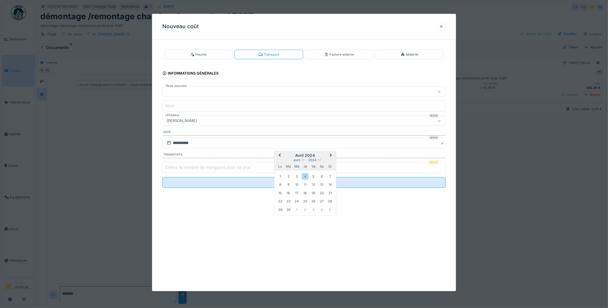
click at [331, 156] on span "Next Month" at bounding box center [331, 156] width 0 height 6
click at [331, 155] on span "Next Month" at bounding box center [331, 156] width 0 height 6
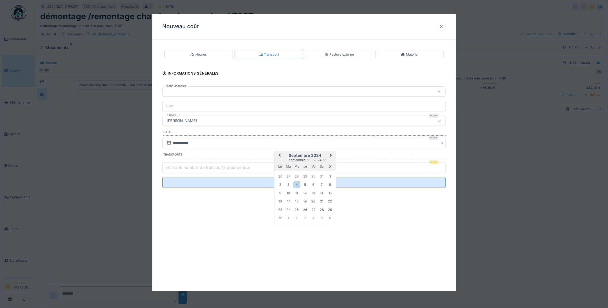
click at [328, 155] on button "Next Month" at bounding box center [331, 156] width 8 height 8
click at [297, 184] on div "4" at bounding box center [296, 184] width 7 height 7
click at [198, 168] on label "Entrez le nombre de transports pour ce jour" at bounding box center [207, 167] width 87 height 6
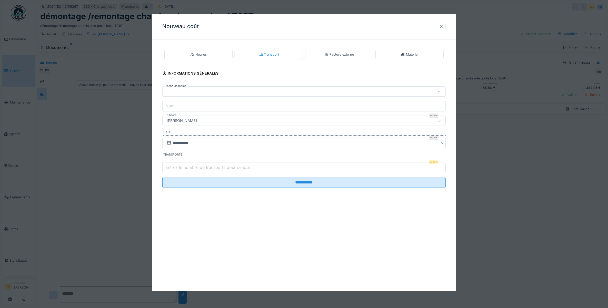
click at [198, 168] on input "Entrez le nombre de transports pour ce jour" at bounding box center [304, 167] width 284 height 11
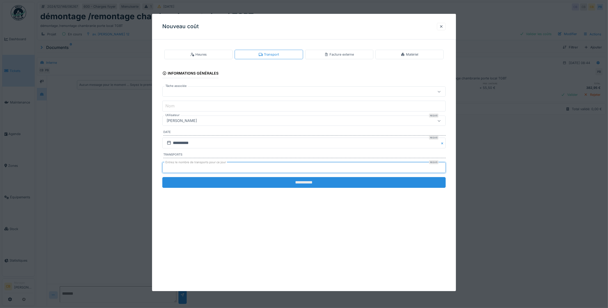
type input "*"
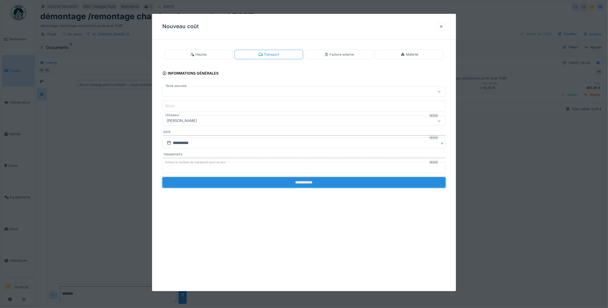
click at [303, 181] on input "**********" at bounding box center [304, 182] width 284 height 11
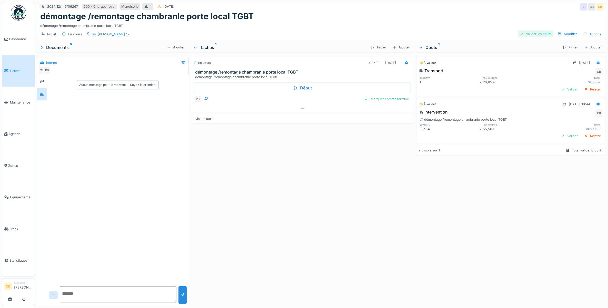
click at [538, 34] on div "Valider les coûts" at bounding box center [536, 34] width 36 height 7
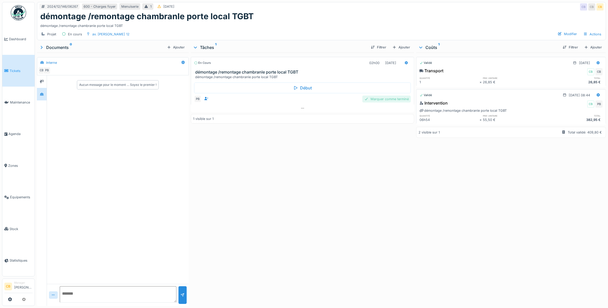
click at [404, 99] on div "Marquer comme terminé" at bounding box center [386, 99] width 48 height 7
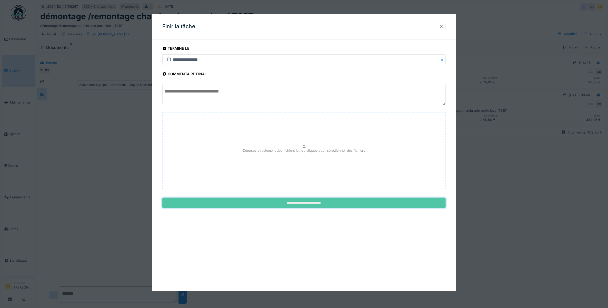
click at [303, 204] on input "**********" at bounding box center [304, 203] width 284 height 11
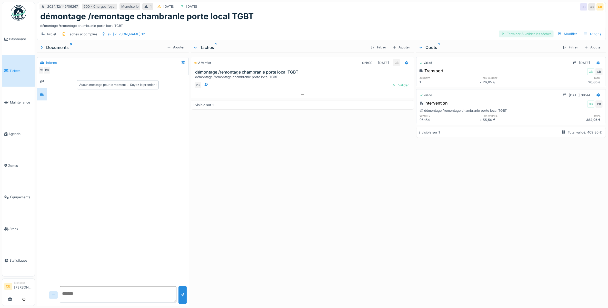
click at [517, 36] on div "Terminer & valider les tâches" at bounding box center [526, 34] width 55 height 7
click at [515, 34] on div "Approuver et clôturer le ticket" at bounding box center [525, 34] width 57 height 7
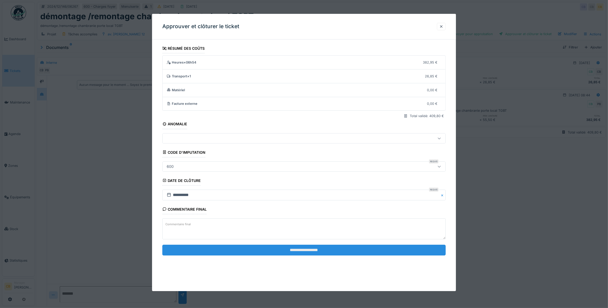
click at [306, 250] on input "**********" at bounding box center [304, 250] width 284 height 11
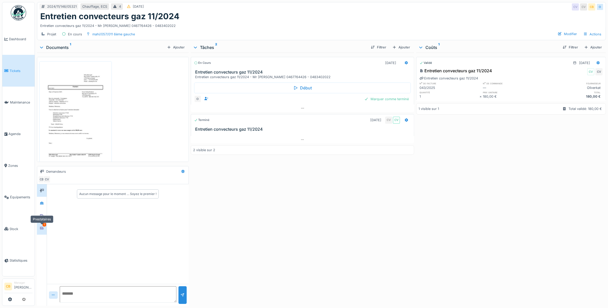
click at [41, 230] on icon at bounding box center [42, 228] width 4 height 3
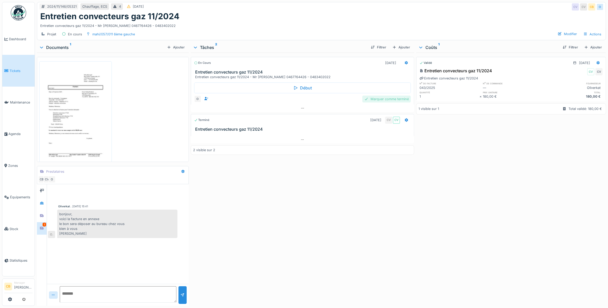
click at [399, 98] on div "Marquer comme terminé" at bounding box center [386, 99] width 48 height 7
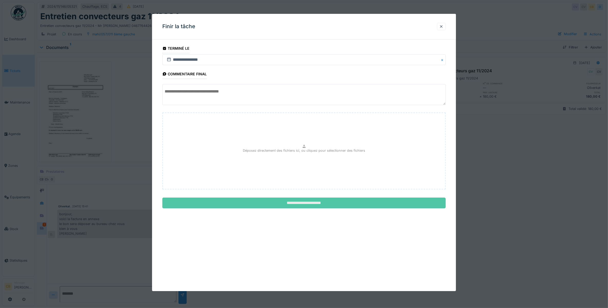
click at [306, 201] on input "**********" at bounding box center [304, 203] width 284 height 11
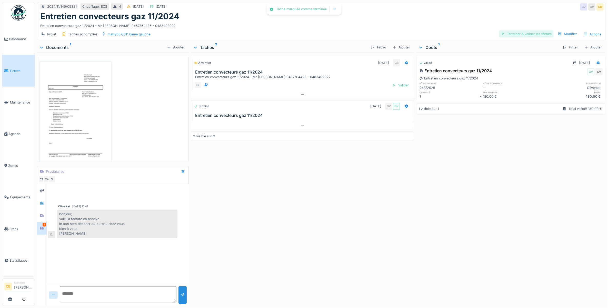
click at [520, 33] on div "Terminer & valider les tâches" at bounding box center [526, 34] width 55 height 7
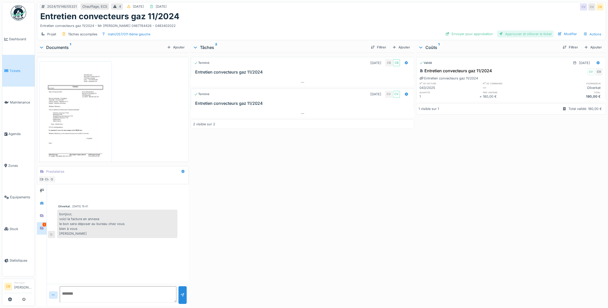
click at [517, 34] on div "Approuver et clôturer le ticket" at bounding box center [525, 34] width 57 height 7
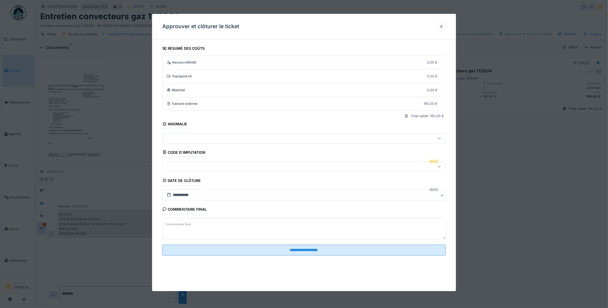
click at [178, 166] on div at bounding box center [288, 167] width 247 height 6
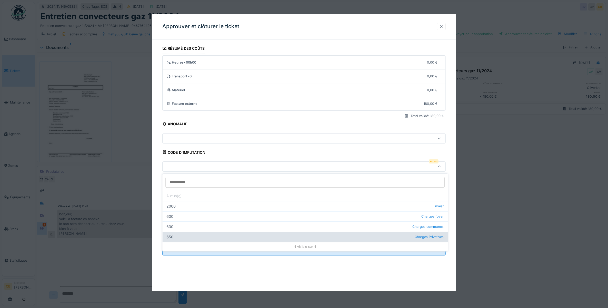
click at [175, 236] on div "650 Charges Privatives" at bounding box center [305, 237] width 285 height 10
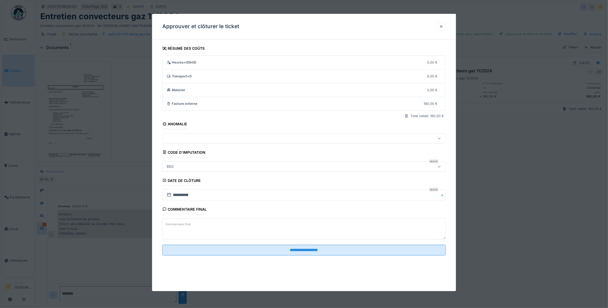
type input "***"
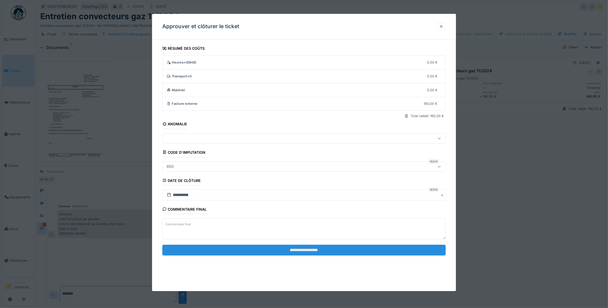
click at [311, 250] on input "**********" at bounding box center [304, 250] width 284 height 11
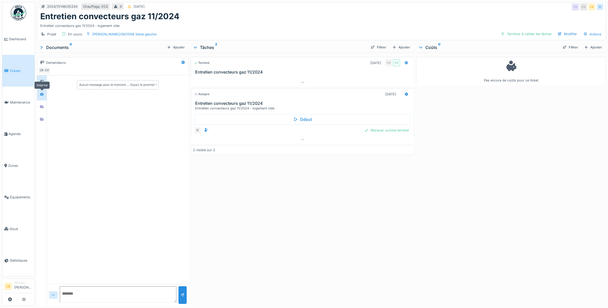
click at [46, 91] on div at bounding box center [42, 94] width 8 height 8
click at [43, 108] on icon at bounding box center [42, 106] width 4 height 3
click at [40, 119] on icon at bounding box center [42, 119] width 4 height 3
click at [403, 134] on div "Marquer comme terminé" at bounding box center [386, 130] width 48 height 7
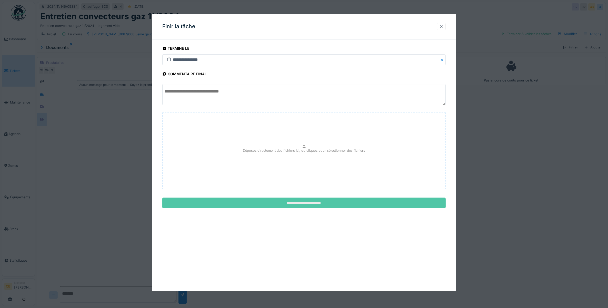
click at [324, 203] on input "**********" at bounding box center [304, 203] width 284 height 11
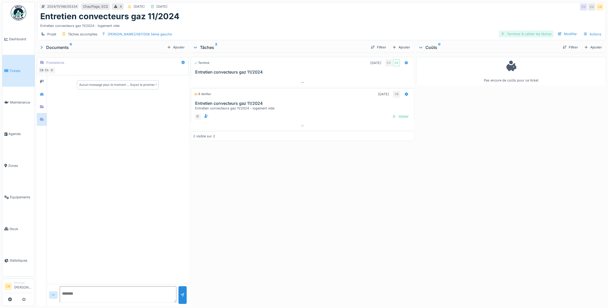
click at [519, 35] on div "Terminer & valider les tâches" at bounding box center [526, 34] width 55 height 7
click at [519, 35] on div "Approuver et clôturer le ticket" at bounding box center [525, 34] width 57 height 7
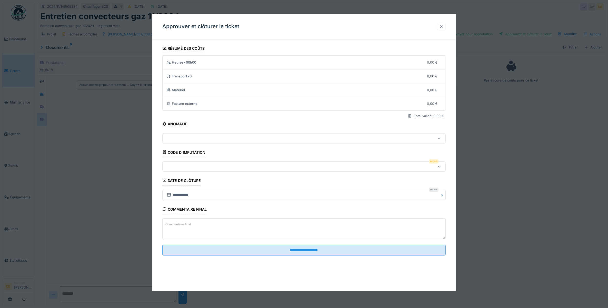
click at [203, 163] on div at bounding box center [304, 167] width 284 height 10
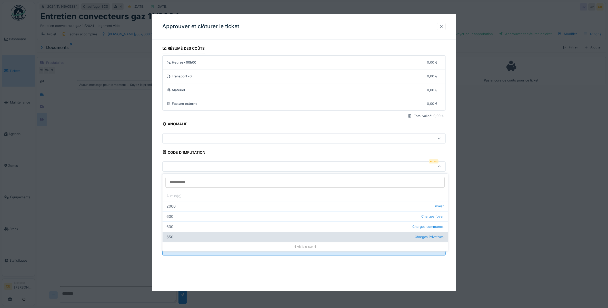
click at [191, 235] on div "650 Charges Privatives" at bounding box center [305, 237] width 285 height 10
type input "***"
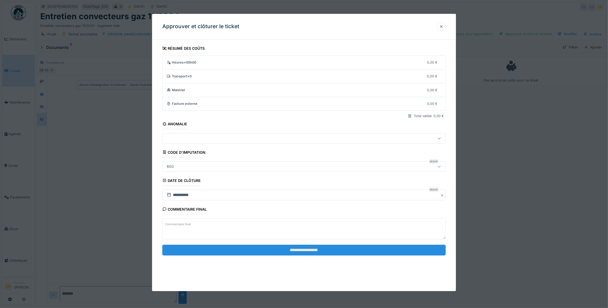
click at [307, 251] on input "**********" at bounding box center [304, 250] width 284 height 11
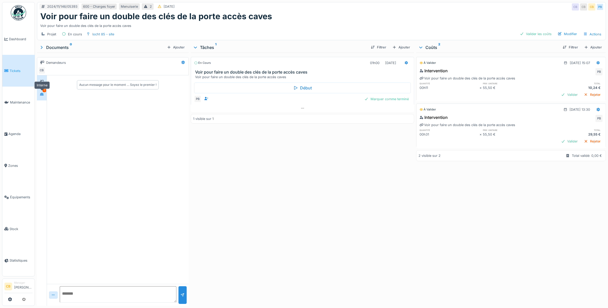
click at [44, 96] on div at bounding box center [42, 94] width 8 height 6
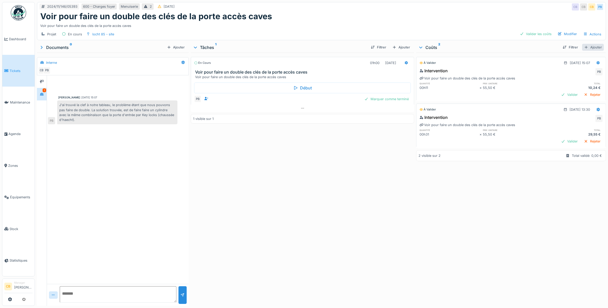
click at [586, 47] on div "Ajouter" at bounding box center [593, 47] width 22 height 7
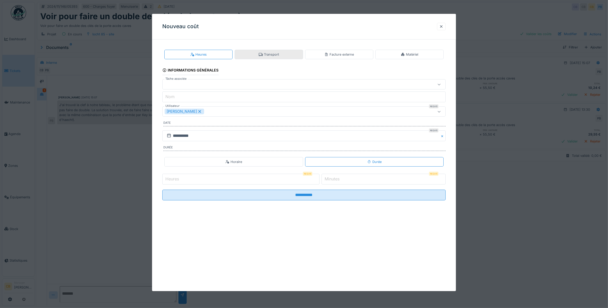
click at [265, 50] on div "Transport" at bounding box center [269, 54] width 68 height 9
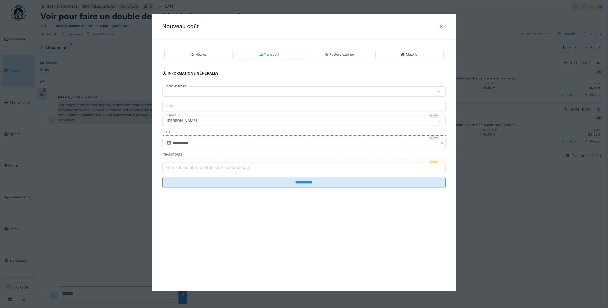
click at [174, 165] on label "Entrez le nombre de transports pour ce jour" at bounding box center [207, 167] width 87 height 6
click at [174, 165] on input "Entrez le nombre de transports pour ce jour" at bounding box center [304, 167] width 284 height 11
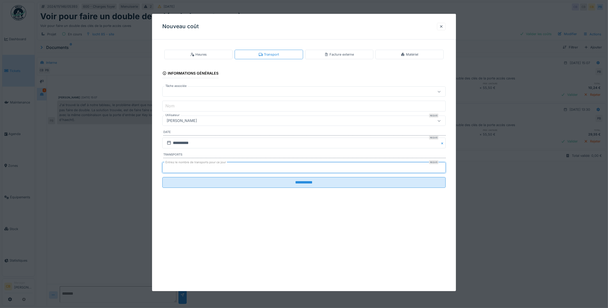
type input "*"
click at [187, 143] on input "**********" at bounding box center [304, 143] width 284 height 11
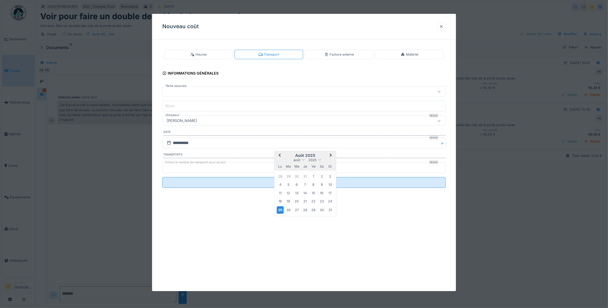
click at [279, 155] on span "Previous Month" at bounding box center [279, 156] width 0 height 6
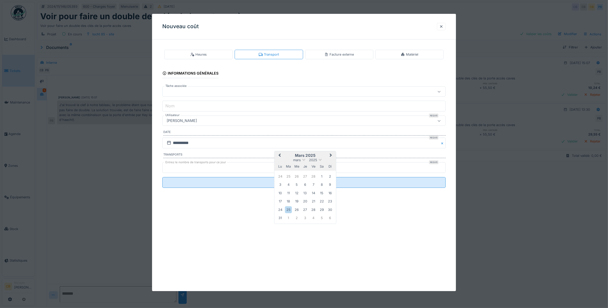
click at [279, 155] on span "Previous Month" at bounding box center [279, 156] width 0 height 6
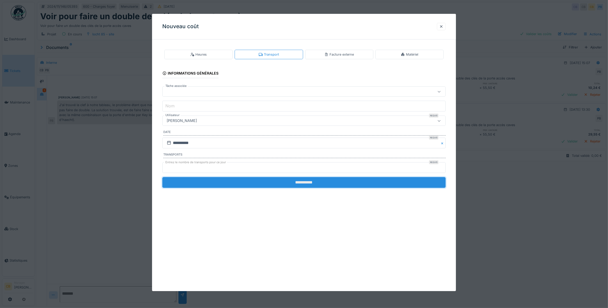
click at [263, 185] on input "**********" at bounding box center [304, 182] width 284 height 11
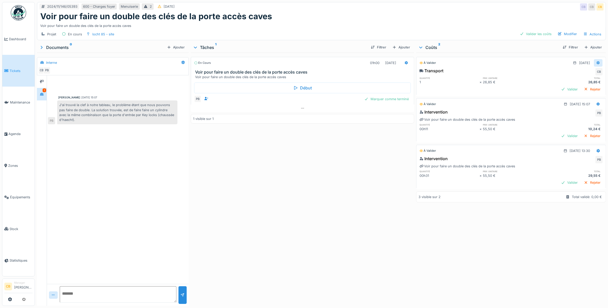
click at [596, 63] on icon at bounding box center [598, 62] width 4 height 3
click at [568, 74] on div "Modifier" at bounding box center [569, 75] width 25 height 8
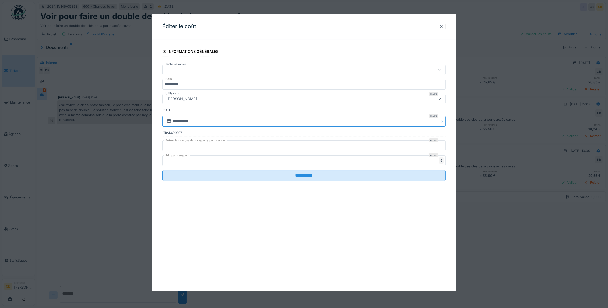
click at [188, 119] on input "**********" at bounding box center [304, 121] width 284 height 11
click at [279, 133] on span "Previous Month" at bounding box center [279, 134] width 0 height 6
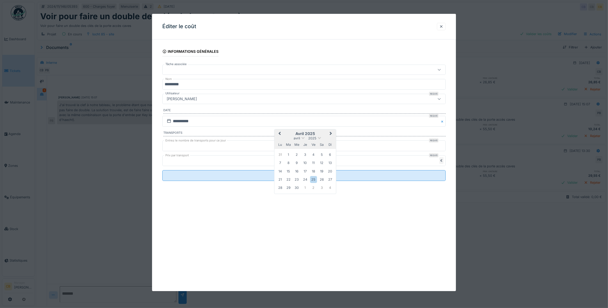
click at [279, 133] on span "Previous Month" at bounding box center [279, 134] width 0 height 6
click at [314, 162] on div "6" at bounding box center [313, 162] width 7 height 7
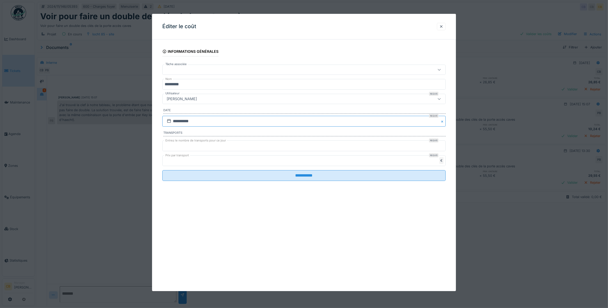
click at [195, 119] on input "**********" at bounding box center [304, 121] width 284 height 11
click at [279, 134] on span "Previous Month" at bounding box center [279, 134] width 0 height 6
click at [297, 162] on div "6" at bounding box center [296, 162] width 7 height 7
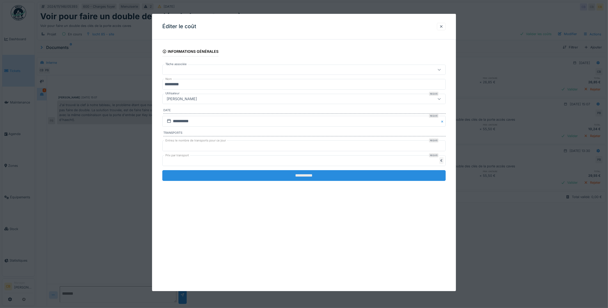
click at [294, 173] on input "**********" at bounding box center [304, 175] width 284 height 11
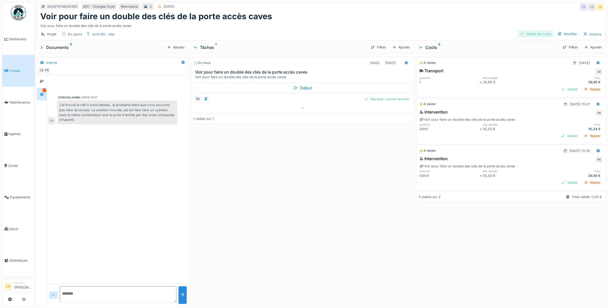
click at [534, 34] on div "Valider les coûts" at bounding box center [536, 34] width 36 height 7
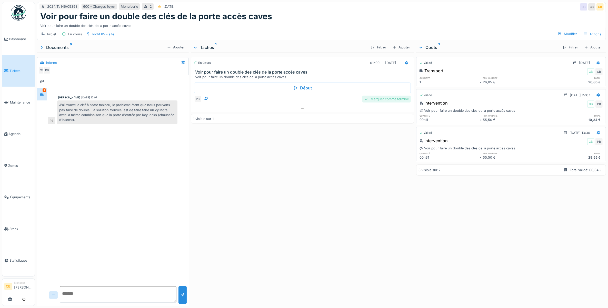
click at [405, 99] on div "Marquer comme terminé" at bounding box center [386, 99] width 48 height 7
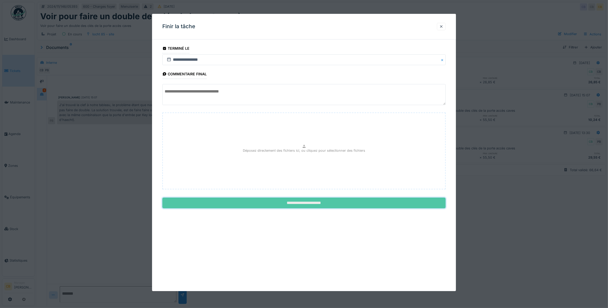
click at [326, 203] on input "**********" at bounding box center [304, 203] width 284 height 11
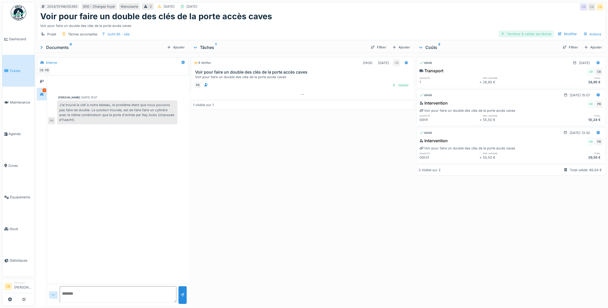
click at [515, 35] on div "Terminer & valider les tâches" at bounding box center [526, 34] width 55 height 7
click at [515, 35] on div "Approuver et clôturer le ticket" at bounding box center [525, 34] width 57 height 7
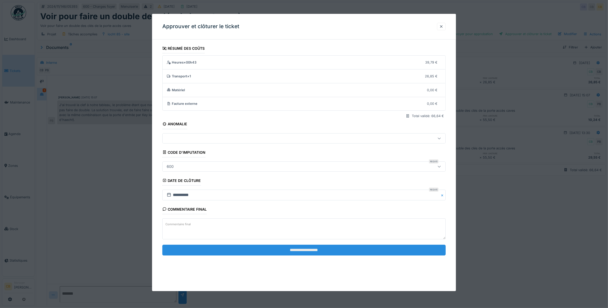
click at [315, 249] on input "**********" at bounding box center [304, 250] width 284 height 11
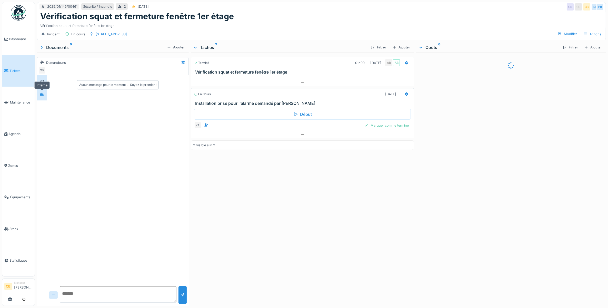
click at [39, 92] on div at bounding box center [42, 94] width 8 height 6
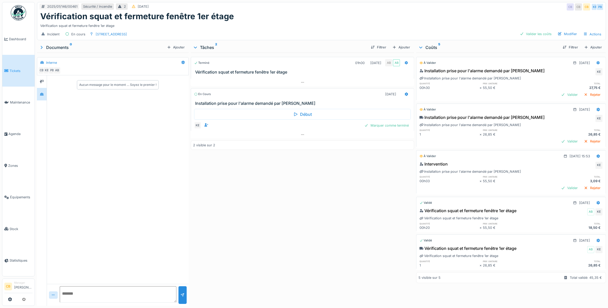
scroll to position [5, 0]
click at [387, 122] on div "Marquer comme terminé" at bounding box center [386, 125] width 48 height 7
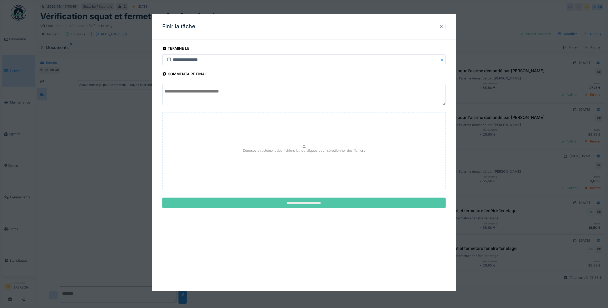
click at [342, 203] on input "**********" at bounding box center [304, 203] width 284 height 11
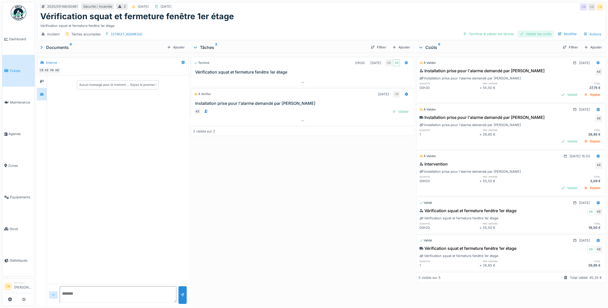
click at [535, 31] on div "Valider les coûts" at bounding box center [536, 34] width 36 height 7
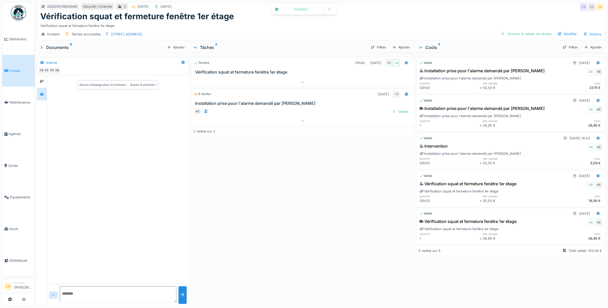
click at [535, 31] on div "Terminer & valider les tâches" at bounding box center [526, 34] width 55 height 7
click at [535, 31] on div "Approuver et clôturer le ticket" at bounding box center [525, 34] width 57 height 7
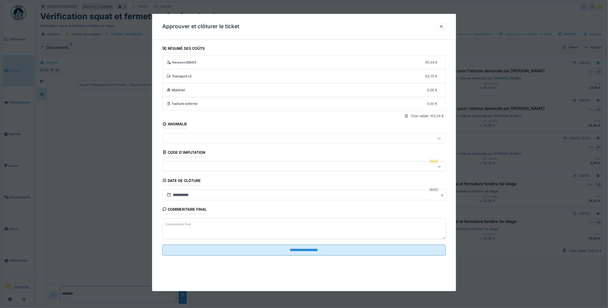
click at [193, 166] on div at bounding box center [288, 167] width 247 height 6
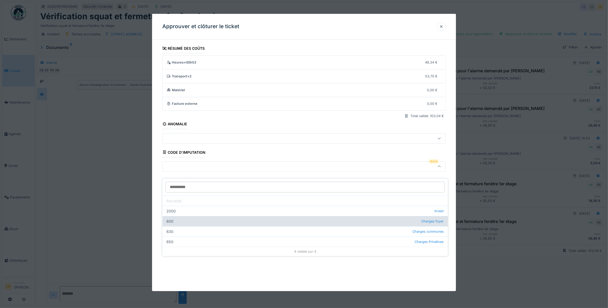
click at [187, 216] on div "600 Charges foyer" at bounding box center [305, 221] width 285 height 10
type input "***"
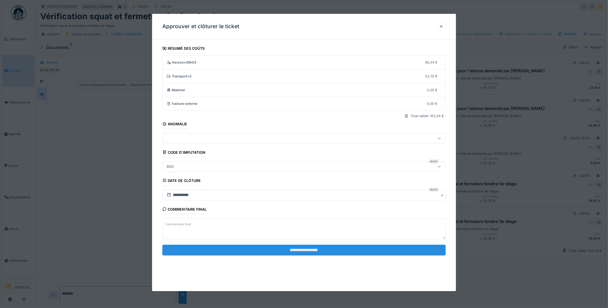
click at [294, 253] on input "**********" at bounding box center [304, 250] width 284 height 11
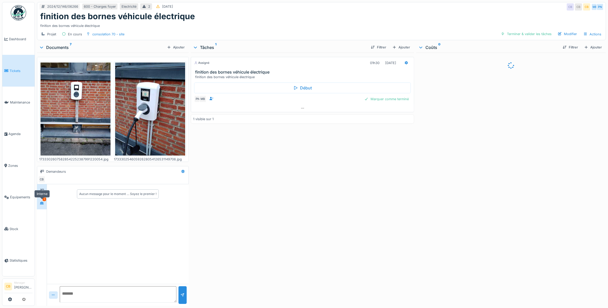
click at [42, 201] on div at bounding box center [42, 203] width 4 height 5
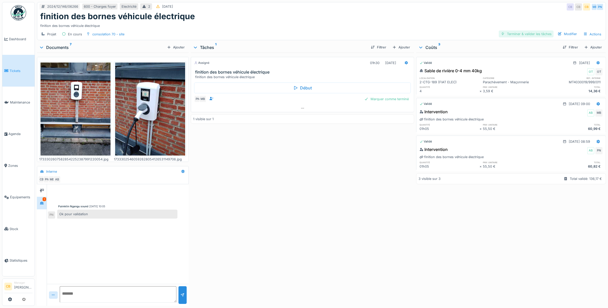
click at [514, 35] on div "Terminer & valider les tâches" at bounding box center [526, 34] width 55 height 7
click at [512, 35] on div "Approuver et clôturer le ticket" at bounding box center [525, 34] width 57 height 7
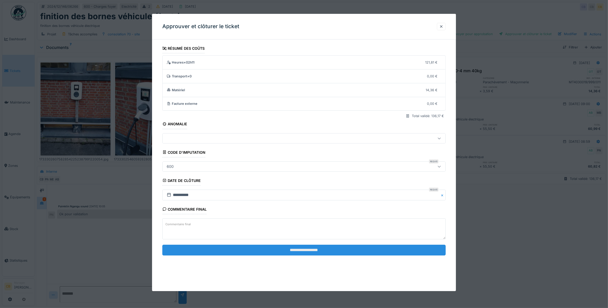
click at [312, 251] on input "**********" at bounding box center [304, 250] width 284 height 11
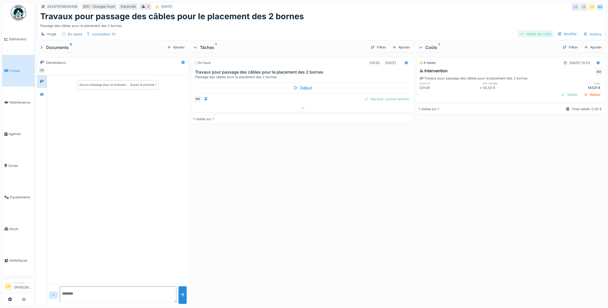
click at [544, 35] on div "Valider les coûts" at bounding box center [536, 34] width 36 height 7
click at [399, 100] on div "Marquer comme terminé" at bounding box center [386, 99] width 48 height 7
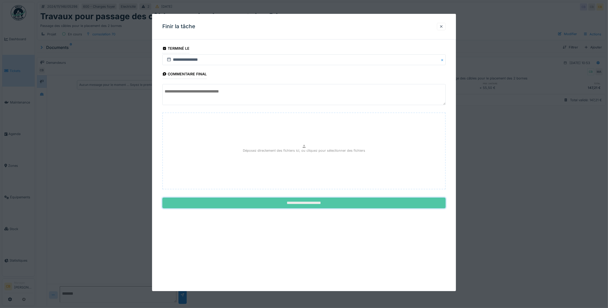
click at [315, 204] on input "**********" at bounding box center [304, 203] width 284 height 11
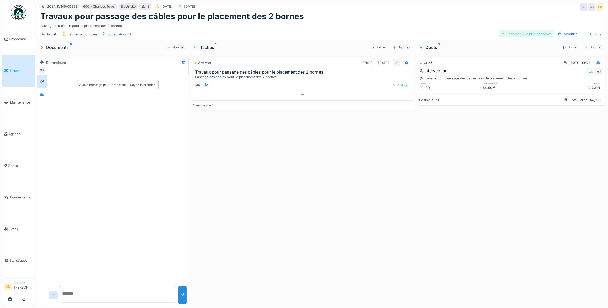
click at [518, 33] on div "Terminer & valider les tâches" at bounding box center [526, 34] width 55 height 7
click at [518, 33] on div "Approuver et clôturer le ticket" at bounding box center [525, 34] width 57 height 7
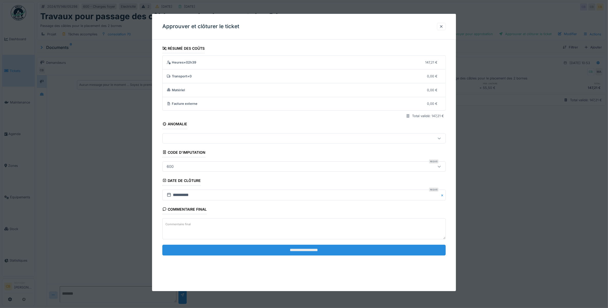
click at [304, 248] on input "**********" at bounding box center [304, 250] width 284 height 11
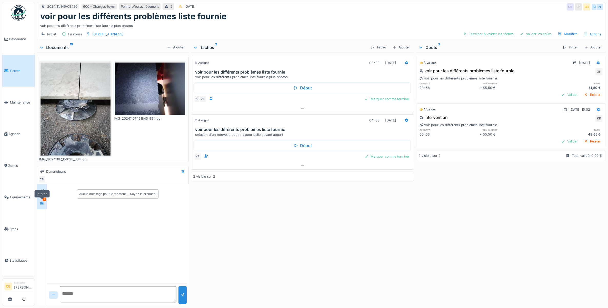
click at [43, 203] on icon at bounding box center [42, 203] width 4 height 3
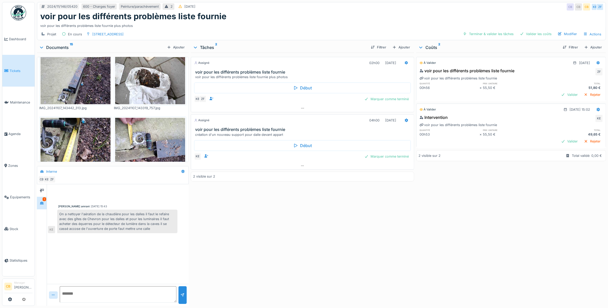
scroll to position [603, 0]
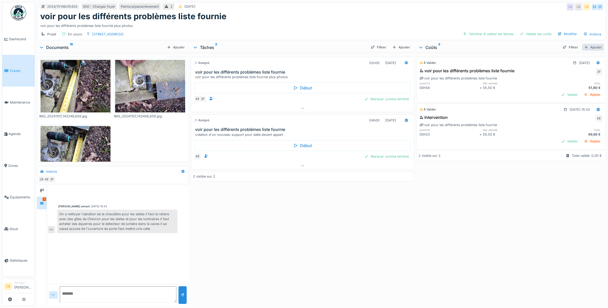
click at [585, 48] on div "Ajouter" at bounding box center [593, 47] width 22 height 7
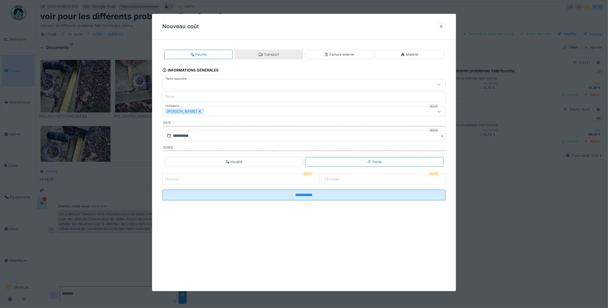
click at [267, 54] on div "Transport" at bounding box center [269, 54] width 20 height 5
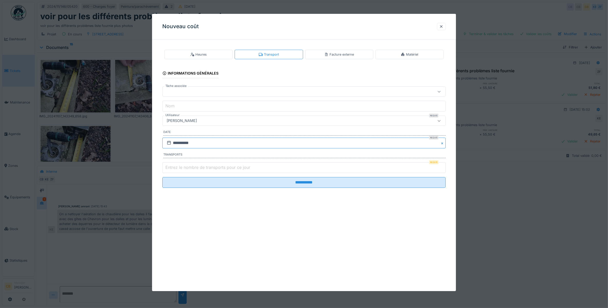
click at [184, 143] on input "**********" at bounding box center [304, 143] width 284 height 11
click at [281, 154] on button "Previous Month" at bounding box center [279, 156] width 8 height 8
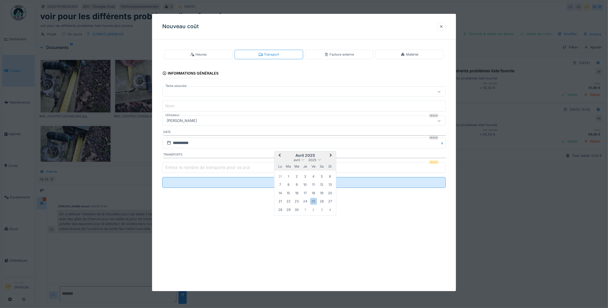
click at [281, 154] on button "Previous Month" at bounding box center [279, 156] width 8 height 8
click at [322, 185] on div "7" at bounding box center [321, 184] width 7 height 7
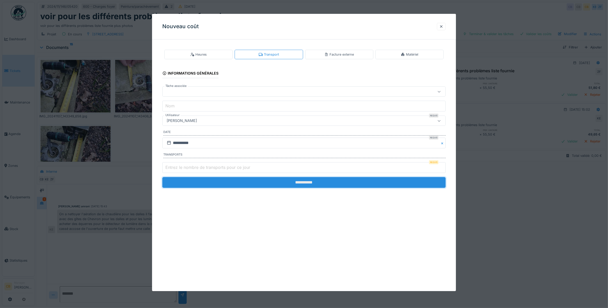
click at [314, 184] on input "**********" at bounding box center [304, 182] width 284 height 11
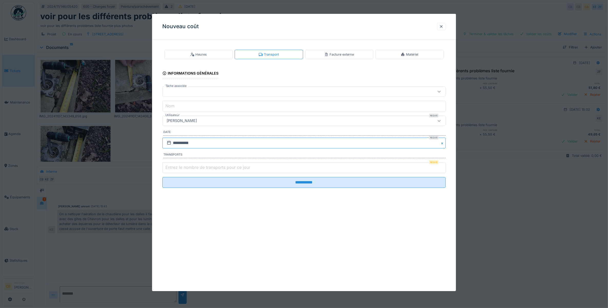
click at [196, 143] on input "**********" at bounding box center [304, 143] width 284 height 11
click at [279, 156] on span "Previous Month" at bounding box center [279, 156] width 0 height 6
click at [305, 186] on div "7" at bounding box center [305, 184] width 7 height 7
click at [178, 167] on label "Entrez le nombre de transports pour ce jour" at bounding box center [207, 167] width 87 height 6
click at [178, 167] on input "Entrez le nombre de transports pour ce jour" at bounding box center [304, 167] width 284 height 11
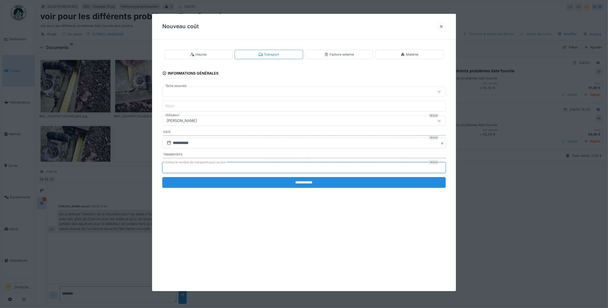
type input "*"
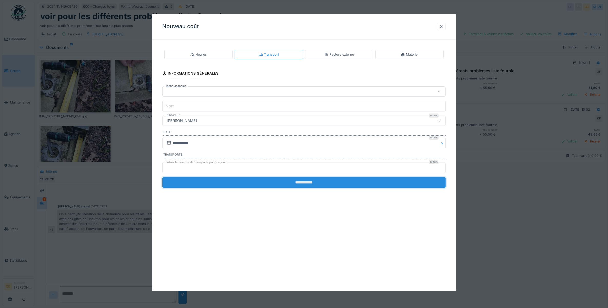
click at [289, 181] on input "**********" at bounding box center [304, 182] width 284 height 11
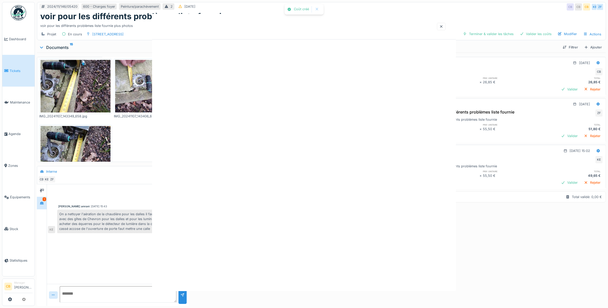
click at [307, 183] on div at bounding box center [304, 152] width 304 height 277
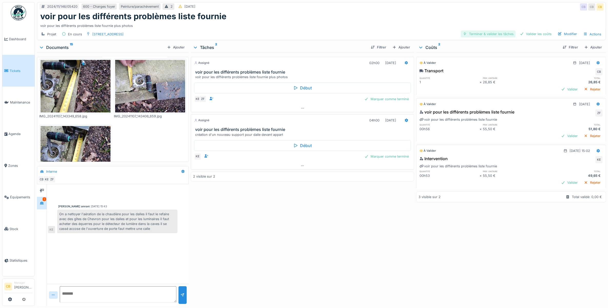
click at [500, 34] on div "Terminer & valider les tâches" at bounding box center [488, 34] width 55 height 7
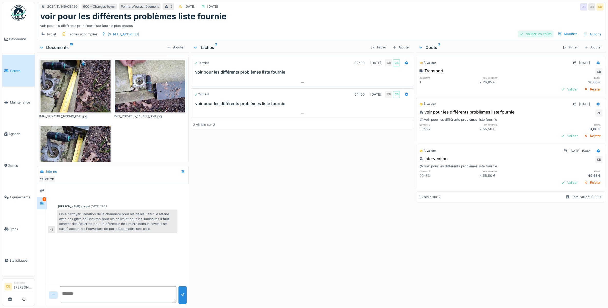
click at [540, 32] on div "Valider les coûts" at bounding box center [536, 34] width 36 height 7
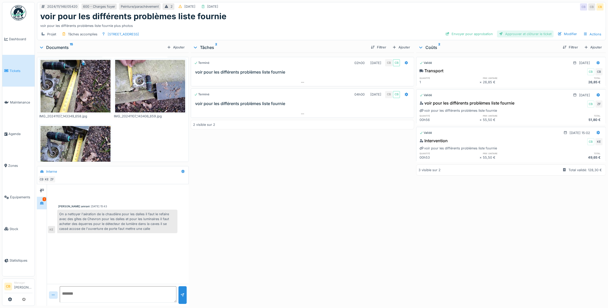
click at [527, 33] on div "Approuver et clôturer le ticket" at bounding box center [525, 34] width 57 height 7
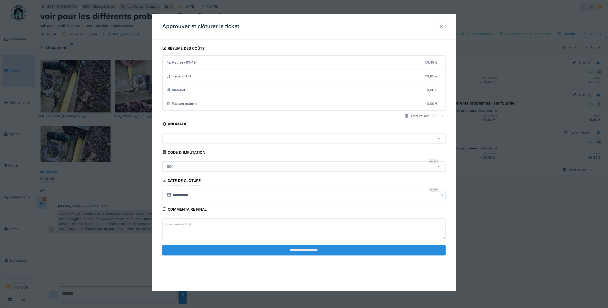
click at [288, 251] on input "**********" at bounding box center [304, 250] width 284 height 11
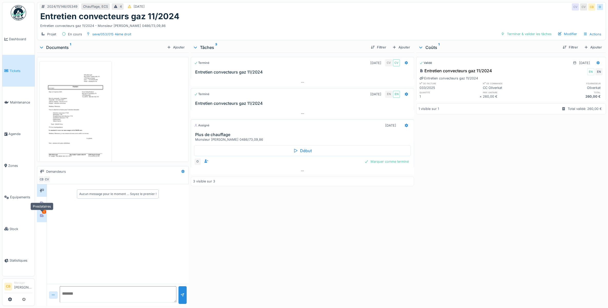
click at [42, 216] on icon at bounding box center [42, 215] width 4 height 3
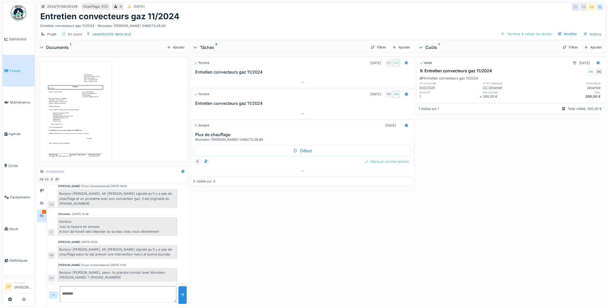
scroll to position [5, 0]
click at [508, 31] on div "Terminer & valider les tâches" at bounding box center [526, 34] width 55 height 7
click at [513, 31] on div "Approuver et clôturer le ticket" at bounding box center [525, 34] width 57 height 7
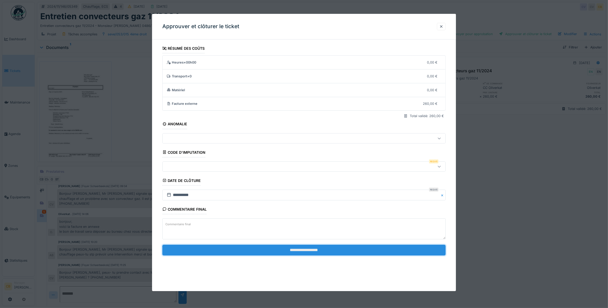
click at [303, 253] on input "**********" at bounding box center [304, 250] width 284 height 11
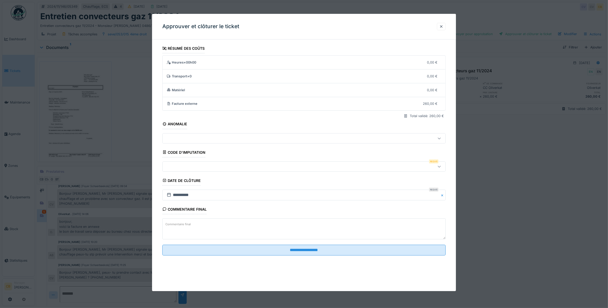
click at [178, 164] on div at bounding box center [304, 167] width 284 height 10
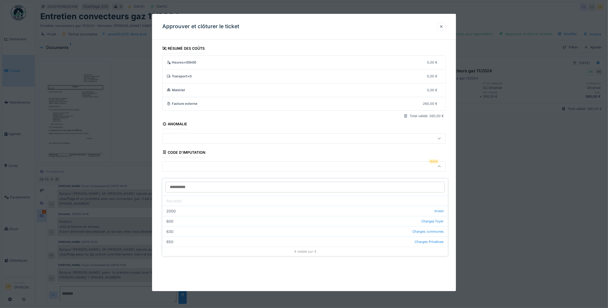
click at [175, 237] on div "650 Charges Privatives" at bounding box center [305, 242] width 285 height 10
type input "***"
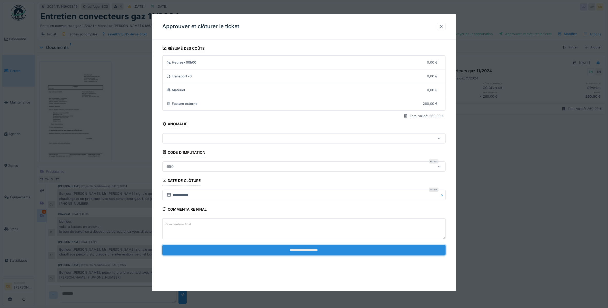
click at [307, 246] on input "**********" at bounding box center [304, 250] width 284 height 11
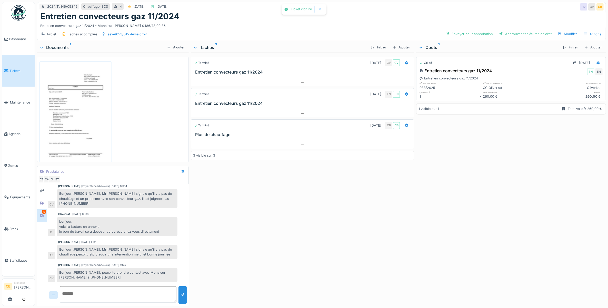
scroll to position [58, 0]
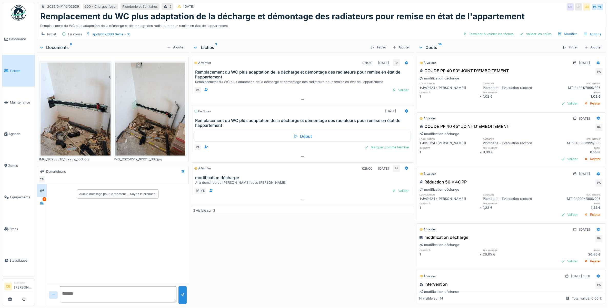
click at [100, 110] on img at bounding box center [76, 109] width 70 height 93
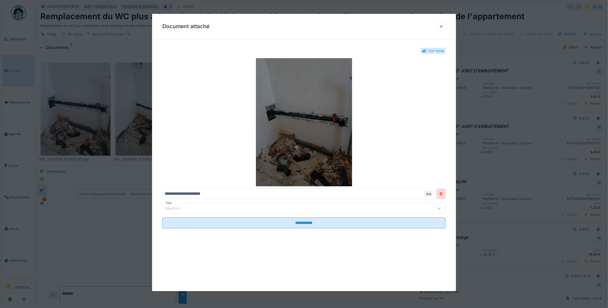
click at [265, 131] on img at bounding box center [304, 122] width 284 height 128
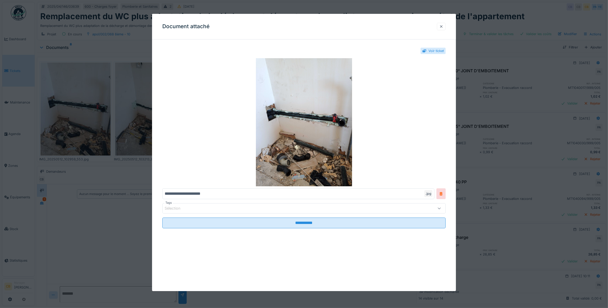
click at [443, 27] on div at bounding box center [441, 26] width 4 height 5
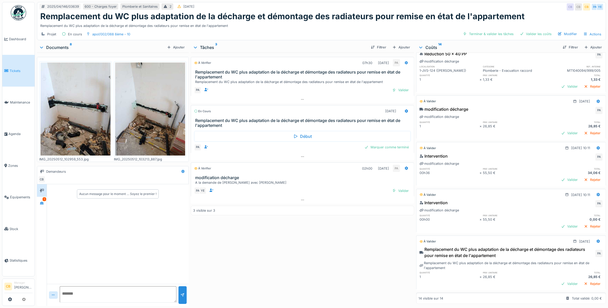
scroll to position [192, 0]
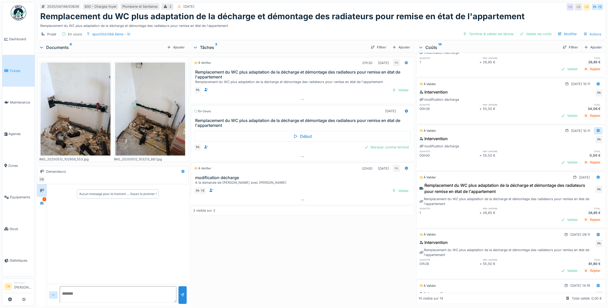
click at [597, 131] on icon at bounding box center [598, 131] width 3 height 4
click at [571, 151] on div "Supprimer" at bounding box center [569, 151] width 25 height 8
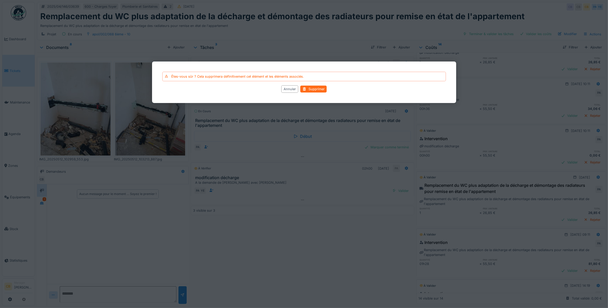
click at [312, 89] on div "Supprimer" at bounding box center [313, 89] width 26 height 7
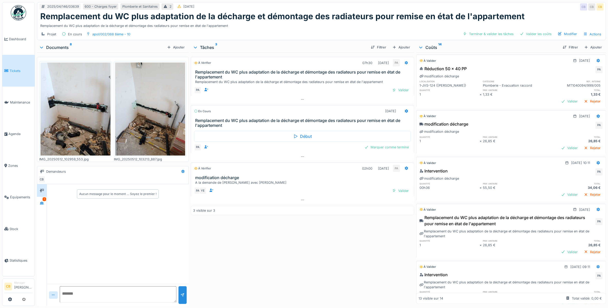
scroll to position [0, 0]
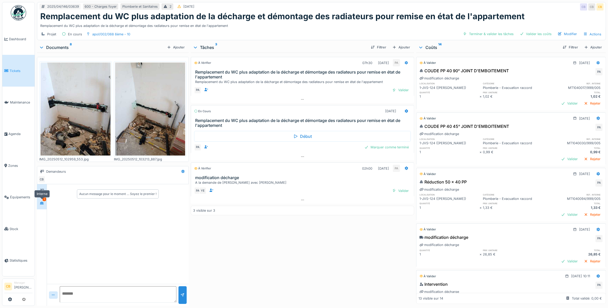
click at [41, 203] on icon at bounding box center [42, 203] width 4 height 3
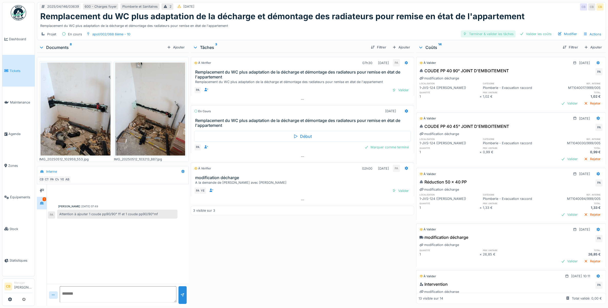
click at [477, 36] on div "Terminer & valider les tâches" at bounding box center [488, 34] width 55 height 7
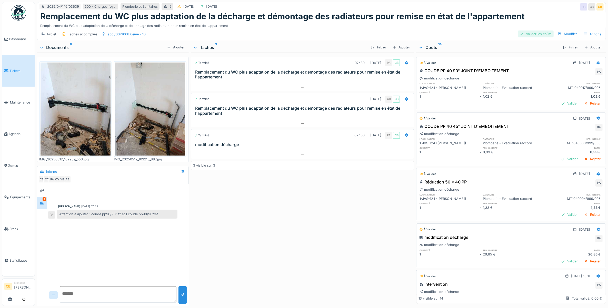
click at [531, 33] on div "Valider les coûts" at bounding box center [536, 34] width 36 height 7
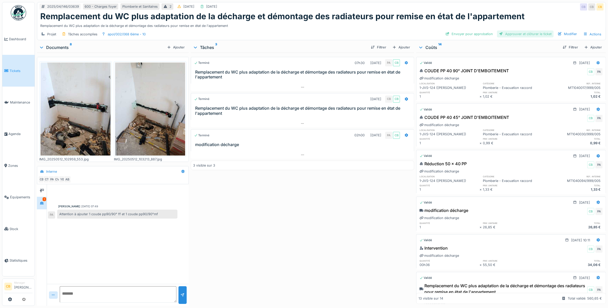
click at [505, 34] on div "Approuver et clôturer le ticket" at bounding box center [525, 34] width 57 height 7
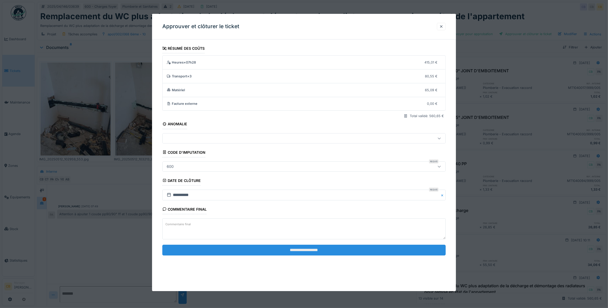
click at [309, 251] on input "**********" at bounding box center [304, 250] width 284 height 11
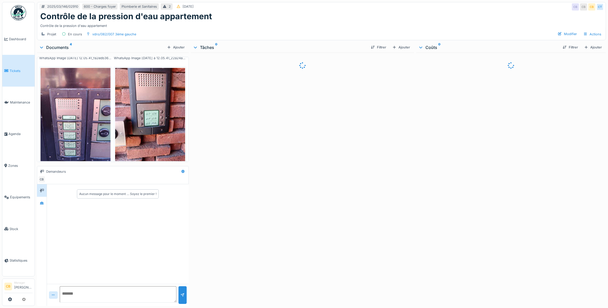
scroll to position [133, 0]
click at [39, 204] on div at bounding box center [42, 203] width 8 height 6
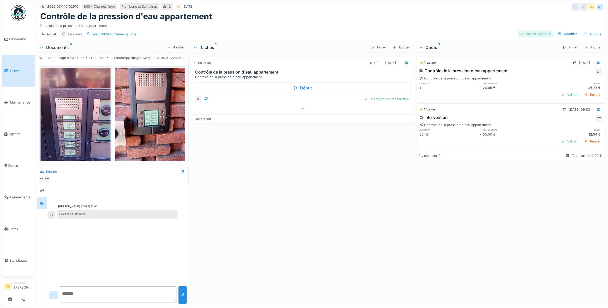
click at [536, 32] on div "Valider les coûts" at bounding box center [536, 34] width 36 height 7
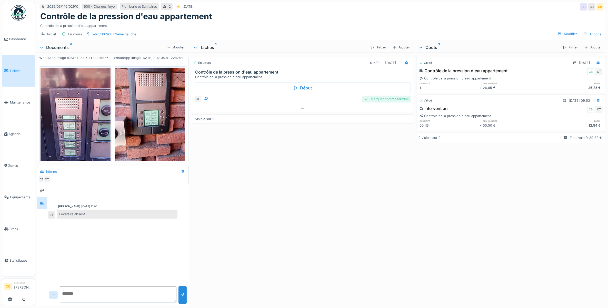
click at [383, 100] on div "Marquer comme terminé" at bounding box center [386, 99] width 48 height 7
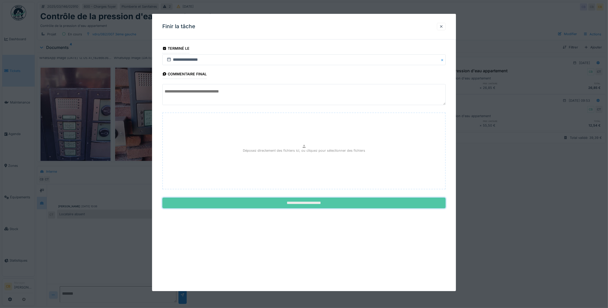
click at [309, 202] on input "**********" at bounding box center [304, 203] width 284 height 11
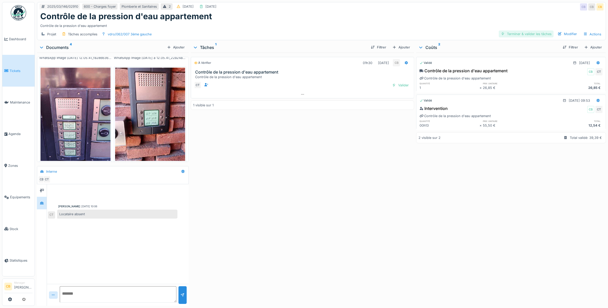
click at [518, 34] on div "Terminer & valider les tâches" at bounding box center [526, 34] width 55 height 7
click at [510, 35] on div "Approuver et clôturer le ticket" at bounding box center [525, 34] width 57 height 7
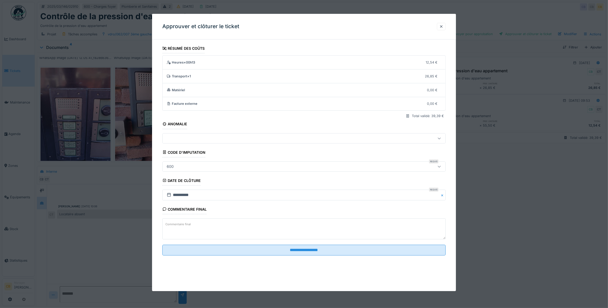
click at [171, 165] on div "600" at bounding box center [170, 167] width 11 height 6
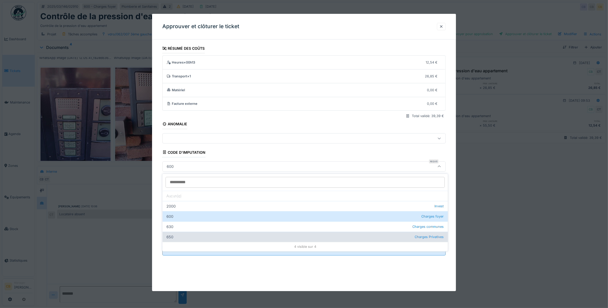
click at [175, 238] on div "650 Charges Privatives" at bounding box center [305, 237] width 285 height 10
type input "***"
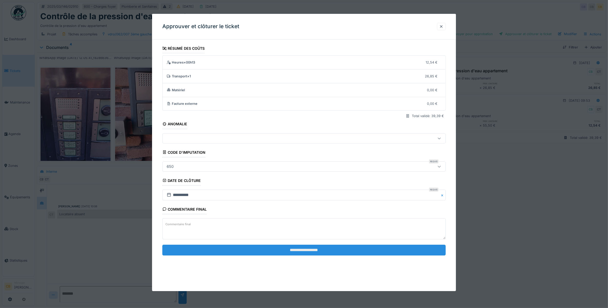
click at [313, 250] on input "**********" at bounding box center [304, 250] width 284 height 11
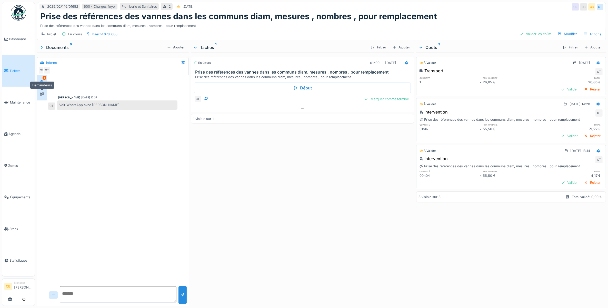
click at [41, 90] on div at bounding box center [42, 94] width 8 height 8
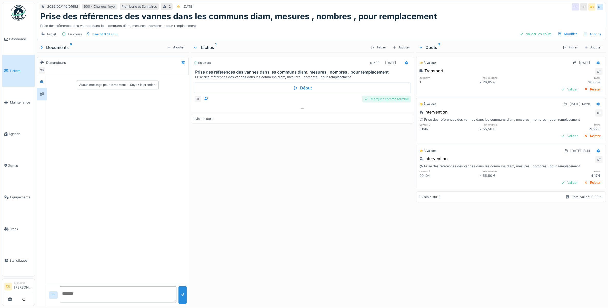
click at [373, 99] on div "Marquer comme terminé" at bounding box center [386, 99] width 48 height 7
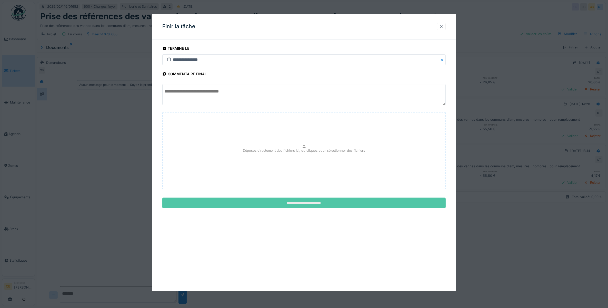
click at [319, 203] on input "**********" at bounding box center [304, 203] width 284 height 11
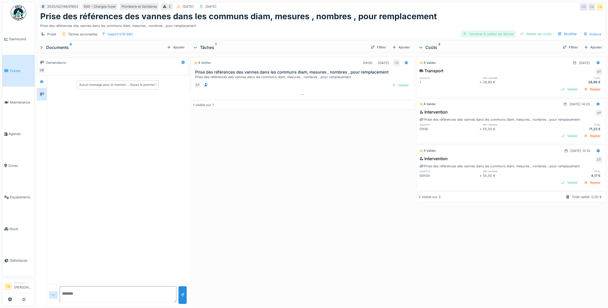
click at [496, 35] on div "Terminer & valider les tâches" at bounding box center [488, 34] width 55 height 7
click at [524, 33] on div "Valider les coûts" at bounding box center [536, 34] width 36 height 7
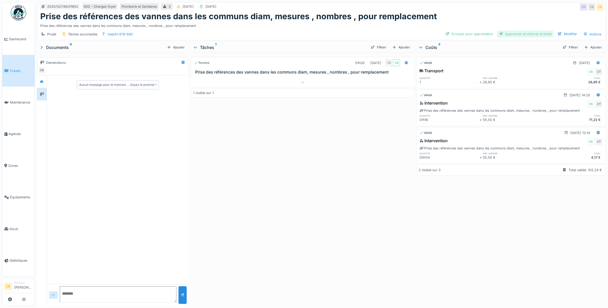
click at [507, 34] on div "Approuver et clôturer le ticket" at bounding box center [525, 34] width 57 height 7
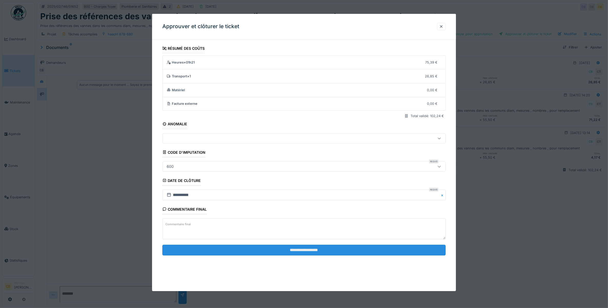
click at [320, 250] on input "**********" at bounding box center [304, 250] width 284 height 11
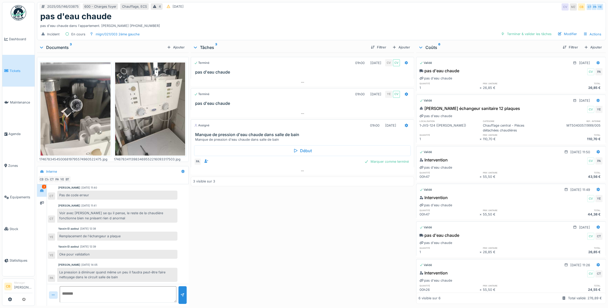
scroll to position [5, 0]
click at [46, 197] on div at bounding box center [42, 203] width 10 height 13
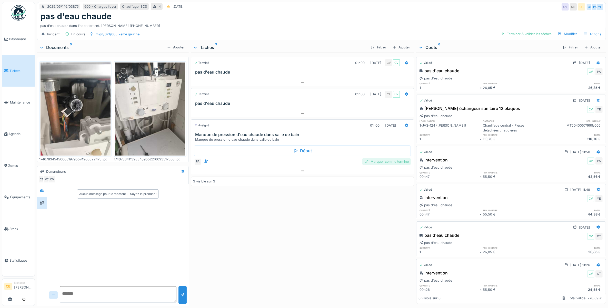
click at [399, 158] on div "Marquer comme terminé" at bounding box center [386, 161] width 48 height 7
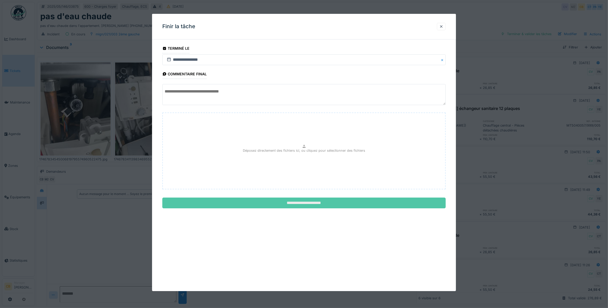
click at [345, 205] on input "**********" at bounding box center [304, 203] width 284 height 11
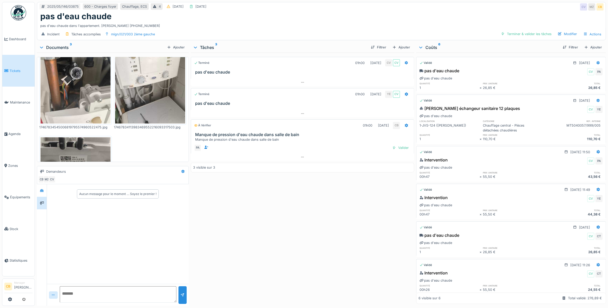
scroll to position [64, 0]
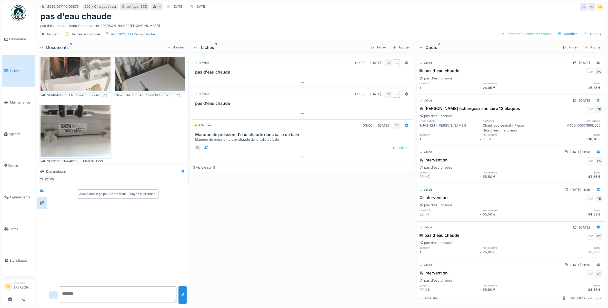
click at [91, 112] on img at bounding box center [76, 131] width 70 height 53
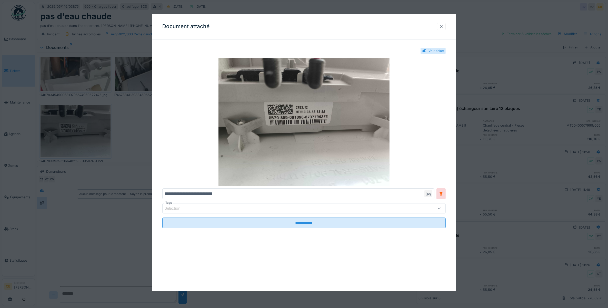
click at [91, 112] on div at bounding box center [304, 154] width 608 height 308
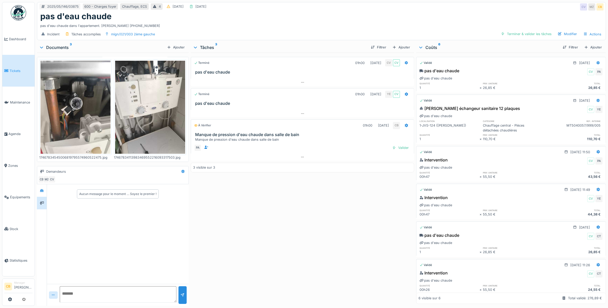
scroll to position [0, 0]
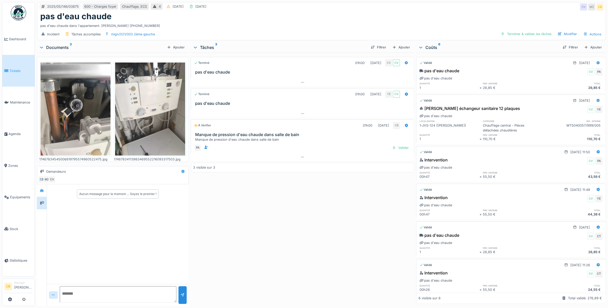
click at [137, 97] on img at bounding box center [150, 109] width 70 height 93
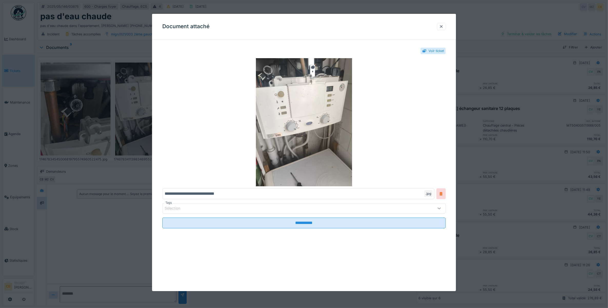
click at [137, 97] on div at bounding box center [304, 154] width 608 height 308
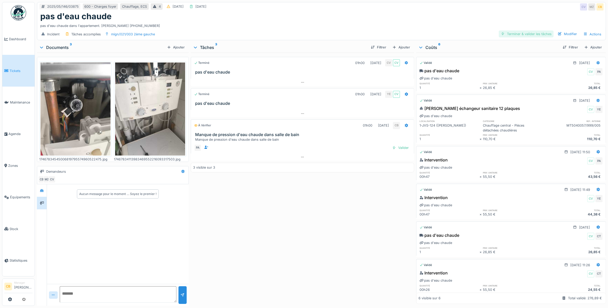
click at [516, 35] on div "Terminer & valider les tâches" at bounding box center [526, 34] width 55 height 7
click at [507, 34] on div "Approuver et clôturer le ticket" at bounding box center [525, 34] width 57 height 7
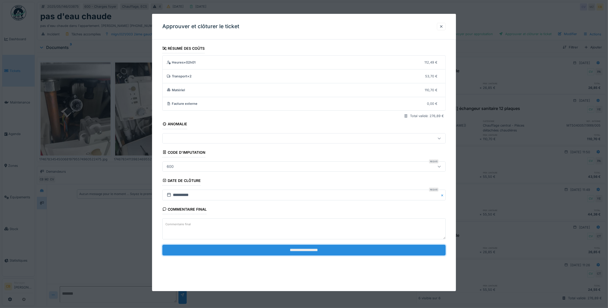
click at [321, 248] on input "**********" at bounding box center [304, 250] width 284 height 11
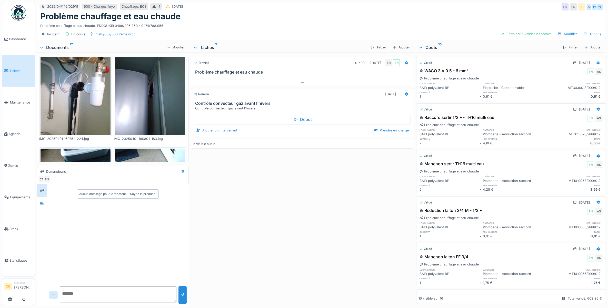
scroll to position [128, 0]
click at [42, 202] on icon at bounding box center [42, 203] width 4 height 3
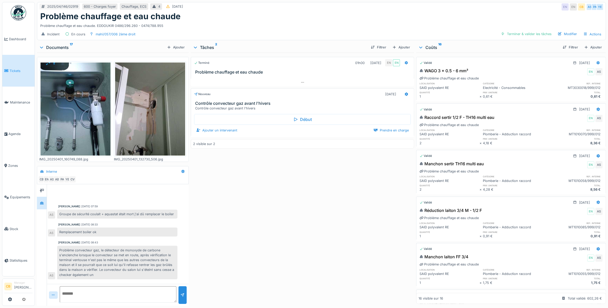
scroll to position [5, 0]
click at [42, 189] on icon at bounding box center [42, 190] width 4 height 3
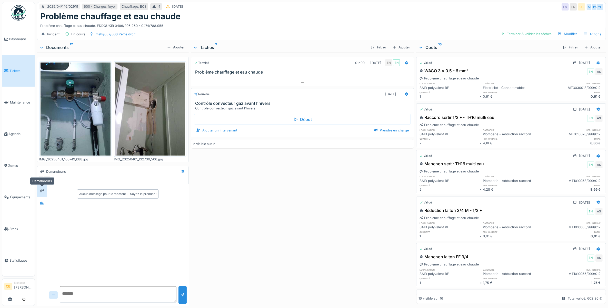
scroll to position [0, 0]
click at [41, 201] on div at bounding box center [42, 203] width 4 height 5
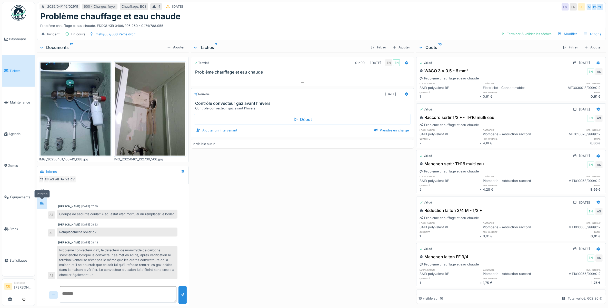
scroll to position [3, 0]
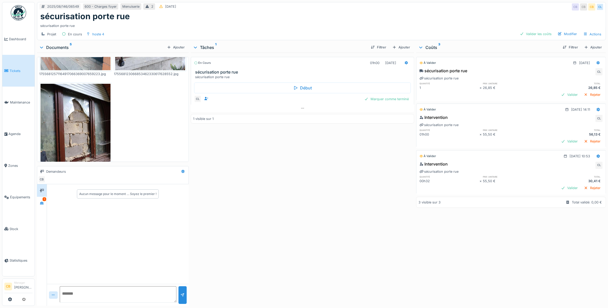
scroll to position [206, 0]
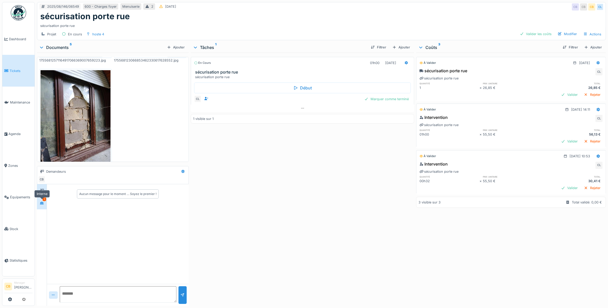
click at [40, 204] on icon at bounding box center [42, 203] width 4 height 3
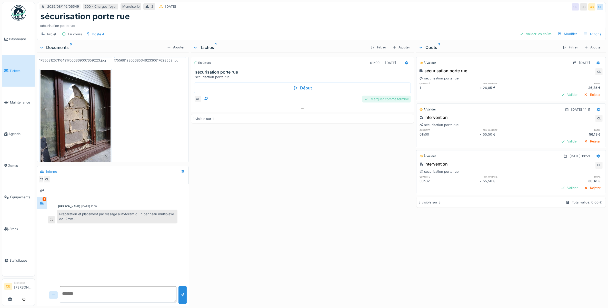
click at [393, 100] on div "Marquer comme terminé" at bounding box center [386, 99] width 48 height 7
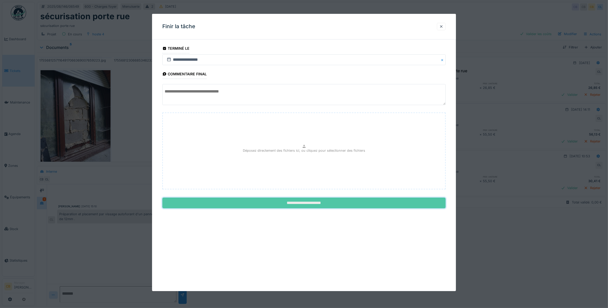
click at [344, 202] on input "**********" at bounding box center [304, 203] width 284 height 11
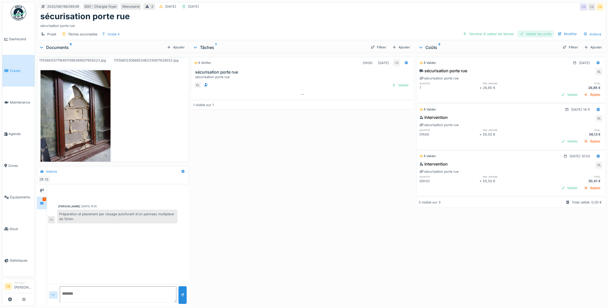
click at [526, 33] on div "Valider les coûts" at bounding box center [536, 34] width 36 height 7
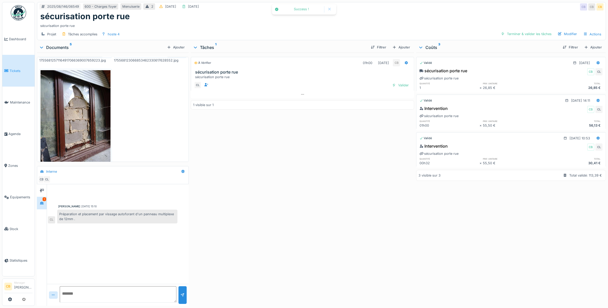
click at [526, 33] on div "Terminer & valider les tâches" at bounding box center [526, 34] width 55 height 7
click at [526, 33] on div "Approuver et clôturer le ticket" at bounding box center [525, 34] width 57 height 7
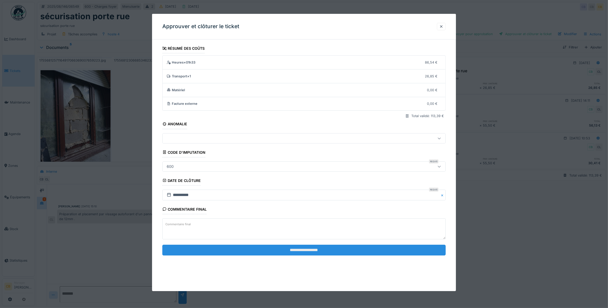
click at [309, 251] on input "**********" at bounding box center [304, 250] width 284 height 11
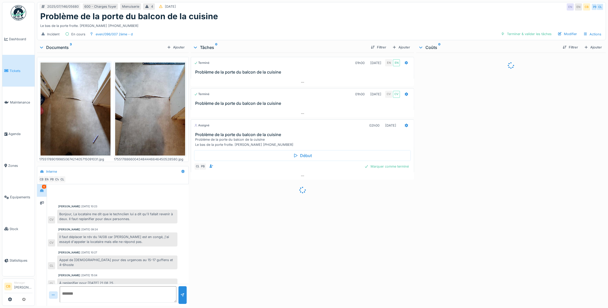
scroll to position [52, 0]
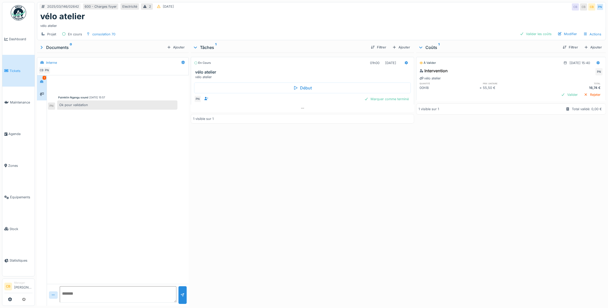
click at [42, 89] on div at bounding box center [42, 94] width 10 height 13
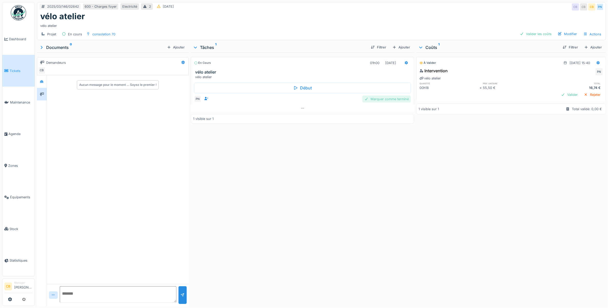
click at [373, 99] on div "Marquer comme terminé" at bounding box center [386, 99] width 48 height 7
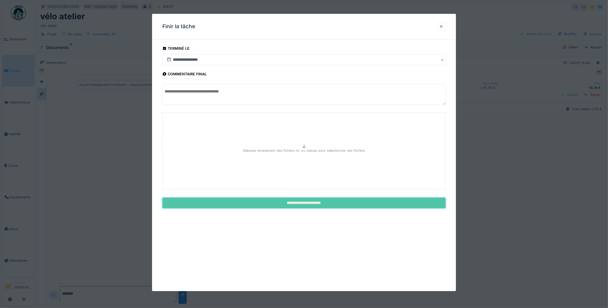
click at [304, 202] on input "**********" at bounding box center [304, 203] width 284 height 11
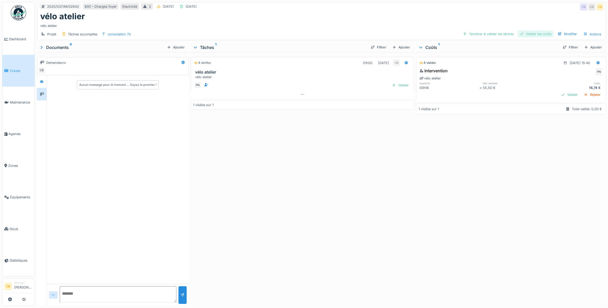
click at [529, 31] on div "Valider les coûts" at bounding box center [536, 34] width 36 height 7
click at [529, 31] on div "Terminer & valider les tâches" at bounding box center [526, 34] width 55 height 7
click at [529, 31] on div "Approuver et clôturer le ticket" at bounding box center [525, 34] width 57 height 7
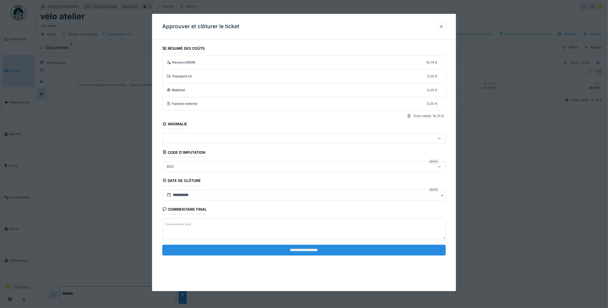
click at [310, 249] on input "**********" at bounding box center [304, 250] width 284 height 11
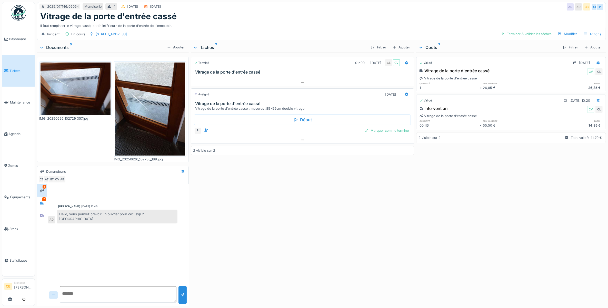
click at [36, 204] on div "2025/07/146/05064 Menuiserie 4 04/07/2025 04/07/2025 AD AD CB CL P Vitrage de l…" at bounding box center [321, 154] width 573 height 308
click at [43, 202] on icon at bounding box center [42, 203] width 4 height 3
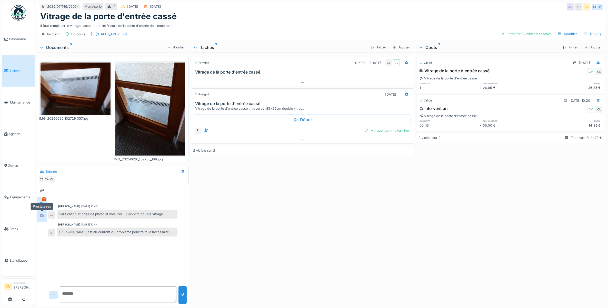
click at [42, 213] on div at bounding box center [42, 216] width 8 height 6
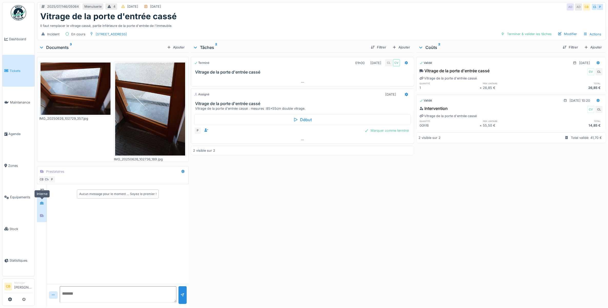
click at [42, 203] on icon at bounding box center [42, 203] width 4 height 3
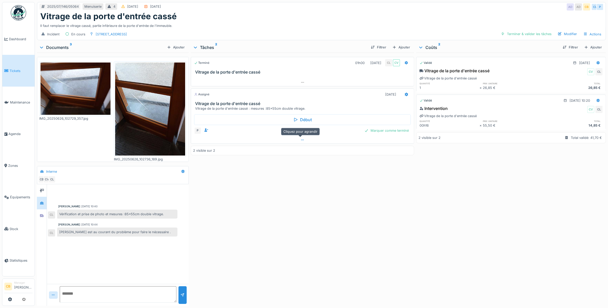
click at [306, 141] on div at bounding box center [302, 139] width 223 height 7
drag, startPoint x: 119, startPoint y: 1, endPoint x: 251, endPoint y: 199, distance: 237.4
click at [251, 199] on div "Terminé 01h00 26/06/2025 CL CV Vitrage de la porte d'entrée cassé Assigné 15/07…" at bounding box center [303, 179] width 224 height 252
click at [39, 216] on div at bounding box center [42, 216] width 8 height 6
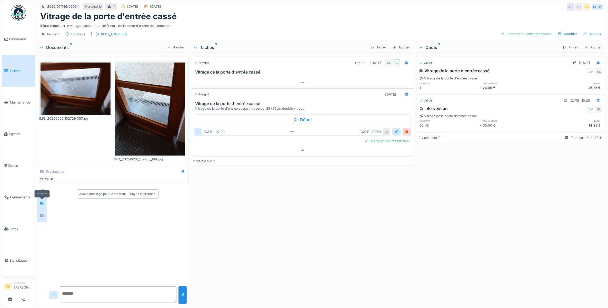
click at [42, 201] on div at bounding box center [42, 203] width 4 height 5
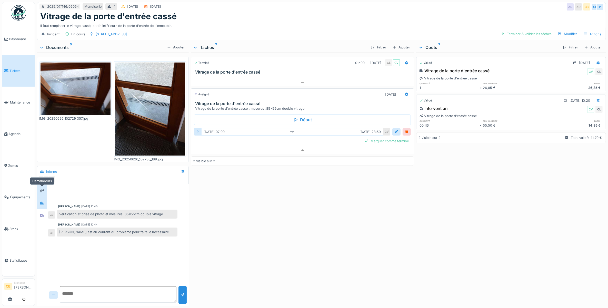
click at [40, 192] on icon at bounding box center [42, 190] width 4 height 3
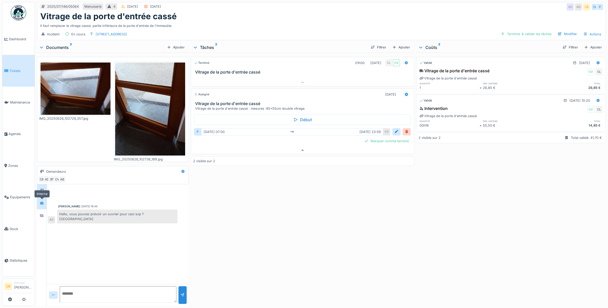
click at [43, 204] on icon at bounding box center [42, 203] width 4 height 3
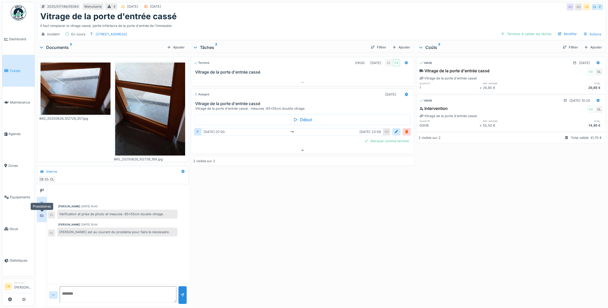
click at [42, 212] on div at bounding box center [42, 216] width 8 height 8
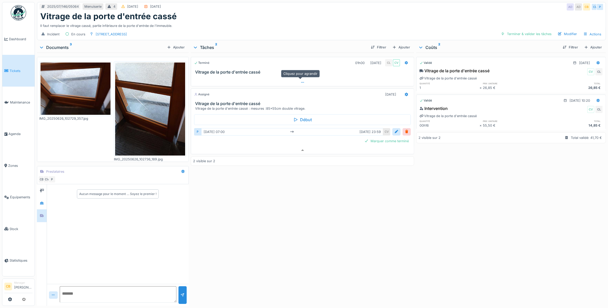
click at [301, 82] on icon at bounding box center [303, 82] width 4 height 3
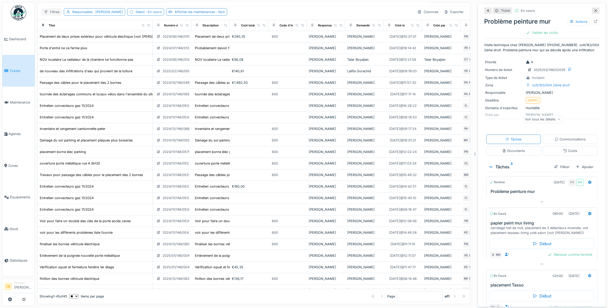
scroll to position [26, 0]
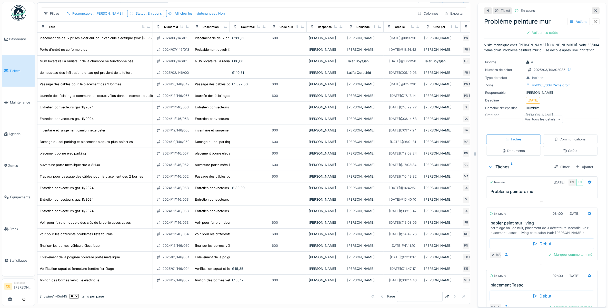
click at [22, 11] on img at bounding box center [18, 12] width 15 height 15
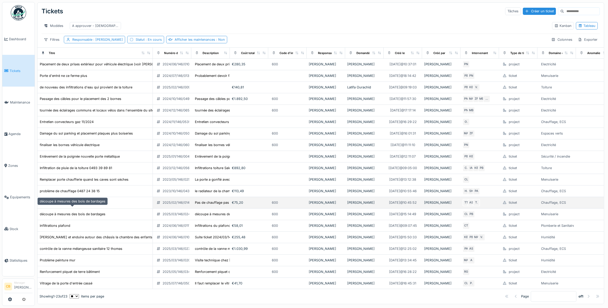
scroll to position [57, 0]
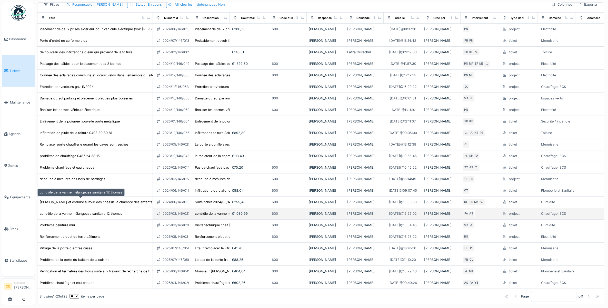
click at [86, 211] on div "contrôle de la vanne mélangeuse sanitaire 12 thomas" at bounding box center [81, 213] width 83 height 5
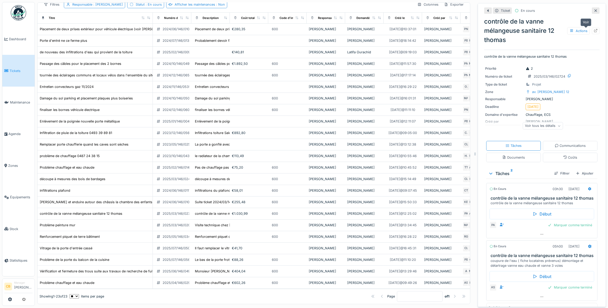
click at [594, 30] on icon at bounding box center [595, 30] width 3 height 3
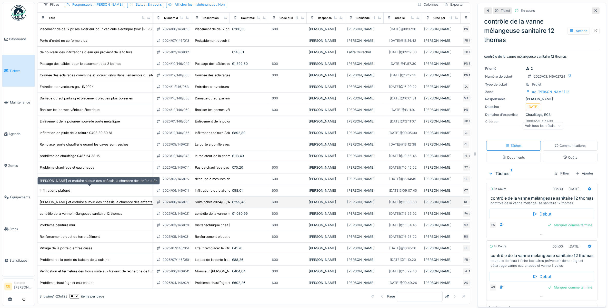
click at [65, 200] on div "[PERSON_NAME] et enduire autour des châssis la chambre des enfants 2h" at bounding box center [99, 202] width 118 height 5
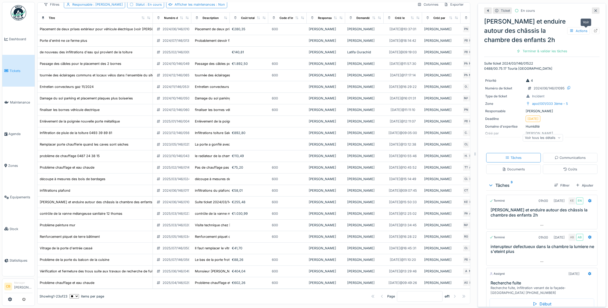
click at [594, 31] on icon at bounding box center [595, 30] width 3 height 3
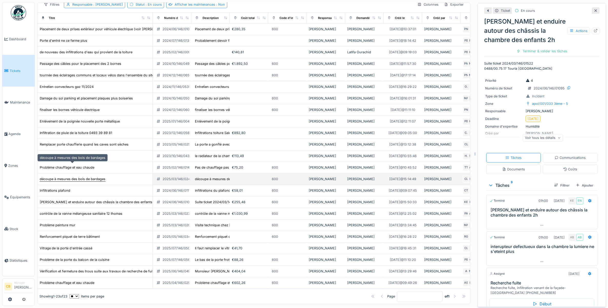
click at [87, 177] on div "découpe à mesures des bois de bardages" at bounding box center [73, 179] width 66 height 5
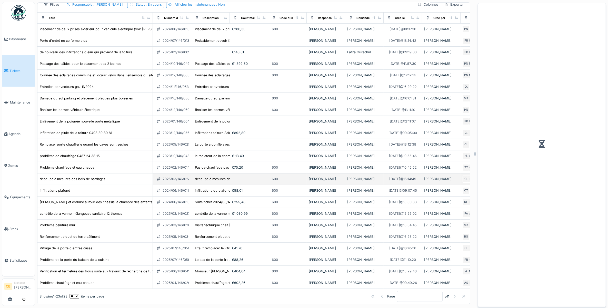
scroll to position [25, 0]
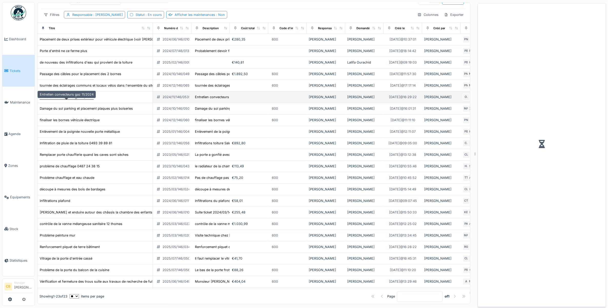
click at [88, 99] on div "Entretien convecteurs gaz 11/2024" at bounding box center [67, 97] width 54 height 5
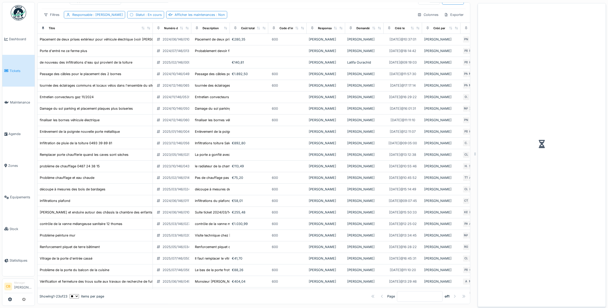
click at [21, 14] on img at bounding box center [18, 12] width 15 height 15
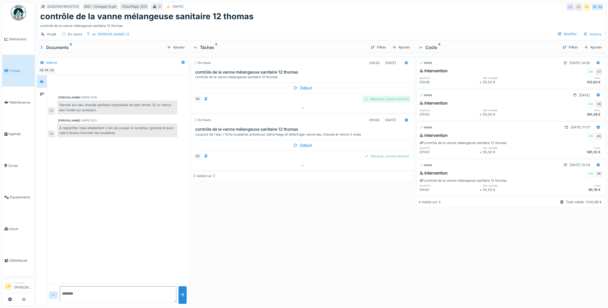
click at [389, 101] on div "Marquer comme terminé" at bounding box center [386, 99] width 48 height 7
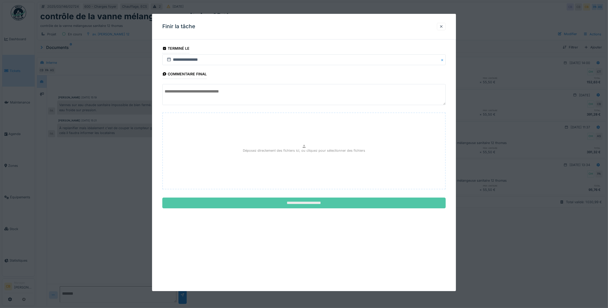
click at [352, 205] on input "**********" at bounding box center [304, 203] width 284 height 11
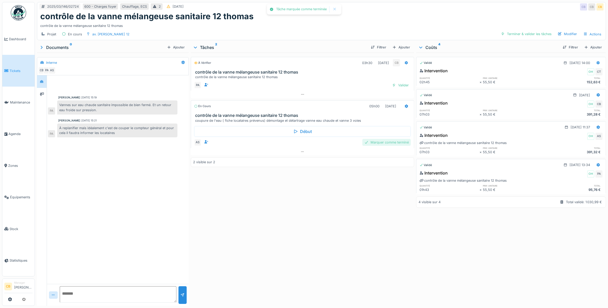
click at [385, 144] on div "Marquer comme terminé" at bounding box center [386, 142] width 48 height 7
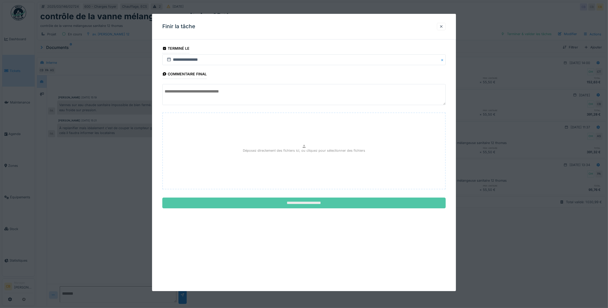
click at [329, 202] on input "**********" at bounding box center [304, 203] width 284 height 11
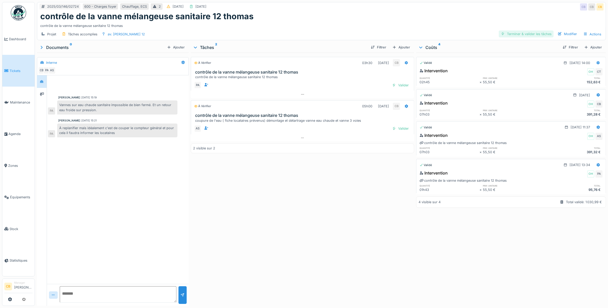
click at [513, 31] on div "Terminer & valider les tâches" at bounding box center [526, 34] width 55 height 7
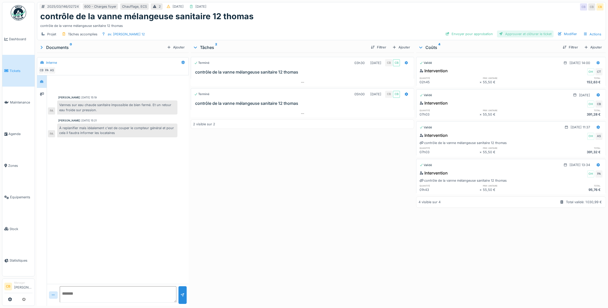
click at [512, 35] on div "Approuver et clôturer le ticket" at bounding box center [525, 34] width 57 height 7
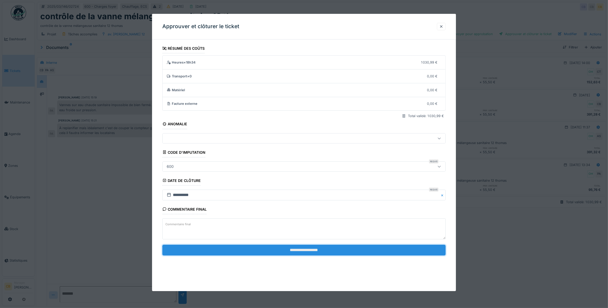
click at [294, 249] on input "**********" at bounding box center [304, 250] width 284 height 11
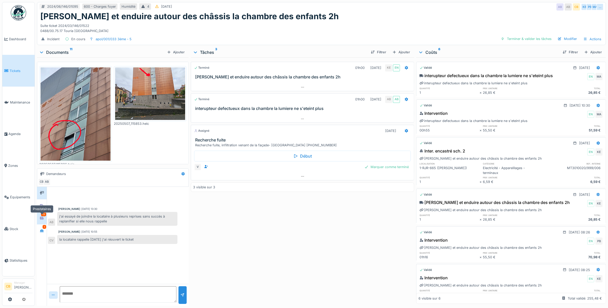
click at [43, 217] on icon at bounding box center [42, 218] width 4 height 3
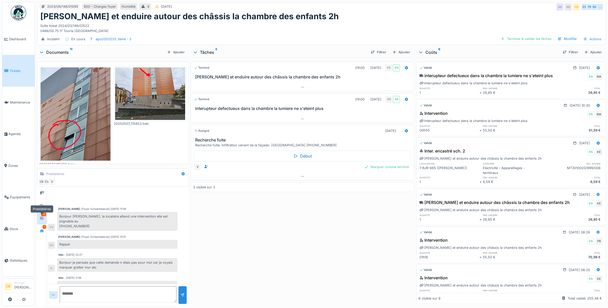
scroll to position [146, 0]
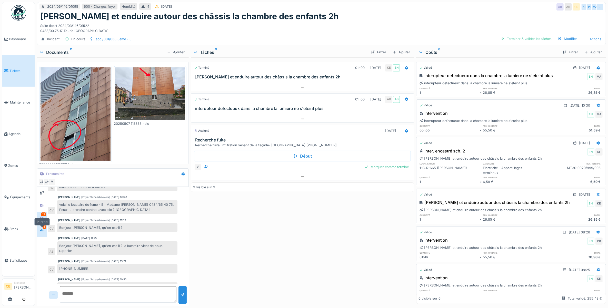
click at [41, 232] on icon at bounding box center [42, 230] width 4 height 3
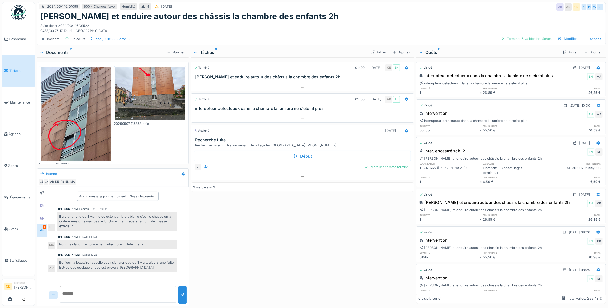
scroll to position [5, 0]
click at [44, 215] on div at bounding box center [42, 218] width 8 height 6
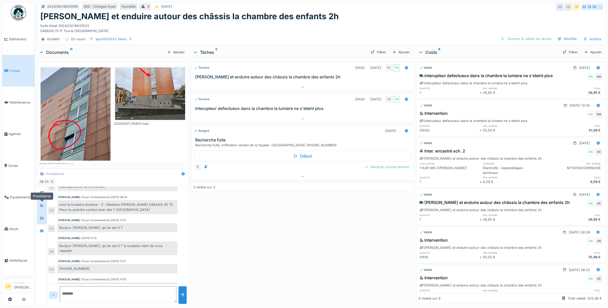
click at [40, 205] on div at bounding box center [42, 206] width 8 height 8
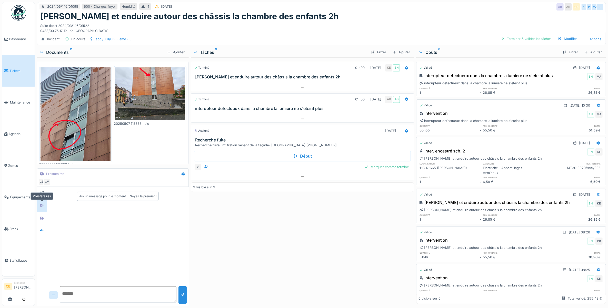
scroll to position [0, 0]
click at [42, 191] on div at bounding box center [42, 193] width 4 height 5
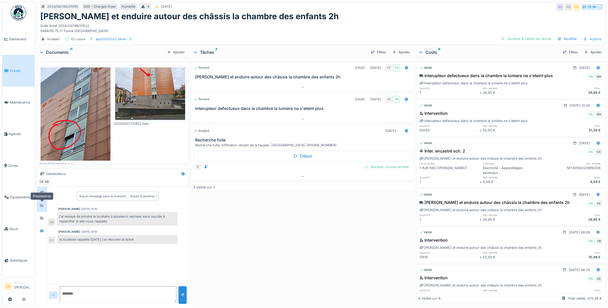
click at [39, 203] on div at bounding box center [42, 206] width 8 height 6
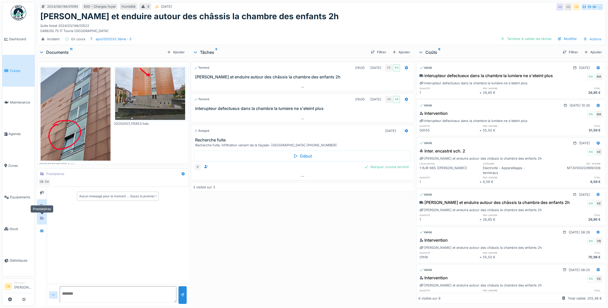
click at [44, 216] on div at bounding box center [42, 218] width 4 height 5
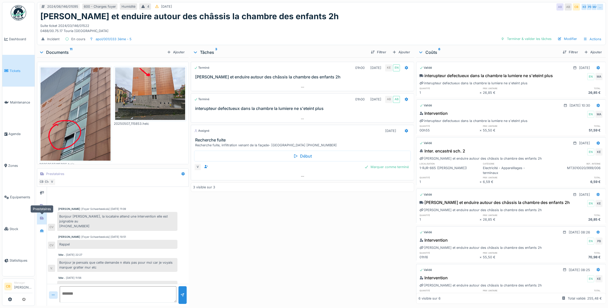
scroll to position [146, 0]
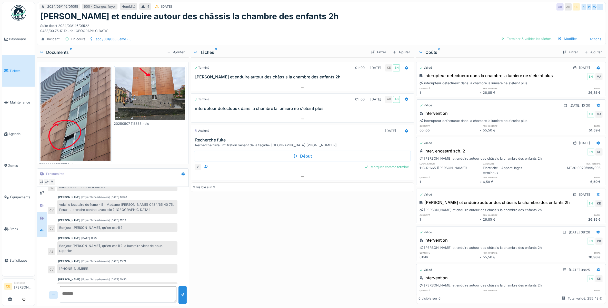
click at [43, 229] on div at bounding box center [42, 230] width 4 height 5
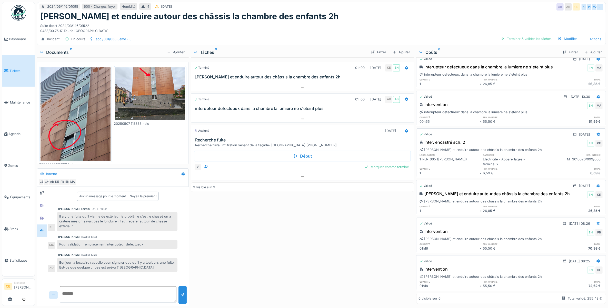
scroll to position [0, 0]
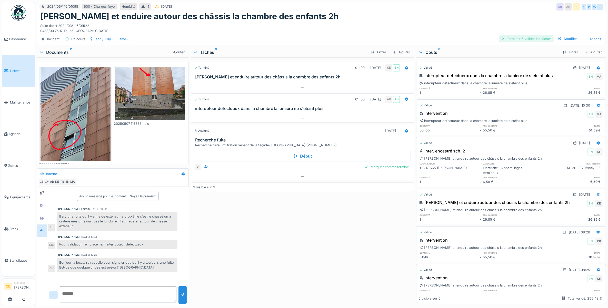
click at [516, 35] on div "Terminer & valider les tâches" at bounding box center [526, 38] width 55 height 7
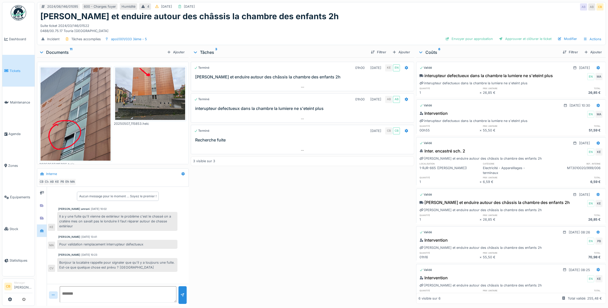
click at [516, 35] on div "Approuver et clôturer le ticket" at bounding box center [525, 38] width 57 height 7
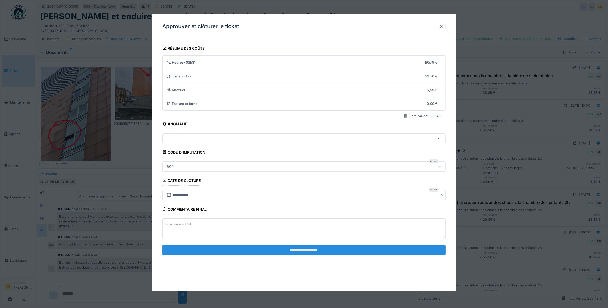
click at [309, 251] on input "**********" at bounding box center [304, 250] width 284 height 11
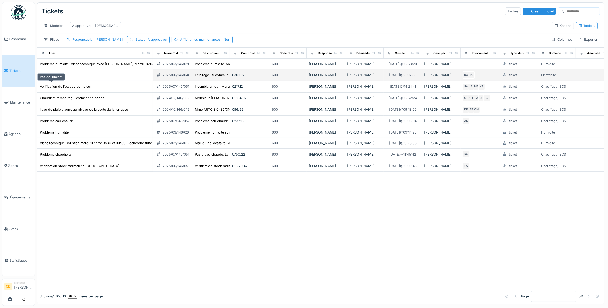
click at [51, 77] on div "Pas de lumière" at bounding box center [51, 75] width 23 height 5
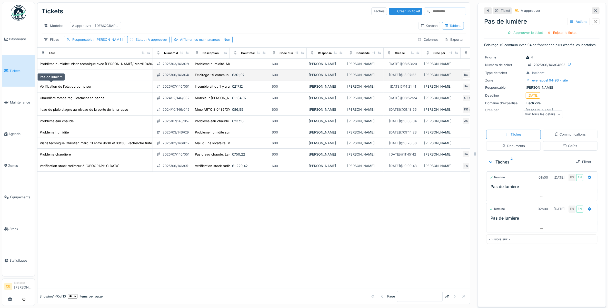
click at [52, 77] on div "Pas de lumière" at bounding box center [51, 75] width 23 height 5
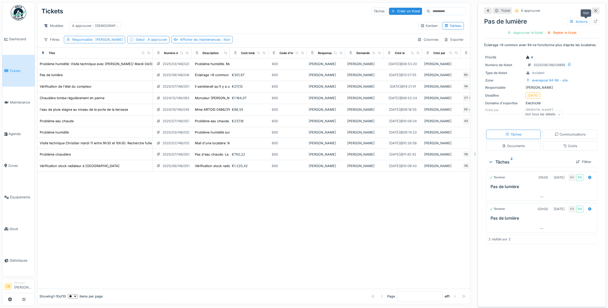
click at [594, 21] on icon at bounding box center [595, 21] width 3 height 3
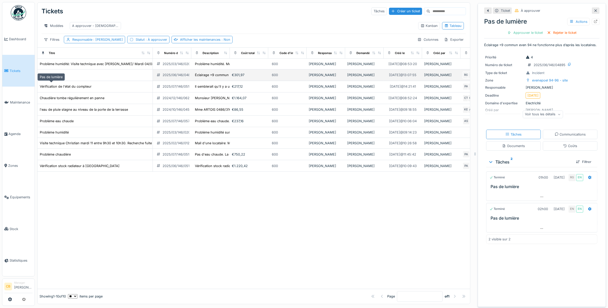
click at [55, 77] on div "Pas de lumière" at bounding box center [51, 75] width 23 height 5
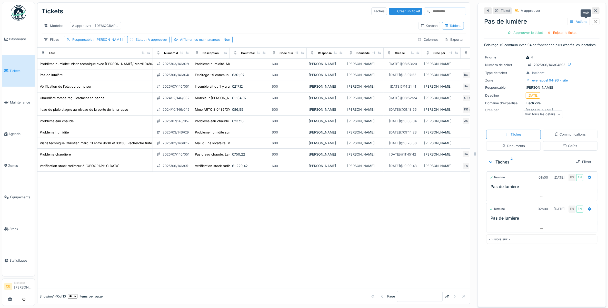
click at [594, 23] on icon at bounding box center [596, 21] width 4 height 3
click at [21, 8] on img at bounding box center [18, 12] width 15 height 15
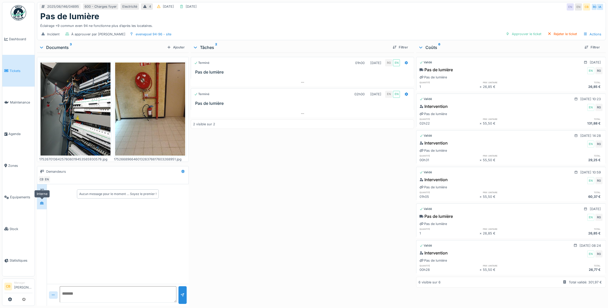
click at [44, 203] on icon at bounding box center [42, 203] width 4 height 3
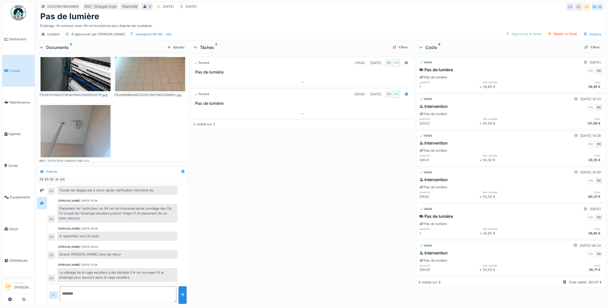
scroll to position [5, 0]
click at [44, 189] on icon at bounding box center [42, 190] width 4 height 3
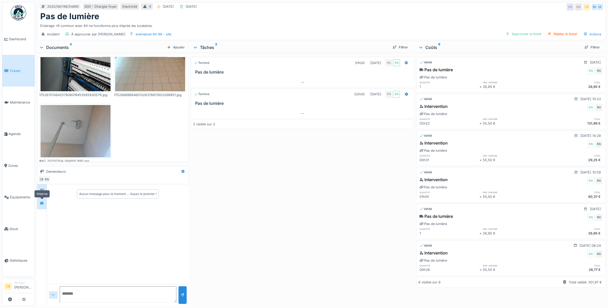
click at [44, 199] on div at bounding box center [42, 203] width 8 height 8
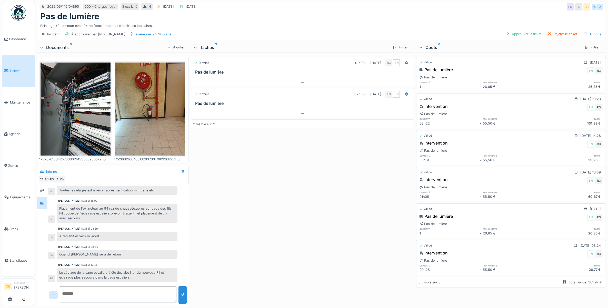
click at [73, 107] on img at bounding box center [76, 109] width 70 height 93
click at [73, 107] on div at bounding box center [304, 154] width 608 height 308
click at [73, 107] on img at bounding box center [76, 109] width 70 height 93
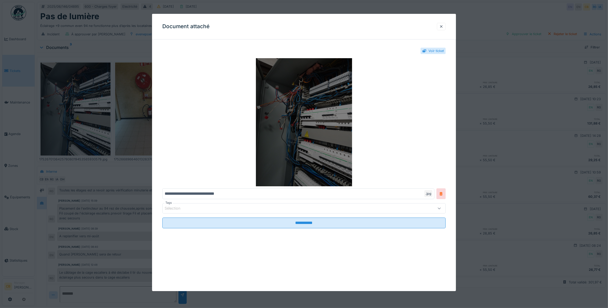
click at [274, 124] on img at bounding box center [304, 122] width 284 height 128
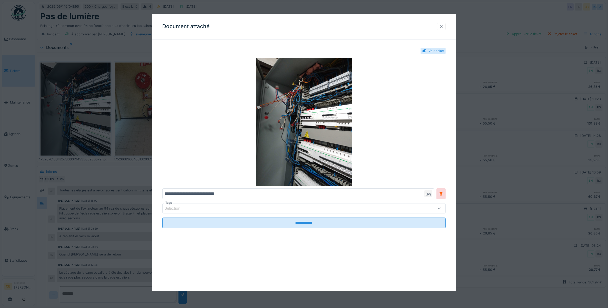
click at [440, 25] on div at bounding box center [441, 26] width 9 height 7
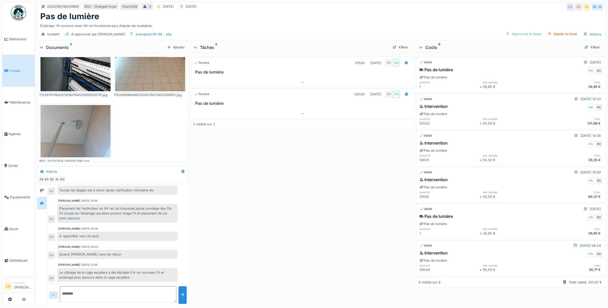
scroll to position [5, 0]
click at [84, 117] on img at bounding box center [76, 131] width 70 height 53
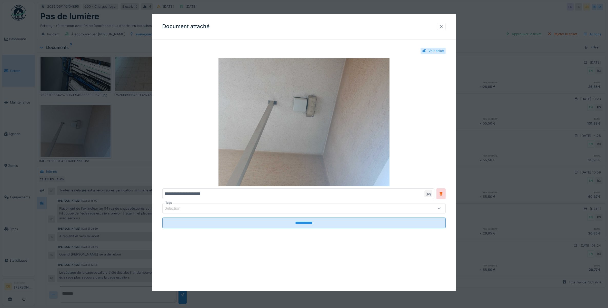
click at [85, 115] on div at bounding box center [304, 154] width 608 height 308
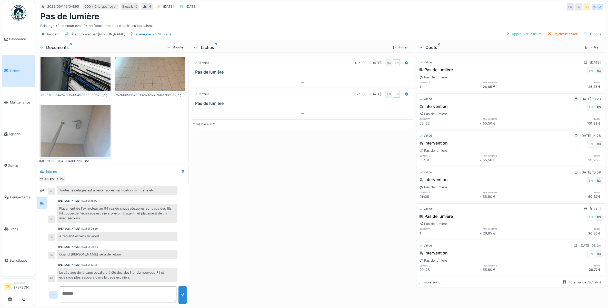
click at [85, 116] on img at bounding box center [76, 131] width 70 height 53
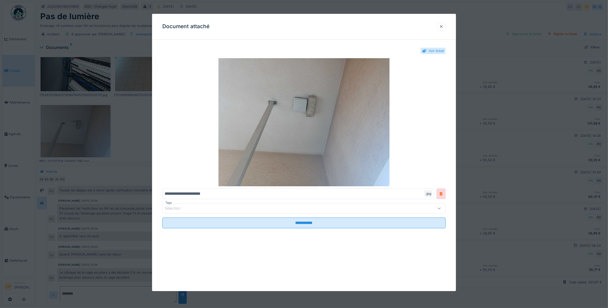
click at [85, 116] on div at bounding box center [304, 154] width 608 height 308
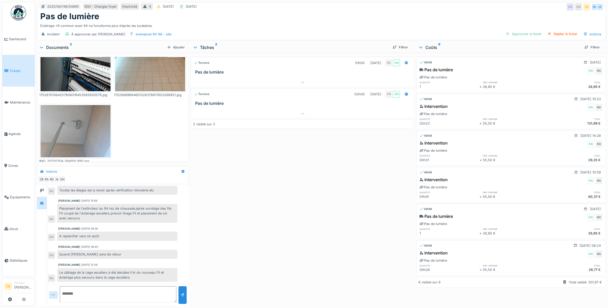
click at [143, 69] on img at bounding box center [150, 44] width 70 height 93
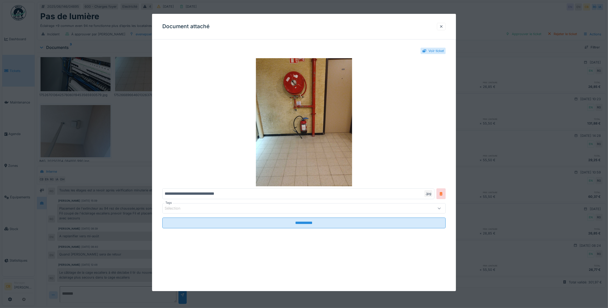
click at [143, 69] on div at bounding box center [304, 154] width 608 height 308
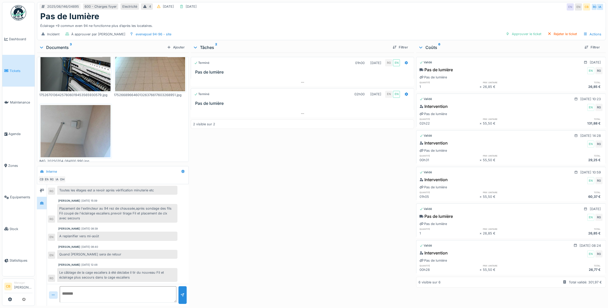
click at [121, 71] on img at bounding box center [150, 44] width 70 height 93
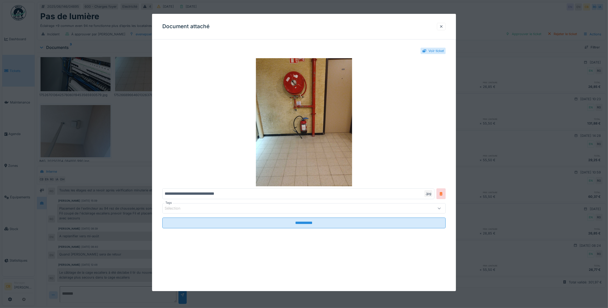
click at [90, 114] on div at bounding box center [304, 154] width 608 height 308
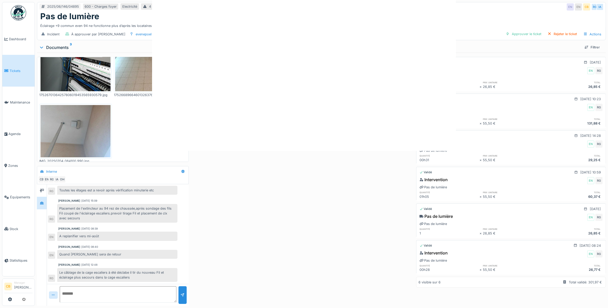
click at [90, 114] on div at bounding box center [304, 154] width 608 height 308
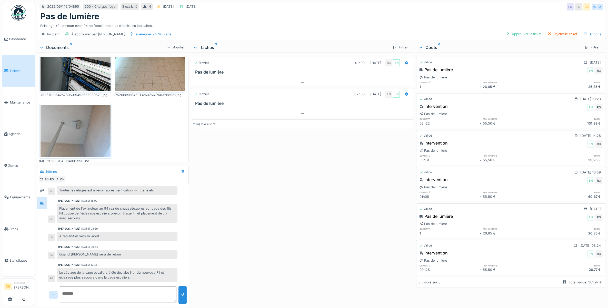
click at [90, 114] on img at bounding box center [76, 131] width 70 height 53
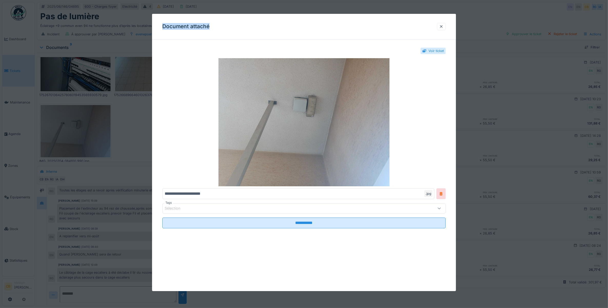
click at [90, 115] on div at bounding box center [304, 154] width 608 height 308
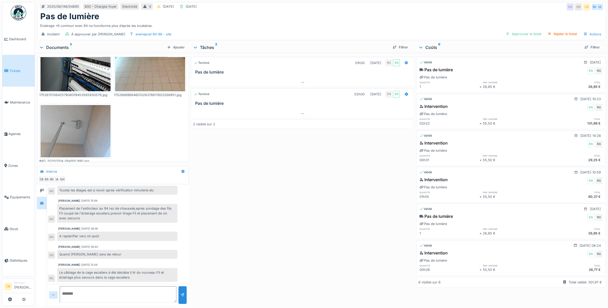
click at [90, 115] on img at bounding box center [76, 131] width 70 height 53
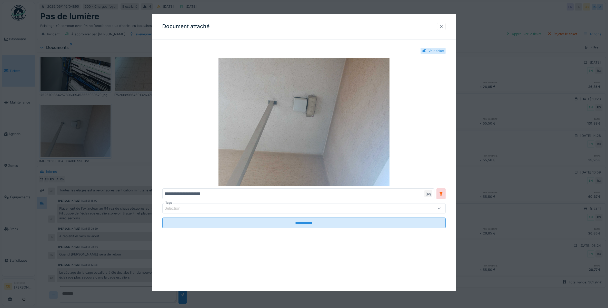
click at [90, 115] on div at bounding box center [304, 154] width 608 height 308
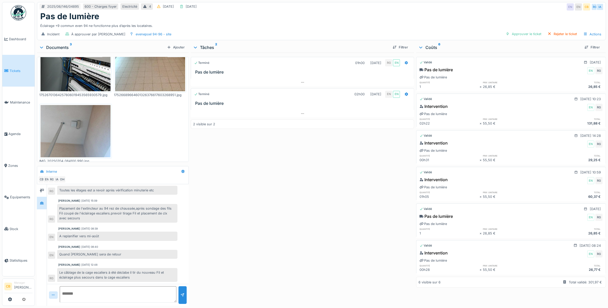
click at [155, 75] on img at bounding box center [150, 44] width 70 height 93
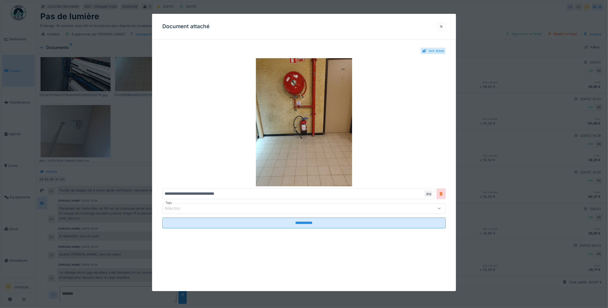
click at [155, 75] on div "**********" at bounding box center [304, 143] width 304 height 199
click at [139, 72] on div at bounding box center [304, 154] width 608 height 308
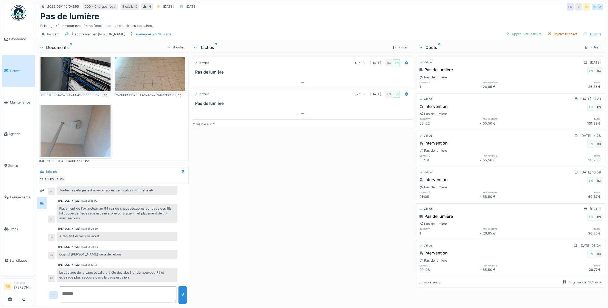
click at [84, 129] on img at bounding box center [76, 131] width 70 height 53
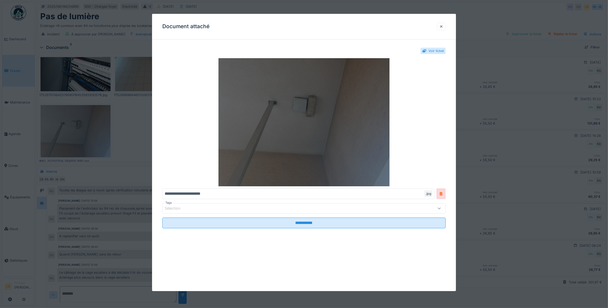
click at [349, 126] on img at bounding box center [304, 122] width 284 height 128
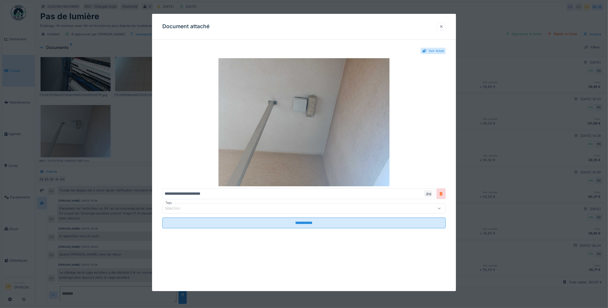
click at [443, 26] on div at bounding box center [441, 26] width 4 height 5
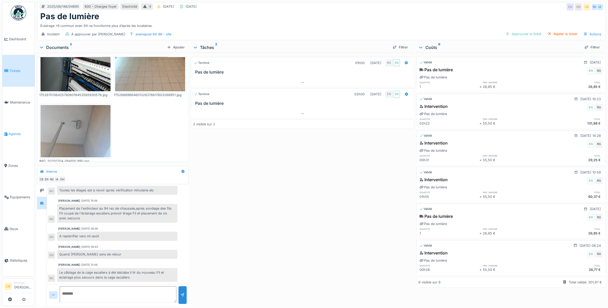
click at [17, 132] on span "Agenda" at bounding box center [20, 134] width 24 height 5
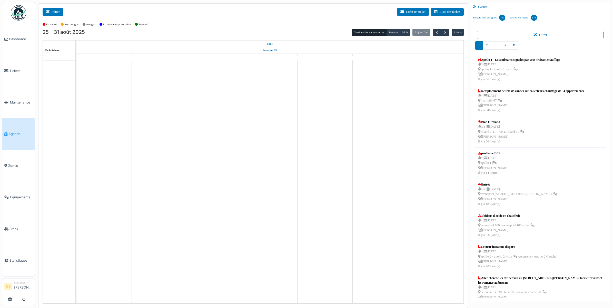
click at [56, 12] on button "Filtrer" at bounding box center [53, 12] width 21 height 8
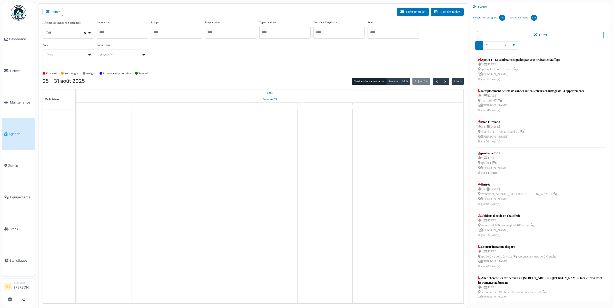
select select
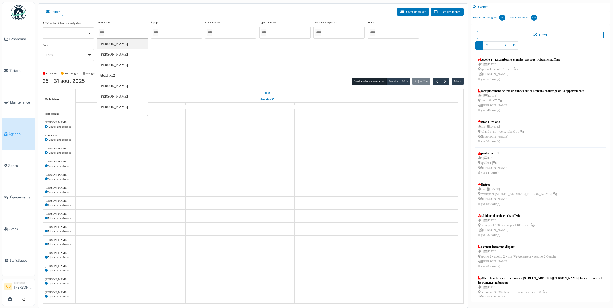
click at [104, 33] on input "Tous" at bounding box center [101, 32] width 5 height 7
type input "******"
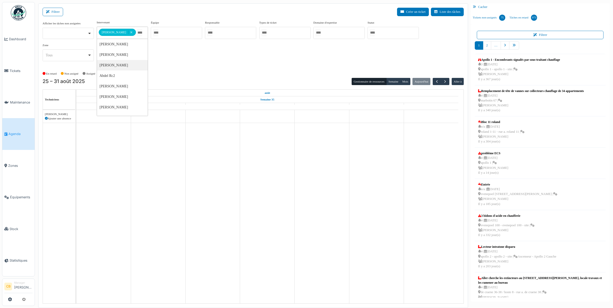
click at [189, 75] on div "En retard Non assigné Assigné En attente d'approbation Terminé" at bounding box center [253, 73] width 421 height 8
click at [396, 81] on button "Semaine" at bounding box center [393, 81] width 14 height 7
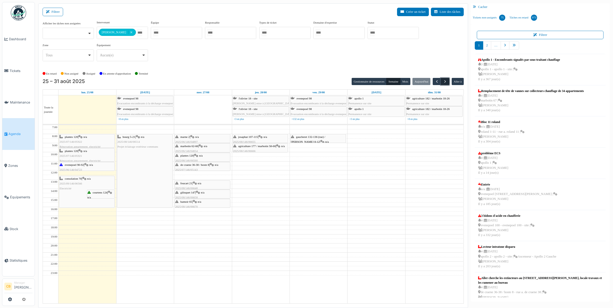
click at [444, 81] on span "button" at bounding box center [445, 81] width 4 height 4
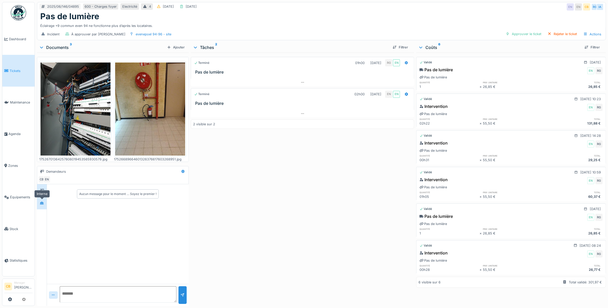
click at [40, 204] on icon at bounding box center [42, 203] width 4 height 3
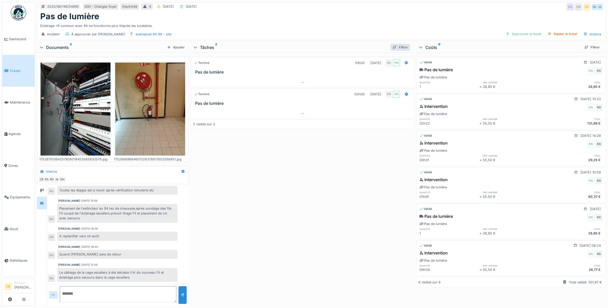
click at [400, 48] on div "Filtrer" at bounding box center [400, 47] width 19 height 7
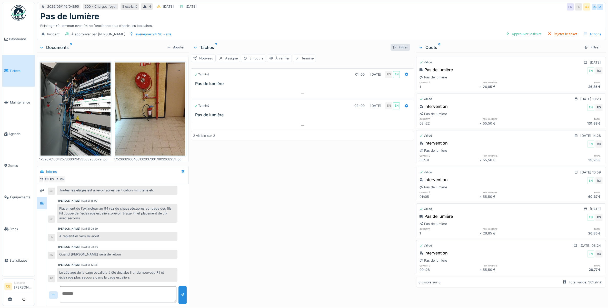
click at [400, 48] on div "Filtrer" at bounding box center [400, 47] width 19 height 7
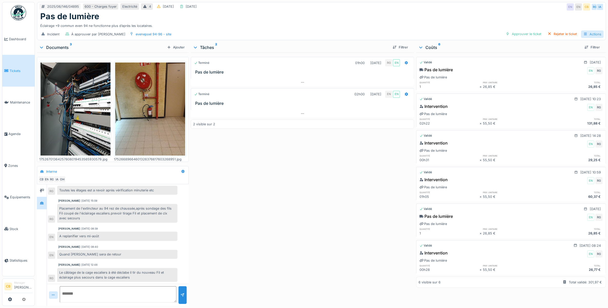
click at [590, 34] on div "Actions" at bounding box center [592, 34] width 23 height 7
click at [173, 49] on div "Ajouter" at bounding box center [176, 47] width 22 height 7
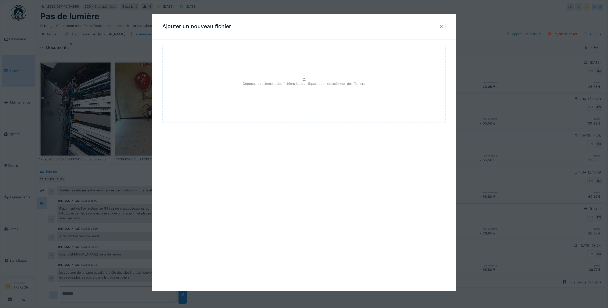
click at [443, 26] on div at bounding box center [441, 26] width 4 height 5
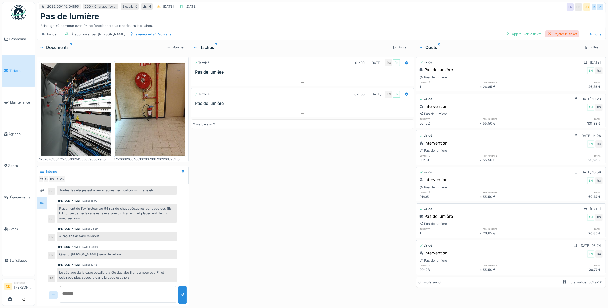
click at [557, 31] on div "Rejeter le ticket" at bounding box center [562, 34] width 34 height 7
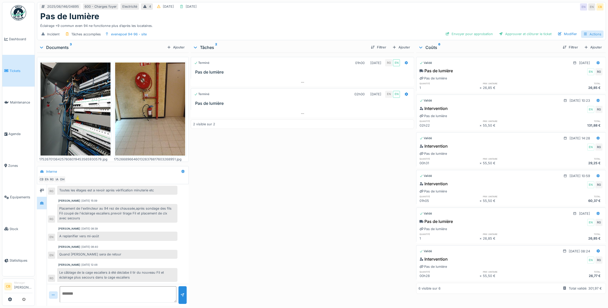
click at [584, 34] on div "Actions" at bounding box center [592, 34] width 23 height 7
click at [401, 48] on div "Ajouter" at bounding box center [401, 47] width 22 height 7
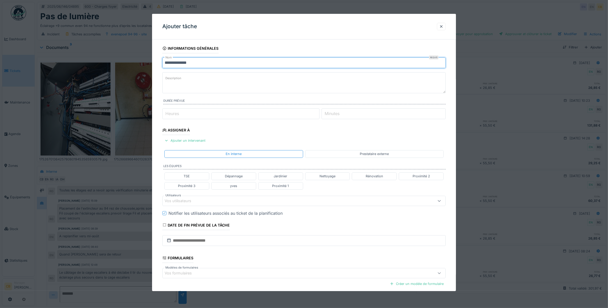
click at [197, 61] on input "**********" at bounding box center [304, 62] width 284 height 11
type input "**********"
click at [180, 83] on textarea "Description" at bounding box center [304, 82] width 284 height 21
paste textarea "**********"
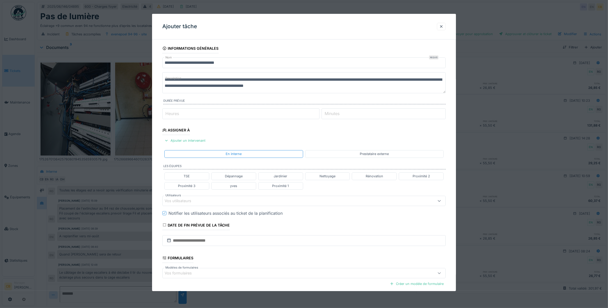
drag, startPoint x: 166, startPoint y: 82, endPoint x: 179, endPoint y: 83, distance: 13.1
click at [179, 83] on textarea "**********" at bounding box center [304, 82] width 284 height 21
click at [194, 81] on textarea "**********" at bounding box center [304, 82] width 284 height 21
click at [198, 93] on textarea "**********" at bounding box center [304, 82] width 284 height 21
type textarea "**********"
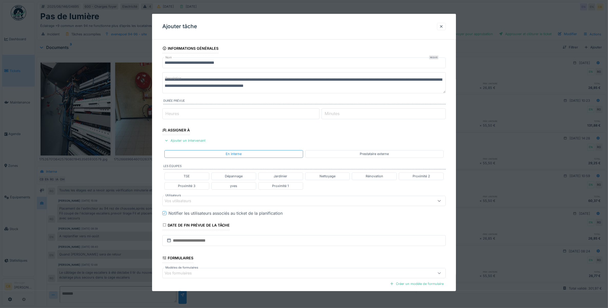
click at [227, 110] on input "Heures" at bounding box center [240, 113] width 157 height 11
type input "*"
click at [341, 112] on label "Minutes" at bounding box center [332, 114] width 17 height 6
click at [341, 112] on input "Minutes" at bounding box center [384, 113] width 124 height 11
type input "**"
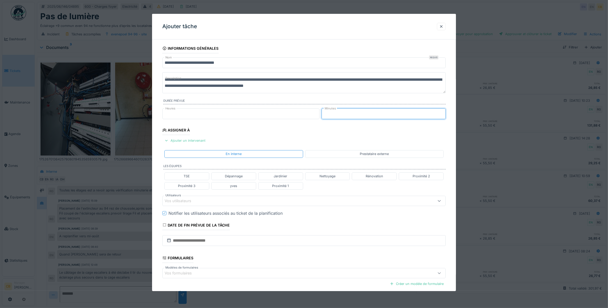
click at [200, 142] on div "Ajouter un intervenant" at bounding box center [184, 140] width 45 height 7
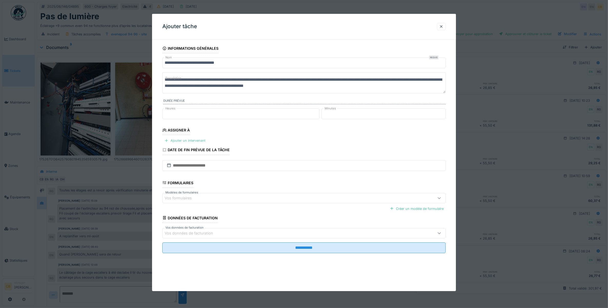
click at [191, 141] on div "Ajouter un intervenant" at bounding box center [184, 140] width 45 height 7
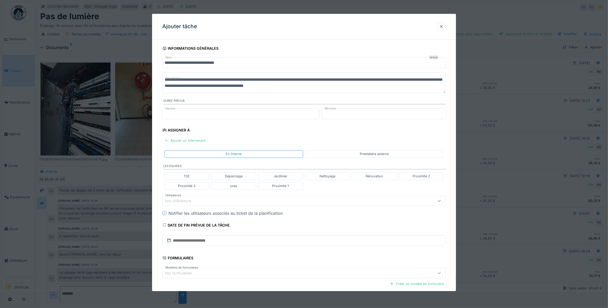
click at [173, 202] on div "Vos utilisateurs" at bounding box center [182, 201] width 34 height 6
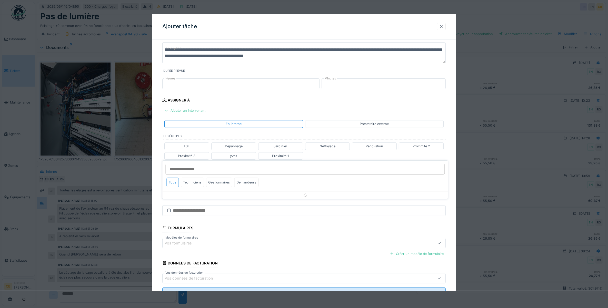
scroll to position [49, 0]
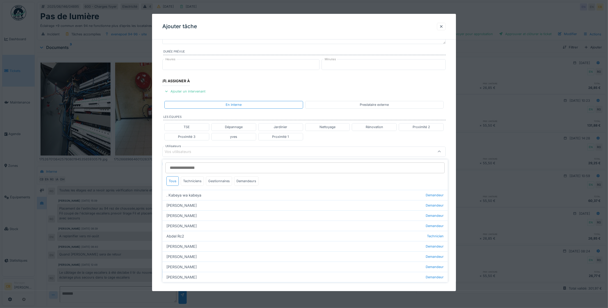
click at [177, 149] on div "Vos utilisateurs" at bounding box center [304, 152] width 284 height 10
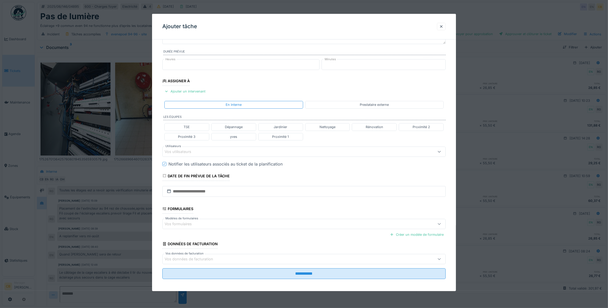
click at [177, 149] on div "Vos utilisateurs" at bounding box center [304, 152] width 284 height 10
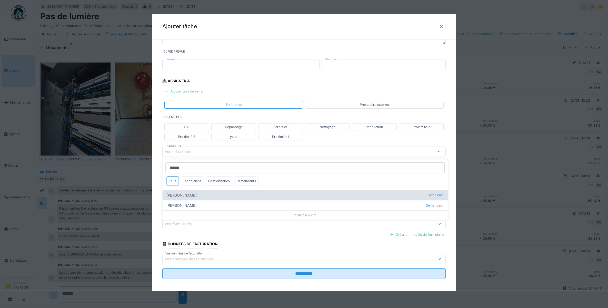
type input "******"
click at [178, 196] on div "Robert Gaspar Technicien" at bounding box center [305, 195] width 285 height 10
type input "****"
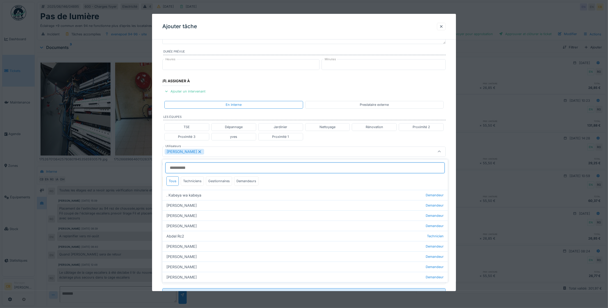
click at [187, 168] on input "Utilisateurs" at bounding box center [305, 168] width 279 height 11
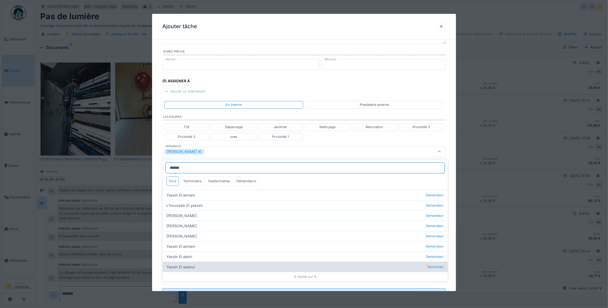
type input "******"
click at [186, 266] on div "Yassin El aadoui Technicien" at bounding box center [305, 267] width 285 height 10
type input "**********"
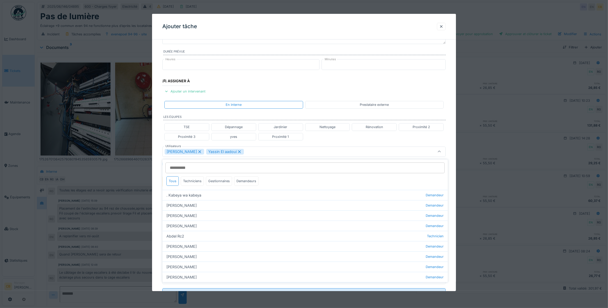
click at [237, 152] on icon at bounding box center [239, 152] width 5 height 4
type input "****"
click at [216, 151] on div "Robert Gaspar" at bounding box center [288, 152] width 247 height 6
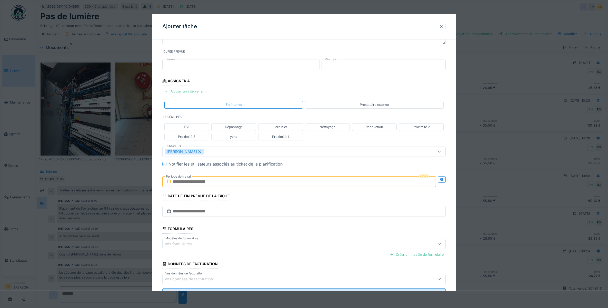
click at [203, 152] on div "Robert Gaspar" at bounding box center [288, 152] width 247 height 6
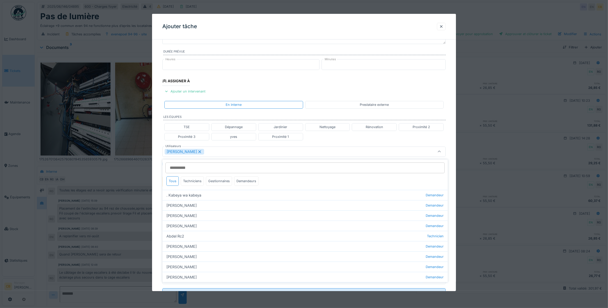
click at [185, 167] on input "Utilisateurs" at bounding box center [305, 168] width 279 height 11
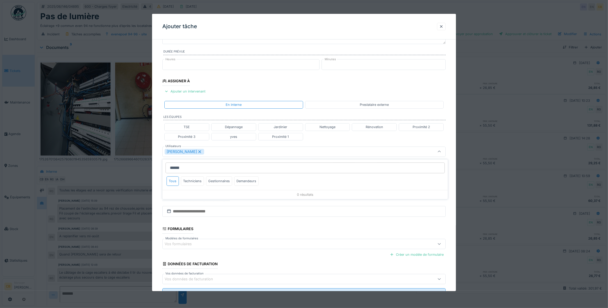
click at [172, 169] on input "******" at bounding box center [305, 168] width 279 height 11
click at [183, 167] on input "*****" at bounding box center [305, 168] width 279 height 11
type input "*"
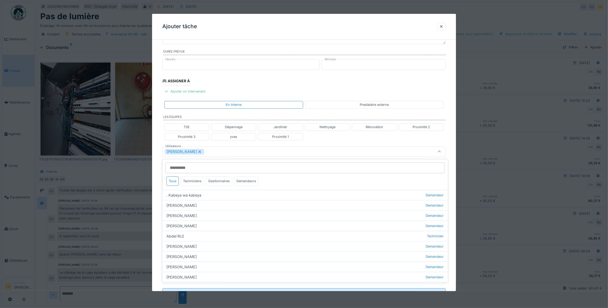
type input "*"
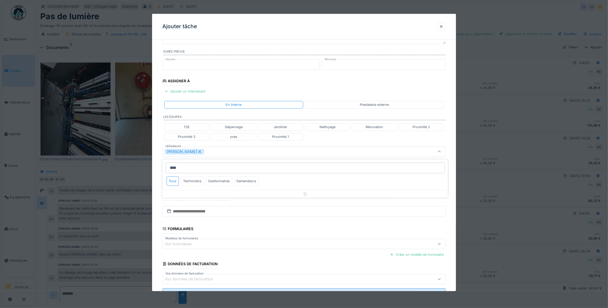
type input "*****"
click at [238, 126] on div "Dépannage" at bounding box center [233, 126] width 45 height 7
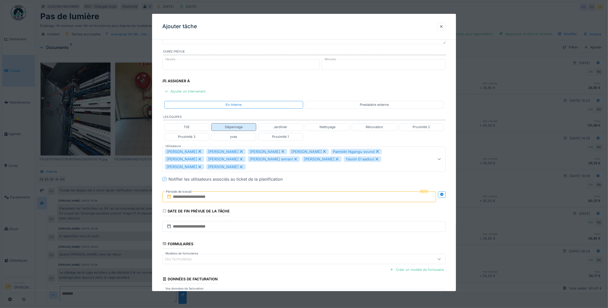
type input "**********"
click at [238, 126] on div "Dépannage" at bounding box center [233, 126] width 45 height 7
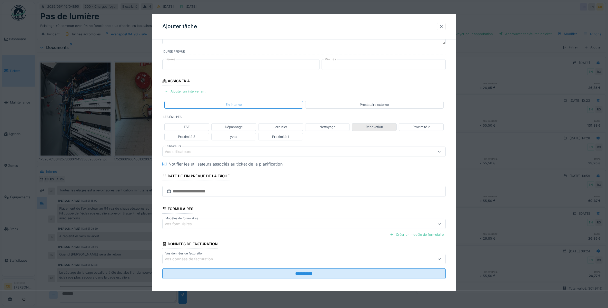
click at [360, 126] on div "Rénovation" at bounding box center [374, 126] width 45 height 7
type input "**********"
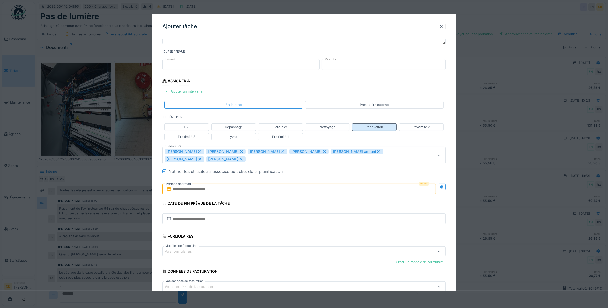
click at [360, 126] on div "Rénovation" at bounding box center [374, 126] width 45 height 7
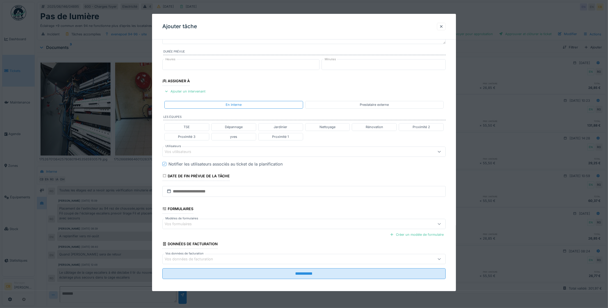
click at [186, 151] on div "Vos utilisateurs" at bounding box center [182, 152] width 34 height 6
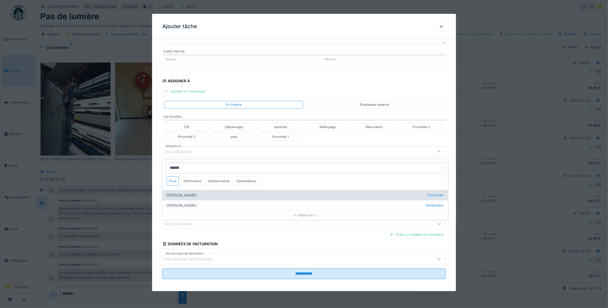
type input "******"
click at [182, 194] on div "Robert Gaspar Technicien" at bounding box center [305, 195] width 285 height 10
type input "****"
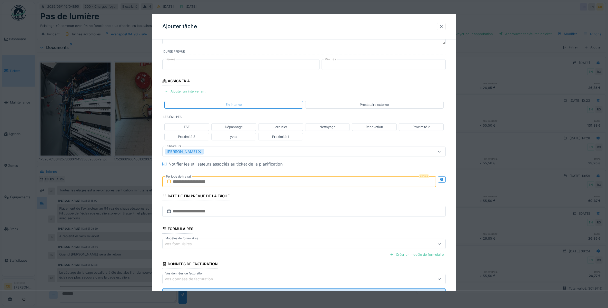
click at [452, 192] on div "**********" at bounding box center [304, 153] width 304 height 319
click at [444, 179] on icon at bounding box center [441, 179] width 3 height 3
click at [184, 180] on input "text" at bounding box center [228, 181] width 133 height 11
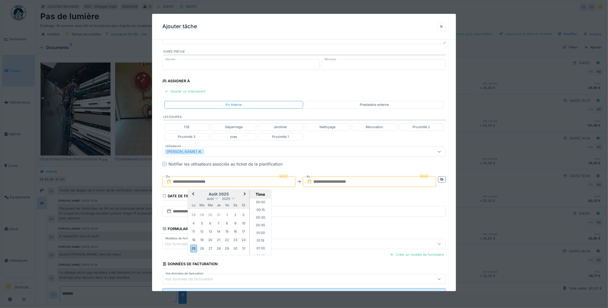
scroll to position [460, 0]
click at [245, 194] on button "Next Month" at bounding box center [245, 195] width 8 height 8
click at [212, 214] on div "3" at bounding box center [210, 215] width 7 height 7
click at [258, 228] on li "07:30" at bounding box center [261, 230] width 22 height 8
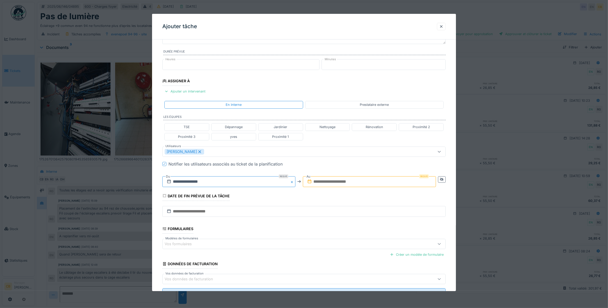
click at [237, 182] on input "**********" at bounding box center [228, 181] width 133 height 11
click at [259, 240] on li "08:00" at bounding box center [261, 242] width 22 height 8
click at [335, 183] on input "text" at bounding box center [369, 181] width 133 height 11
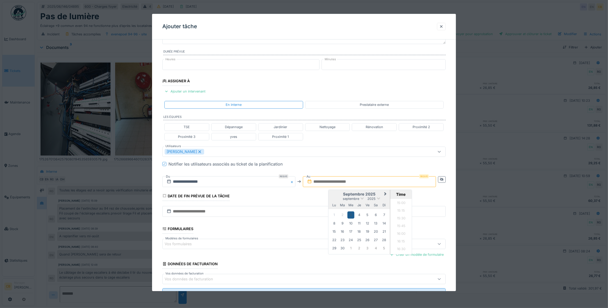
click at [351, 215] on div "3" at bounding box center [350, 215] width 7 height 7
click at [402, 233] on li "16:00" at bounding box center [401, 235] width 22 height 8
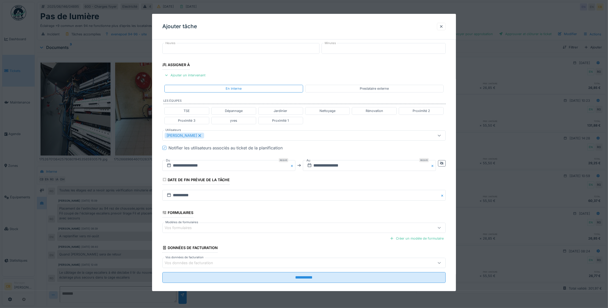
scroll to position [73, 0]
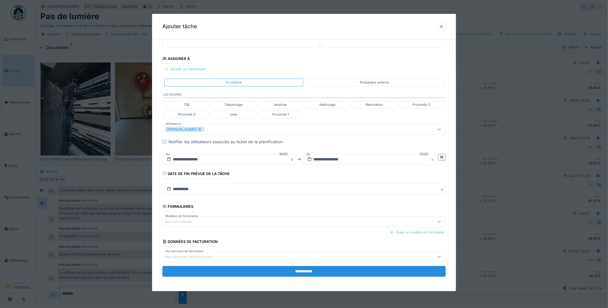
click at [308, 269] on input "**********" at bounding box center [304, 271] width 284 height 11
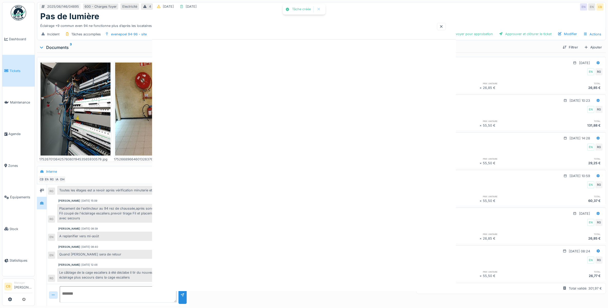
scroll to position [0, 0]
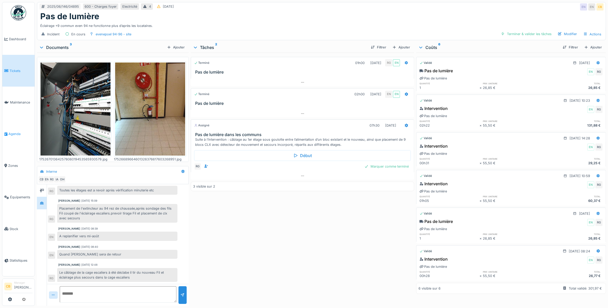
click at [13, 133] on span "Agenda" at bounding box center [20, 134] width 24 height 5
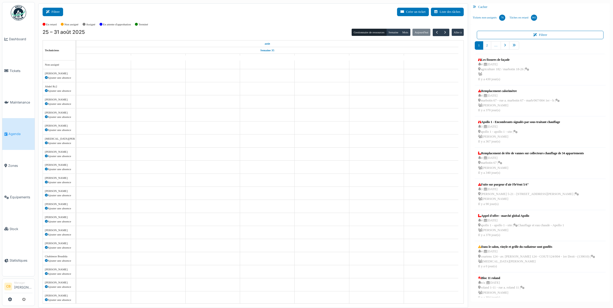
click at [54, 12] on button "Filtrer" at bounding box center [53, 12] width 21 height 8
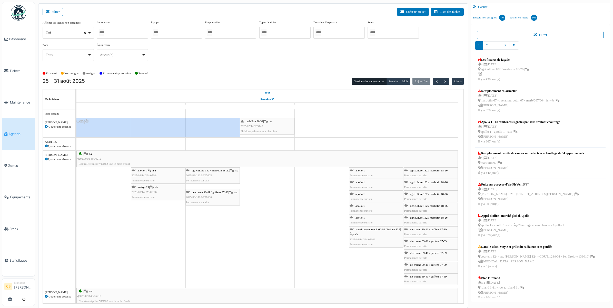
select select
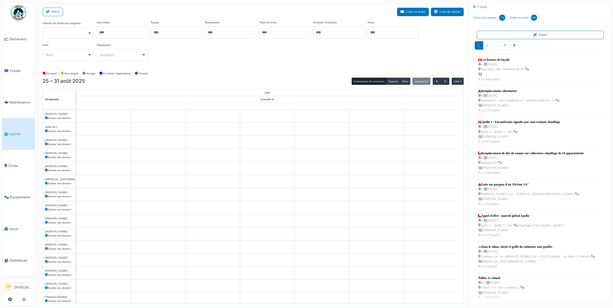
click at [102, 33] on input "Tous" at bounding box center [101, 32] width 5 height 7
type input "******"
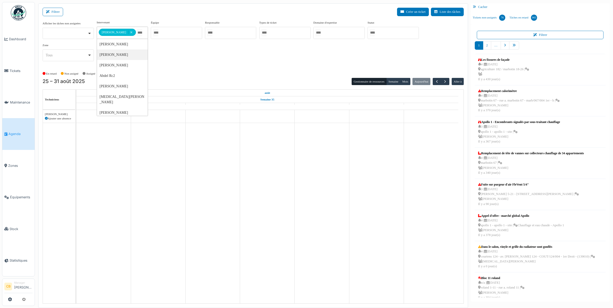
click at [177, 62] on div "**********" at bounding box center [253, 42] width 421 height 45
click at [394, 81] on button "Semaine" at bounding box center [393, 81] width 14 height 7
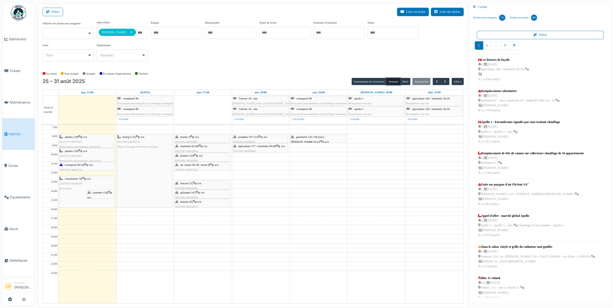
click at [149, 167] on div "bourg 5-21 | n/a 2025/08/146/06514 Projet éclairage extérieur communs" at bounding box center [144, 170] width 55 height 73
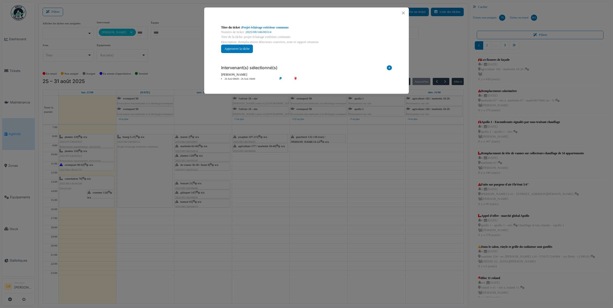
click at [149, 167] on div "Titre du ticket : Projet éclairage extérieur communs Numéro de ticket : 2025/08…" at bounding box center [306, 154] width 613 height 308
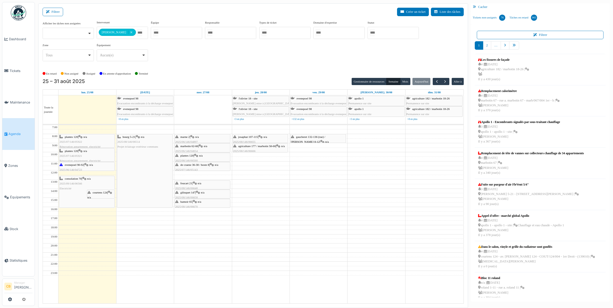
click at [158, 166] on div "bourg 5-21 | n/a 2025/08/146/06514 Projet éclairage extérieur communs" at bounding box center [144, 170] width 55 height 73
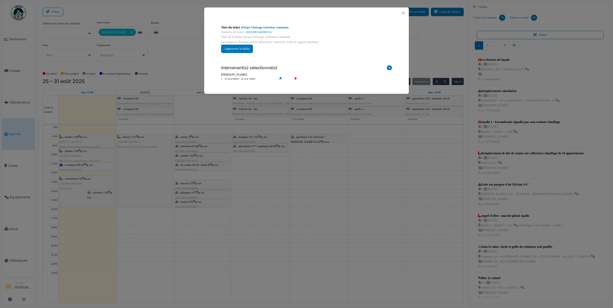
click at [158, 166] on div "Titre du ticket : Projet éclairage extérieur communs Numéro de ticket : 2025/08…" at bounding box center [306, 154] width 613 height 308
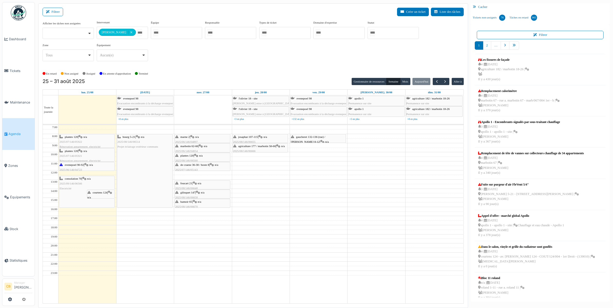
click at [81, 183] on span "2025/09/146/06566" at bounding box center [70, 183] width 23 height 3
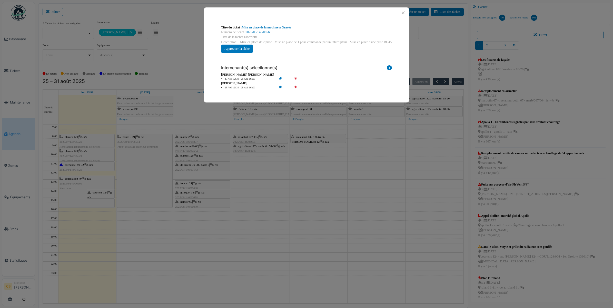
click at [81, 183] on div "Titre du ticket : Mise en place de la machine a Gravée Numéro de ticket : 2025/…" at bounding box center [306, 154] width 613 height 308
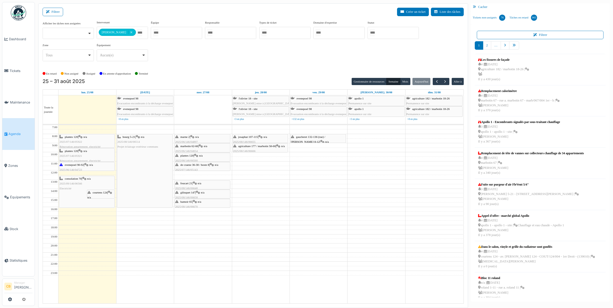
click at [146, 166] on div "bourg 5-21 | n/a 2025/08/146/06514 Projet éclairage extérieur communs" at bounding box center [144, 170] width 55 height 73
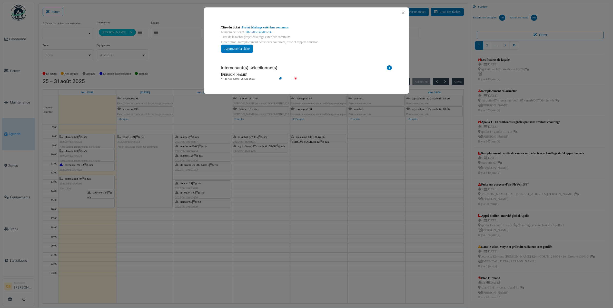
click at [279, 78] on icon at bounding box center [284, 79] width 15 height 4
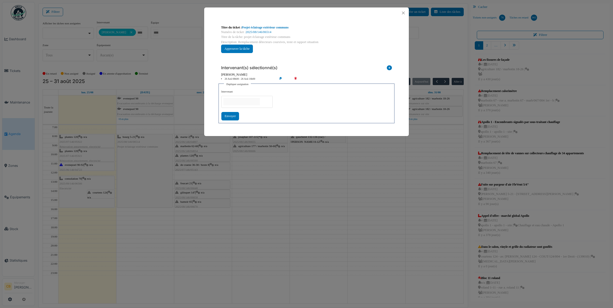
click at [235, 103] on input "null" at bounding box center [241, 101] width 36 height 7
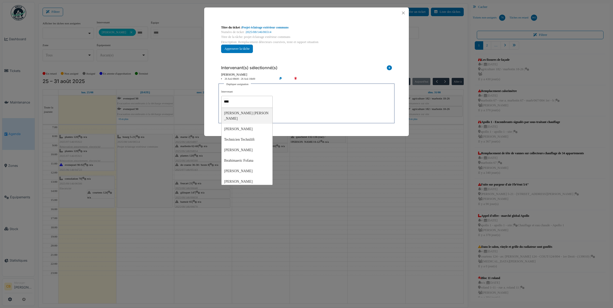
type input "*****"
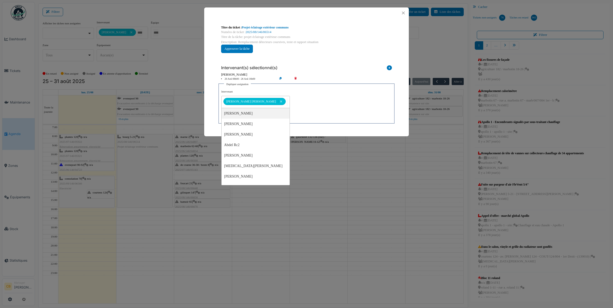
click at [328, 99] on div "**********" at bounding box center [306, 105] width 170 height 31
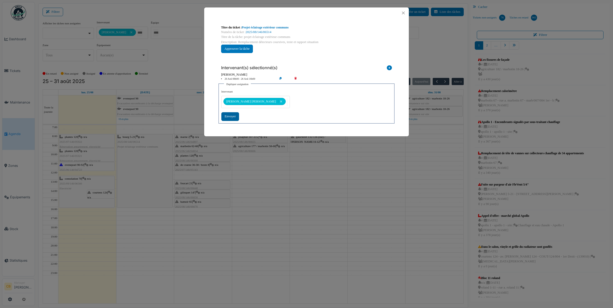
click at [230, 116] on div "Envoyer" at bounding box center [230, 116] width 18 height 8
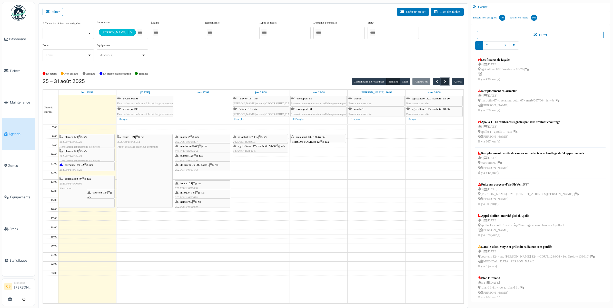
click at [446, 83] on span "button" at bounding box center [445, 81] width 4 height 4
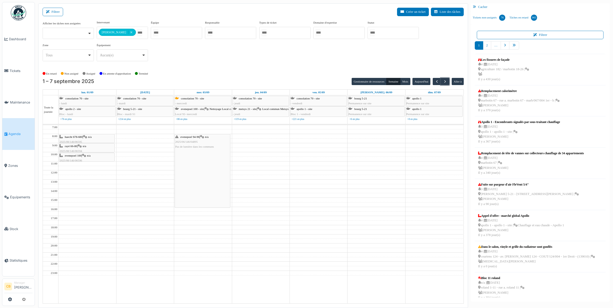
click at [209, 168] on div "evenepoel 94-96 | n/a 2025/06/146/04895 Pas de lumière dans les communs" at bounding box center [202, 170] width 55 height 73
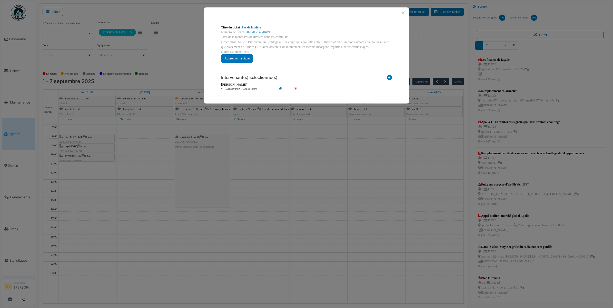
click at [281, 87] on icon at bounding box center [284, 89] width 15 height 4
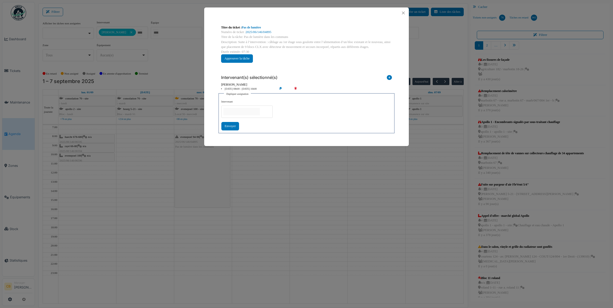
click at [233, 112] on input "null" at bounding box center [241, 111] width 36 height 7
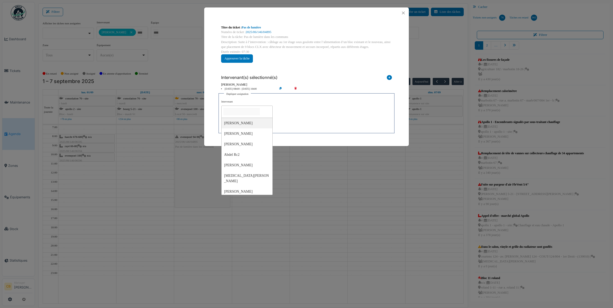
type input "*"
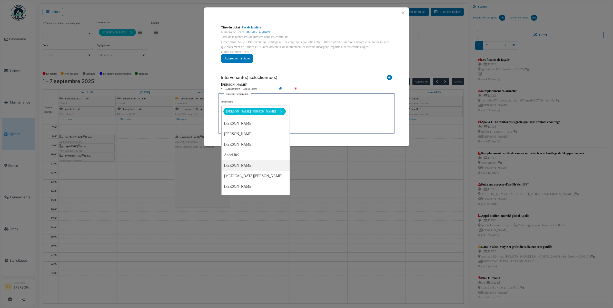
click at [312, 121] on div "**********" at bounding box center [306, 115] width 170 height 31
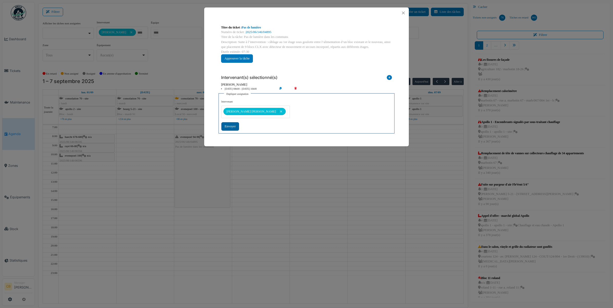
click at [231, 128] on div "Envoyer" at bounding box center [230, 126] width 18 height 8
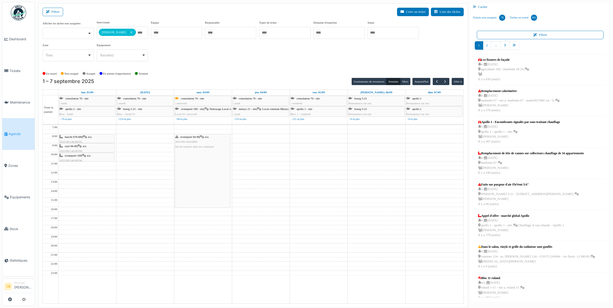
click at [193, 158] on div "evenepoel 94-96 | n/a 2025/06/146/04895 Pas de lumière dans les communs" at bounding box center [202, 170] width 55 height 73
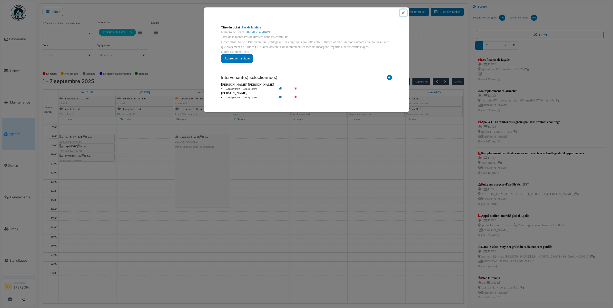
click at [405, 11] on button "Close" at bounding box center [403, 12] width 7 height 7
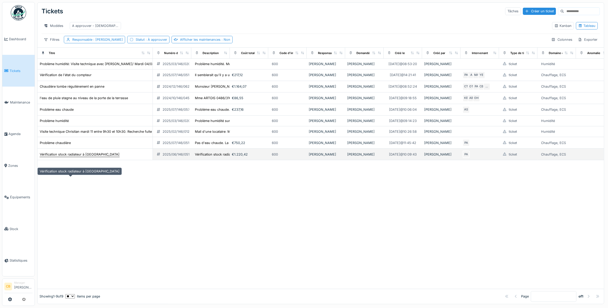
click at [67, 157] on div "Vérification stock radiateur à [GEOGRAPHIC_DATA]" at bounding box center [80, 154] width 80 height 5
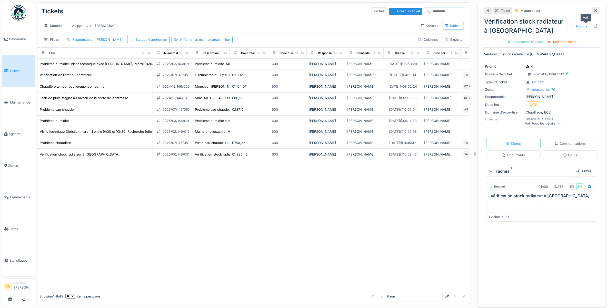
click at [594, 25] on icon at bounding box center [596, 25] width 4 height 3
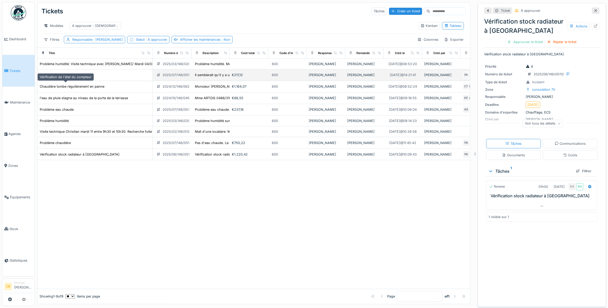
click at [76, 77] on div "Vérification de l'état du compteur" at bounding box center [66, 75] width 52 height 5
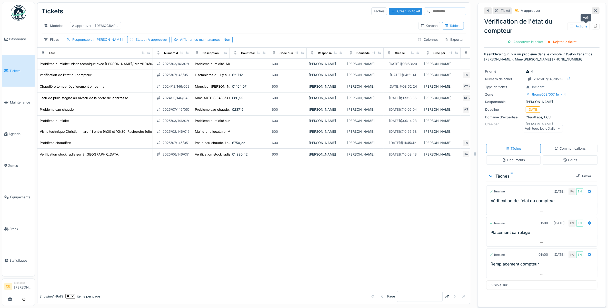
click at [594, 27] on icon at bounding box center [596, 25] width 4 height 3
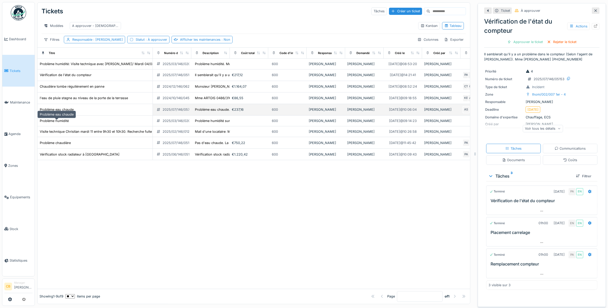
click at [63, 112] on div "Problème eau chaude" at bounding box center [57, 109] width 34 height 5
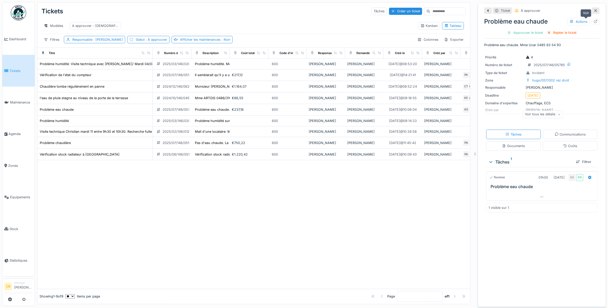
click at [594, 22] on icon at bounding box center [596, 21] width 4 height 3
click at [18, 9] on img at bounding box center [18, 12] width 15 height 15
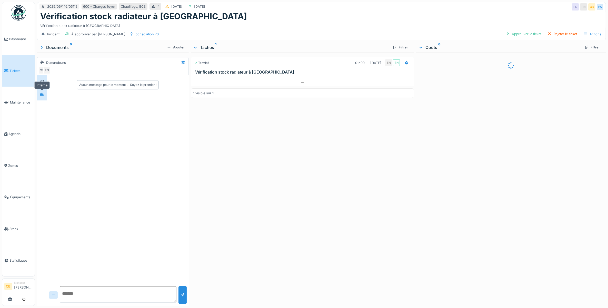
click at [44, 95] on icon at bounding box center [42, 94] width 4 height 3
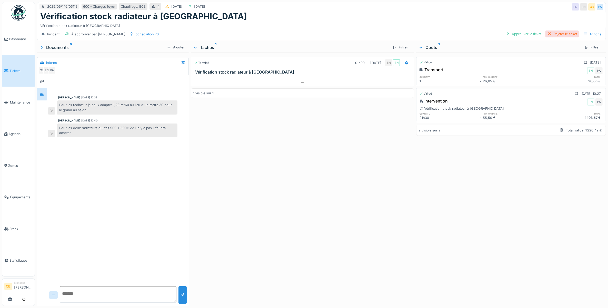
click at [559, 33] on div "Rejeter le ticket" at bounding box center [562, 34] width 34 height 7
click at [597, 94] on icon at bounding box center [598, 95] width 3 height 4
click at [571, 112] on div "Modifier" at bounding box center [569, 115] width 25 height 8
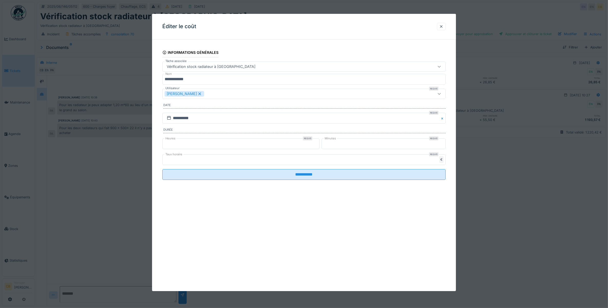
click at [169, 145] on input "**" at bounding box center [240, 143] width 157 height 11
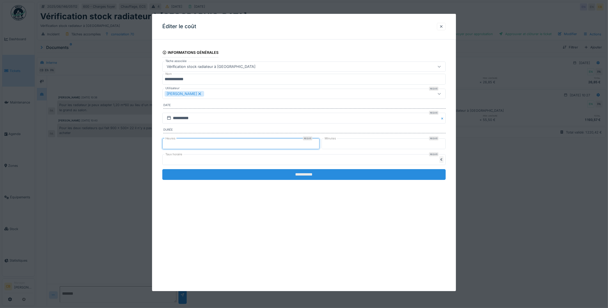
type input "*"
click at [305, 177] on input "**********" at bounding box center [304, 174] width 284 height 11
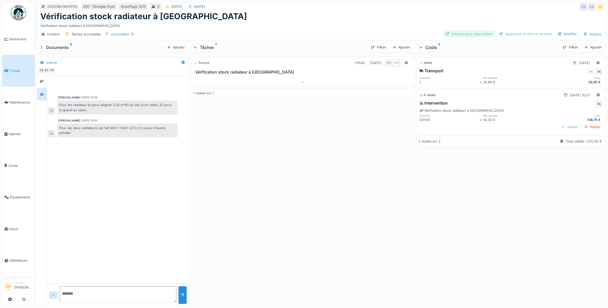
click at [479, 35] on div "Envoyer pour approbation" at bounding box center [469, 34] width 52 height 7
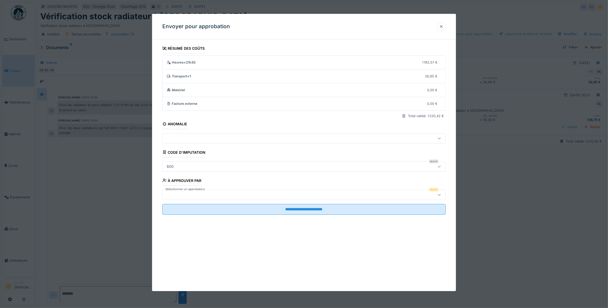
click at [478, 34] on div at bounding box center [304, 154] width 608 height 308
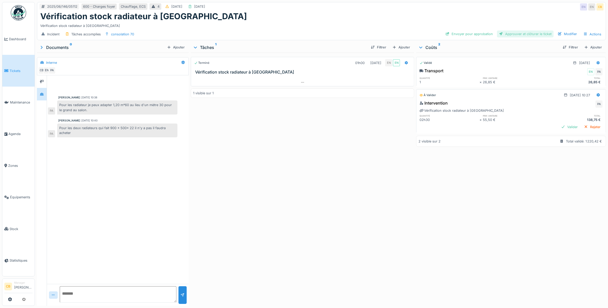
click at [515, 34] on div "Approuver et clôturer le ticket" at bounding box center [525, 34] width 57 height 7
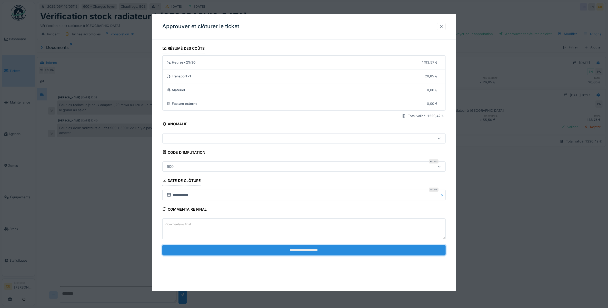
click at [298, 251] on input "**********" at bounding box center [304, 250] width 284 height 11
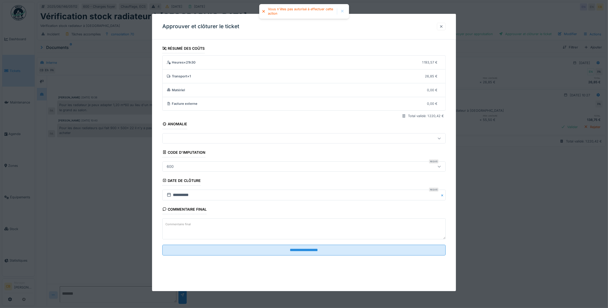
click at [443, 26] on div at bounding box center [441, 26] width 4 height 5
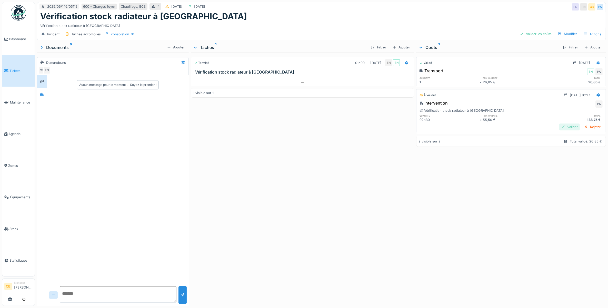
click at [559, 125] on div "Valider" at bounding box center [569, 127] width 21 height 7
click at [43, 94] on icon at bounding box center [42, 94] width 4 height 3
click at [514, 34] on div "Approuver et clôturer le ticket" at bounding box center [525, 34] width 57 height 7
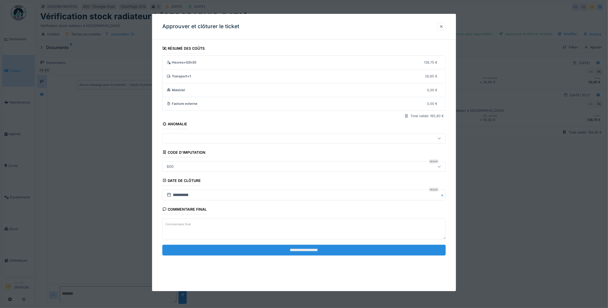
click at [305, 251] on input "**********" at bounding box center [304, 250] width 284 height 11
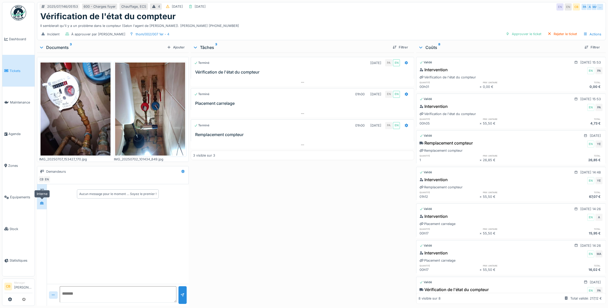
click at [46, 203] on div at bounding box center [42, 203] width 10 height 13
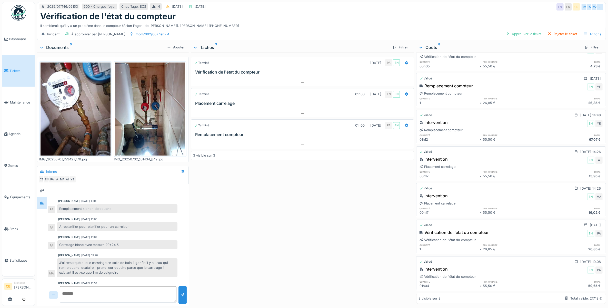
scroll to position [5, 0]
click at [515, 31] on div "Approuver le ticket" at bounding box center [524, 34] width 40 height 7
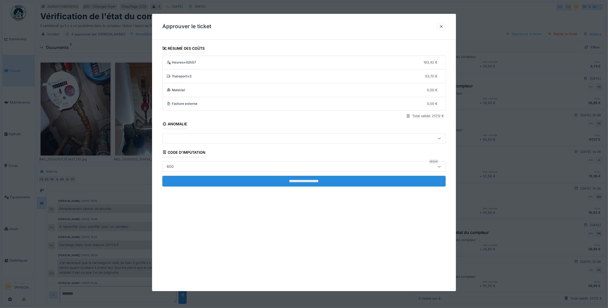
click at [293, 181] on input "**********" at bounding box center [304, 181] width 284 height 11
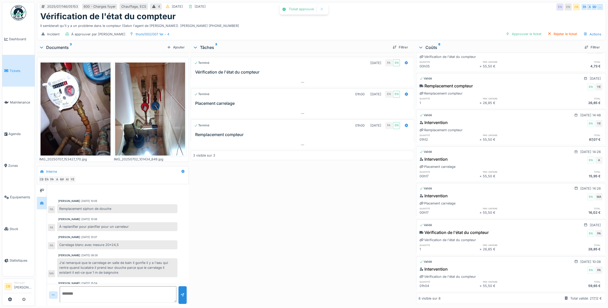
scroll to position [37, 0]
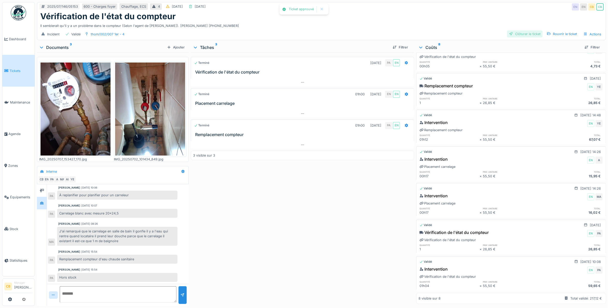
click at [519, 31] on div "Clôturer le ticket" at bounding box center [525, 34] width 36 height 7
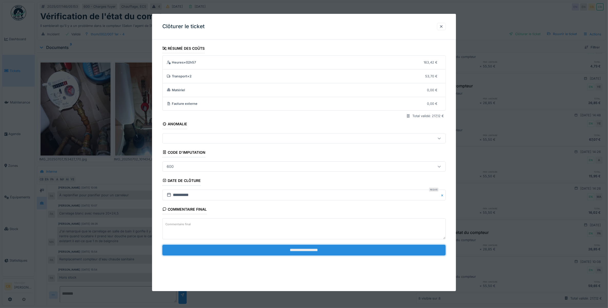
click at [311, 252] on input "**********" at bounding box center [304, 250] width 284 height 11
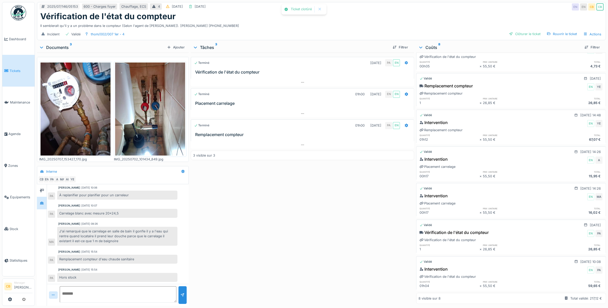
scroll to position [46, 0]
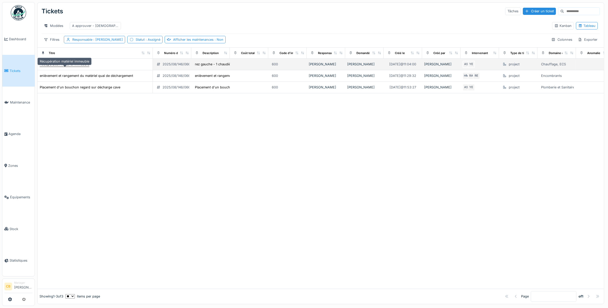
click at [71, 67] on div "Récupération matériel immeuble" at bounding box center [64, 64] width 49 height 5
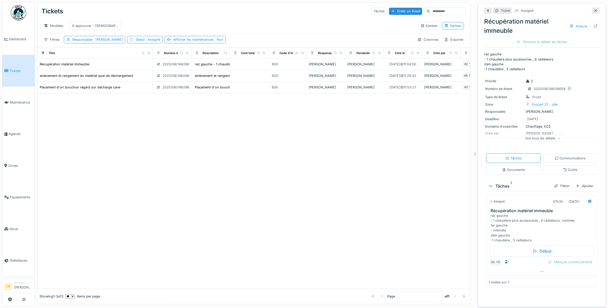
click at [24, 12] on img at bounding box center [18, 12] width 15 height 15
